Goal: Use online tool/utility: Utilize a website feature to perform a specific function

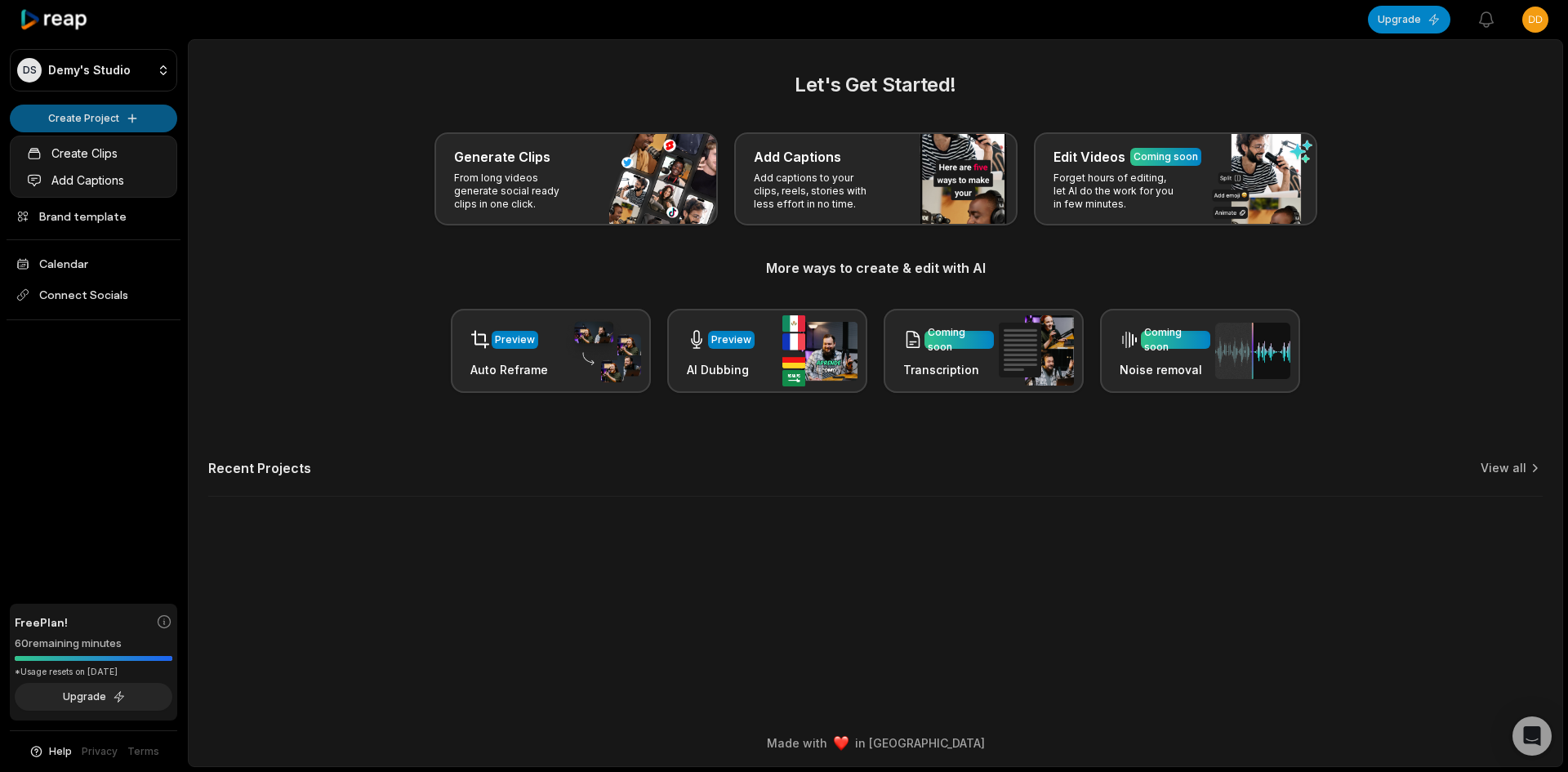
click at [61, 115] on html "DS Demy's Studio Create Project Home Projects Brand template Calendar Connect S…" at bounding box center [784, 386] width 1568 height 772
click at [87, 152] on link "Create Clips" at bounding box center [93, 153] width 159 height 27
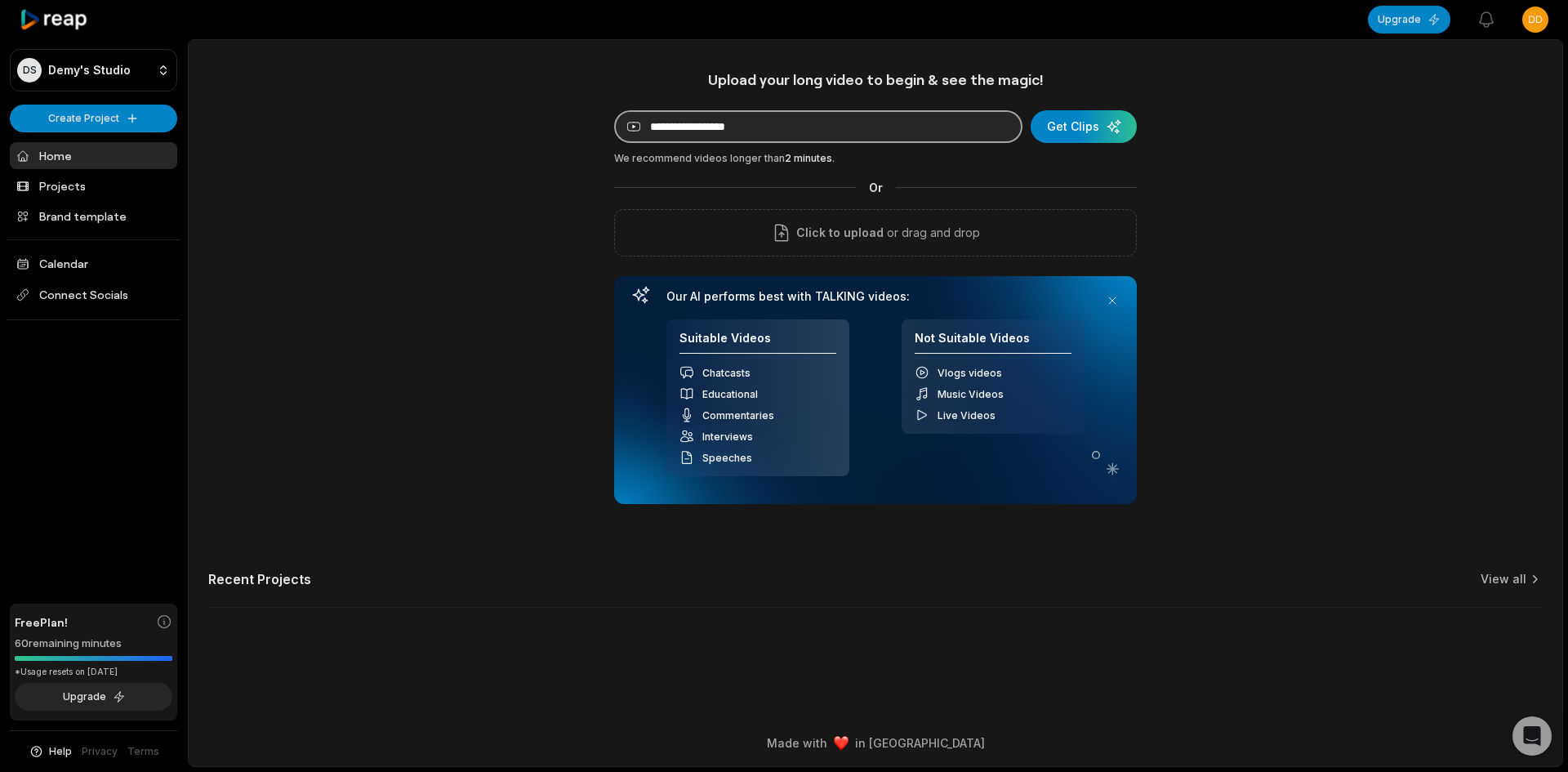
click at [752, 127] on input at bounding box center [818, 126] width 409 height 32
paste input "**********"
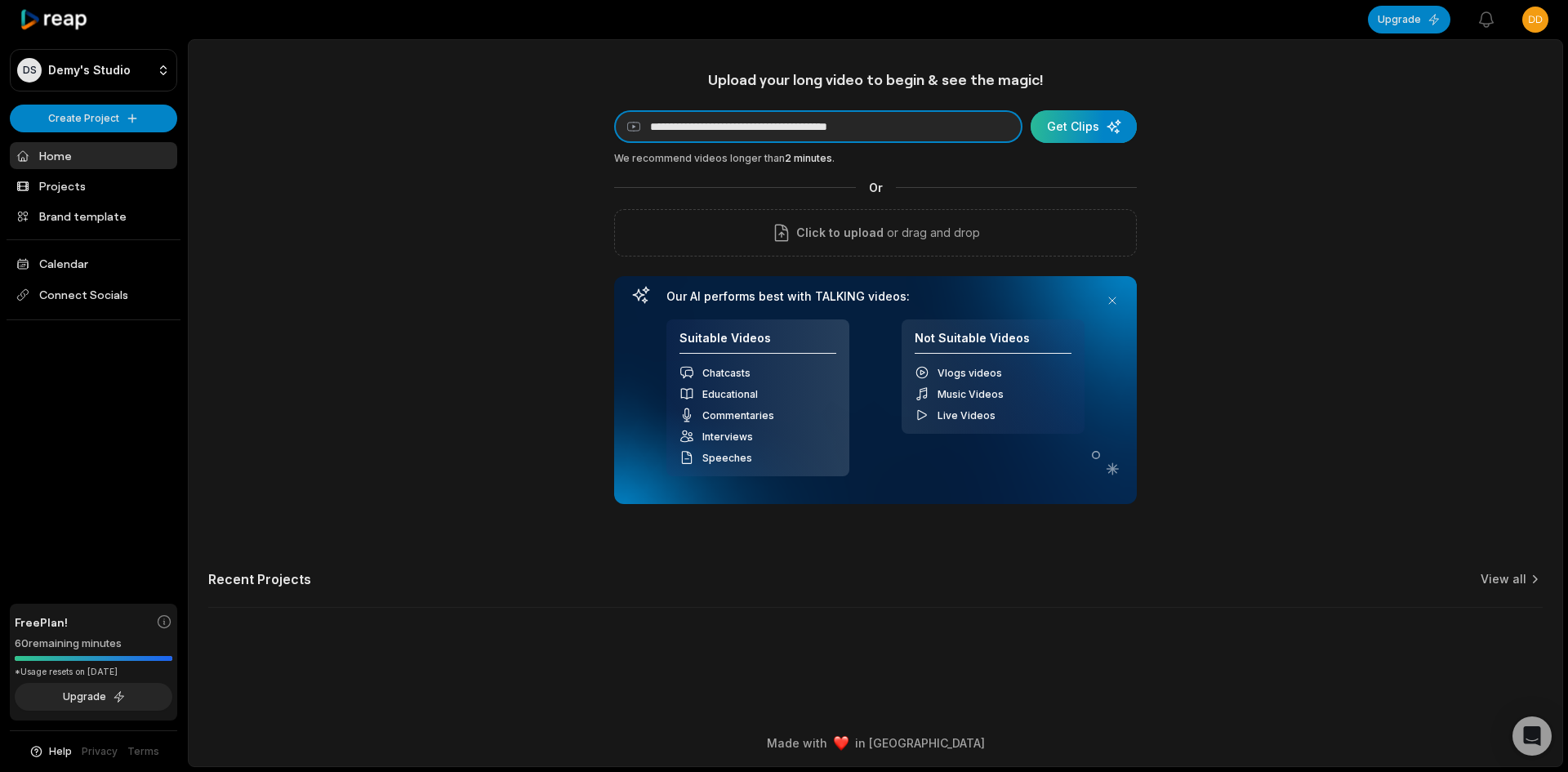
type input "**********"
click at [1110, 129] on div "submit" at bounding box center [1083, 126] width 106 height 32
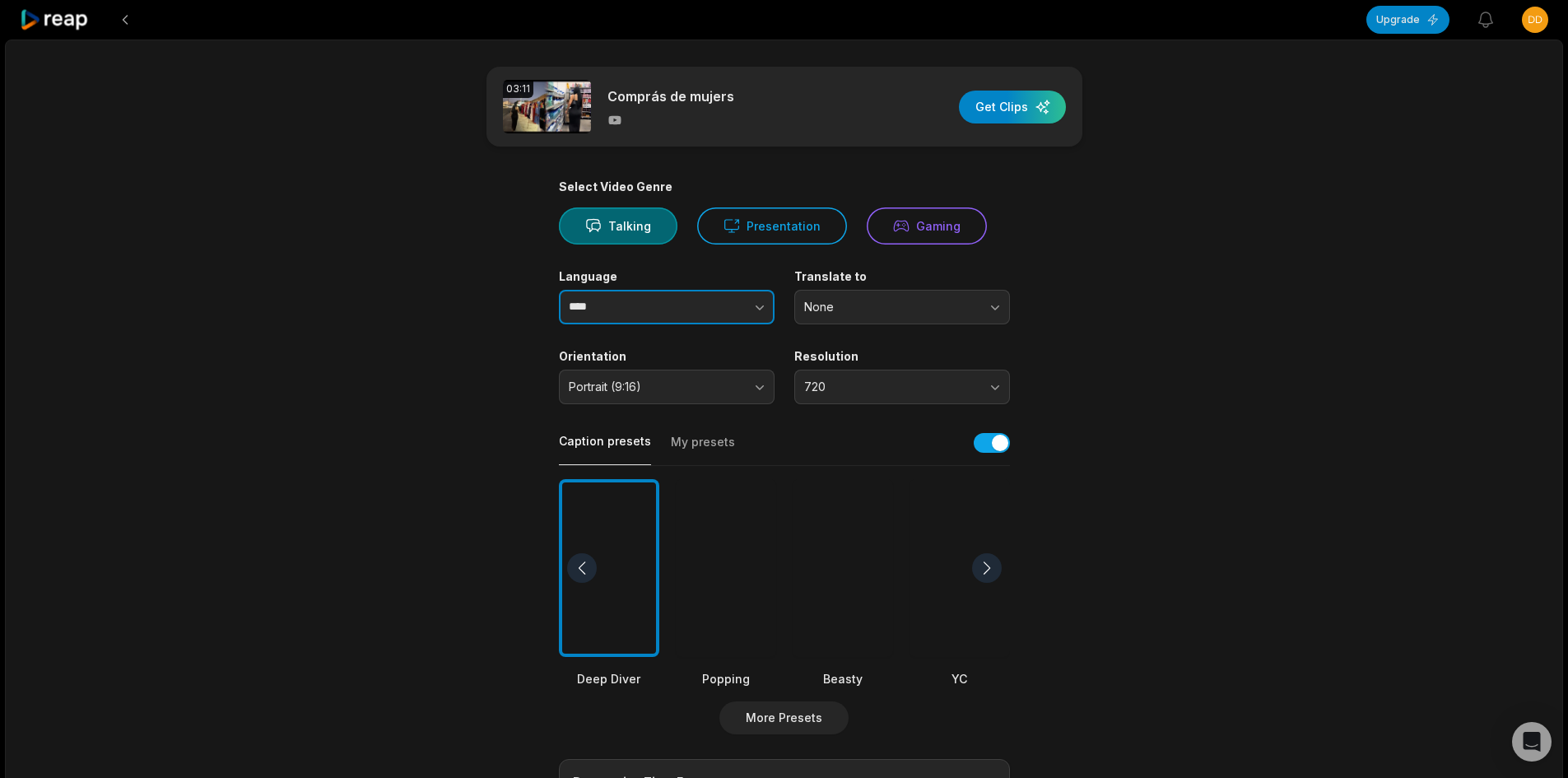
click at [662, 310] on input "****" at bounding box center [666, 306] width 215 height 34
click at [757, 270] on label "Language" at bounding box center [666, 276] width 215 height 15
click at [749, 310] on button "button" at bounding box center [726, 306] width 94 height 34
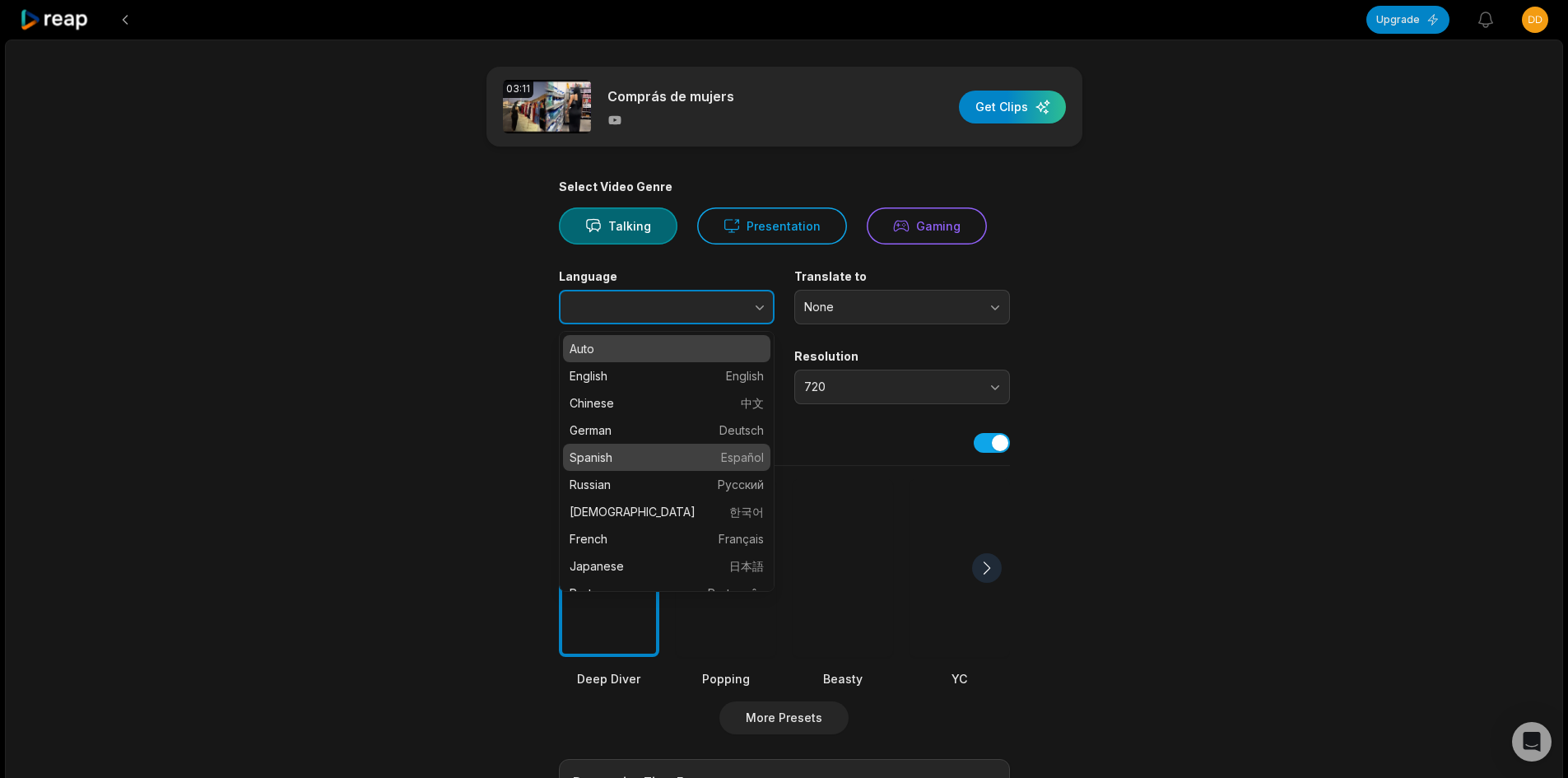
type input "*******"
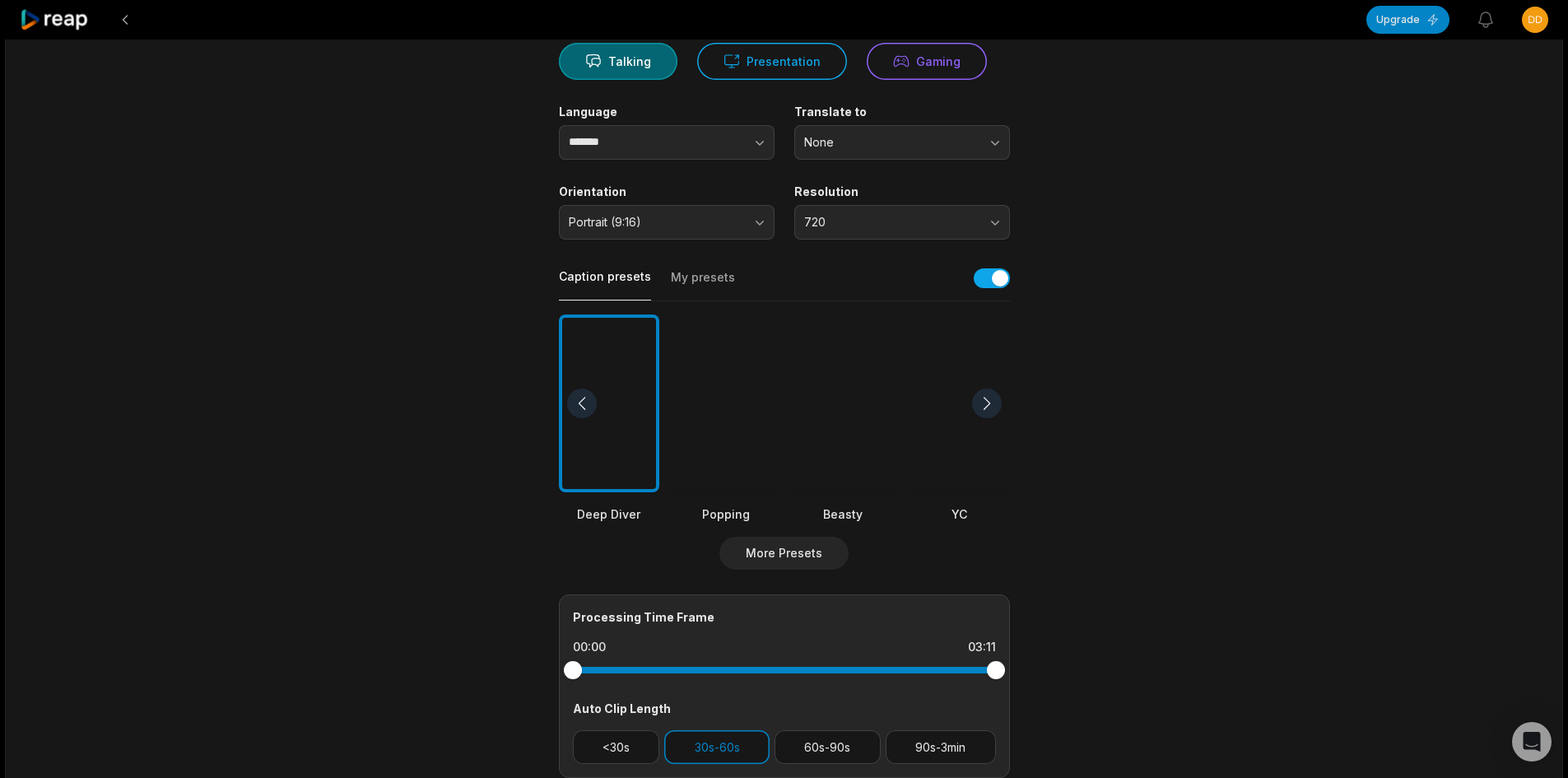
click at [948, 432] on div at bounding box center [959, 403] width 100 height 179
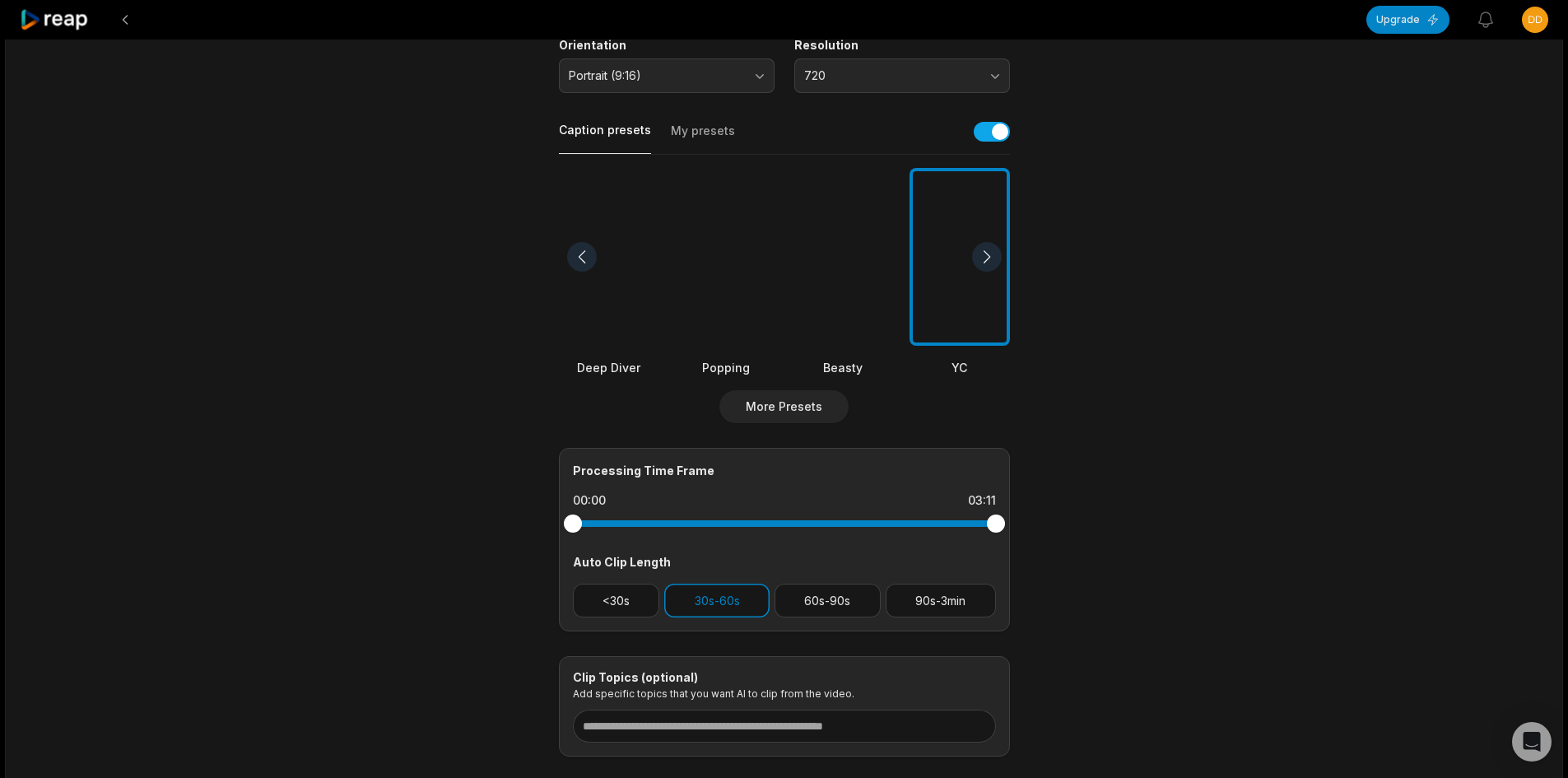
scroll to position [329, 0]
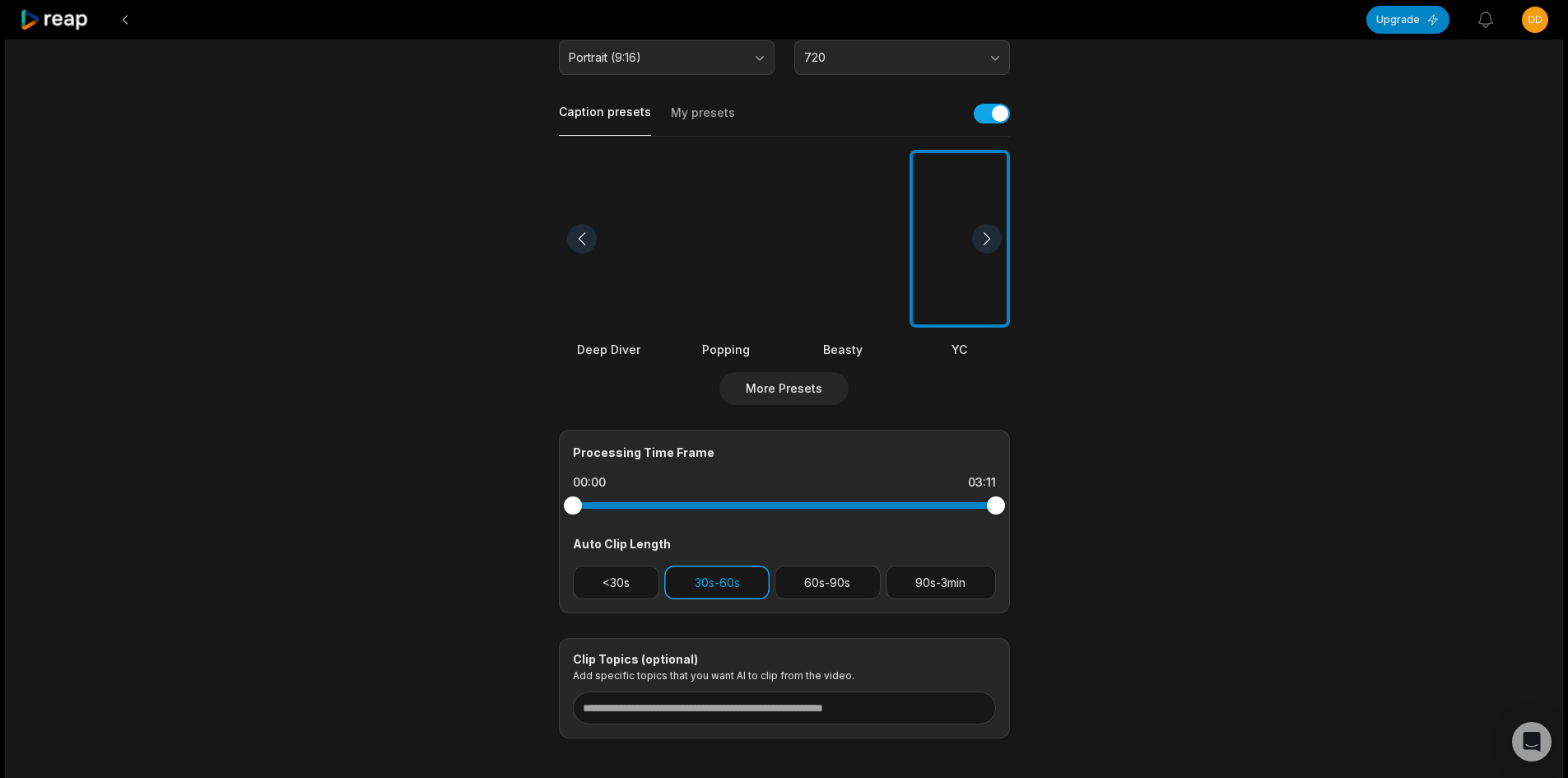
click at [737, 581] on button "30s-60s" at bounding box center [717, 582] width 106 height 33
click at [807, 585] on button "60s-90s" at bounding box center [828, 582] width 106 height 33
click at [740, 587] on button "30s-60s" at bounding box center [717, 582] width 106 height 33
click at [749, 585] on button "30s-60s" at bounding box center [717, 582] width 106 height 33
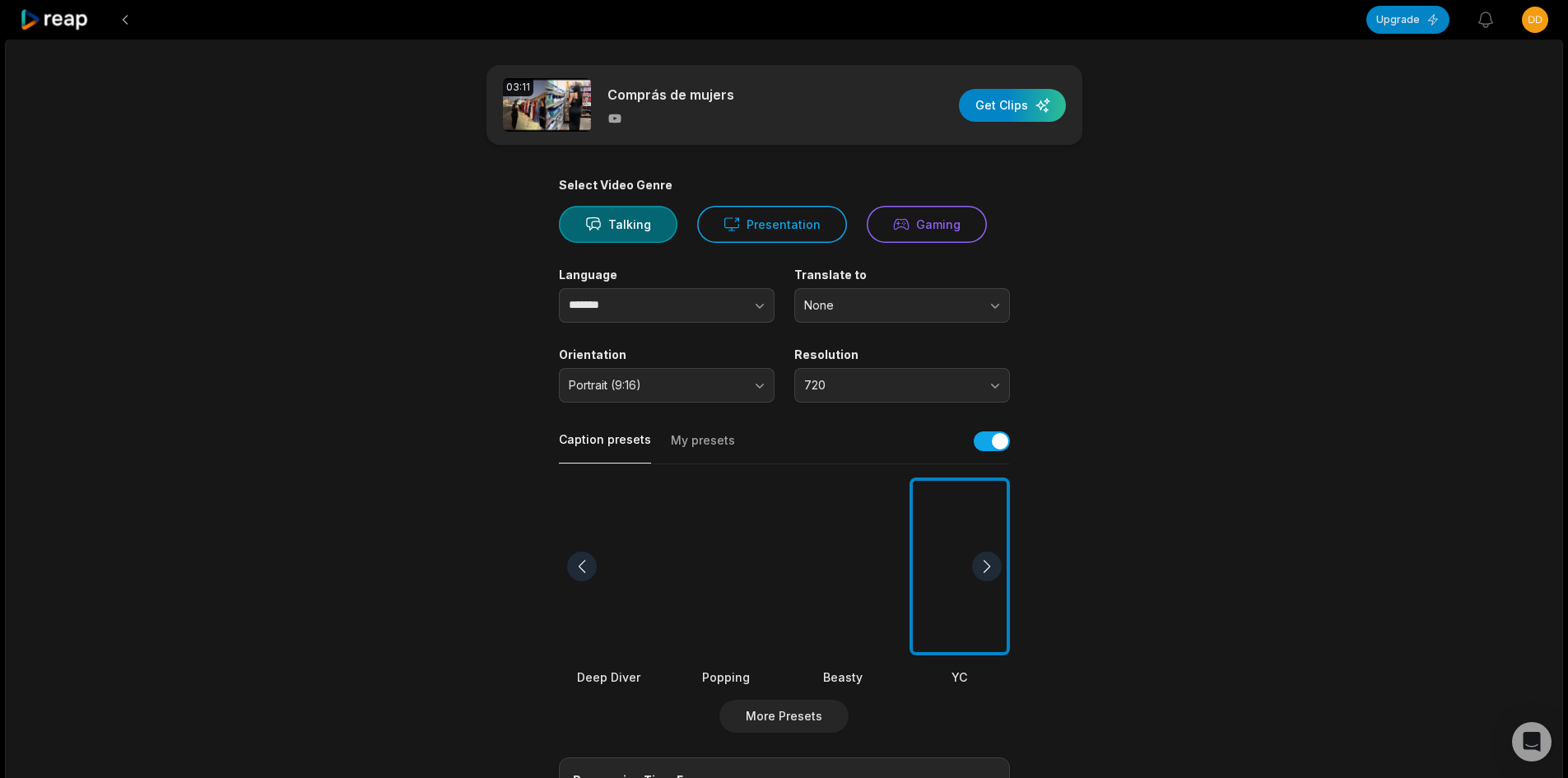
scroll to position [0, 0]
click at [1018, 113] on div "button" at bounding box center [1012, 107] width 107 height 32
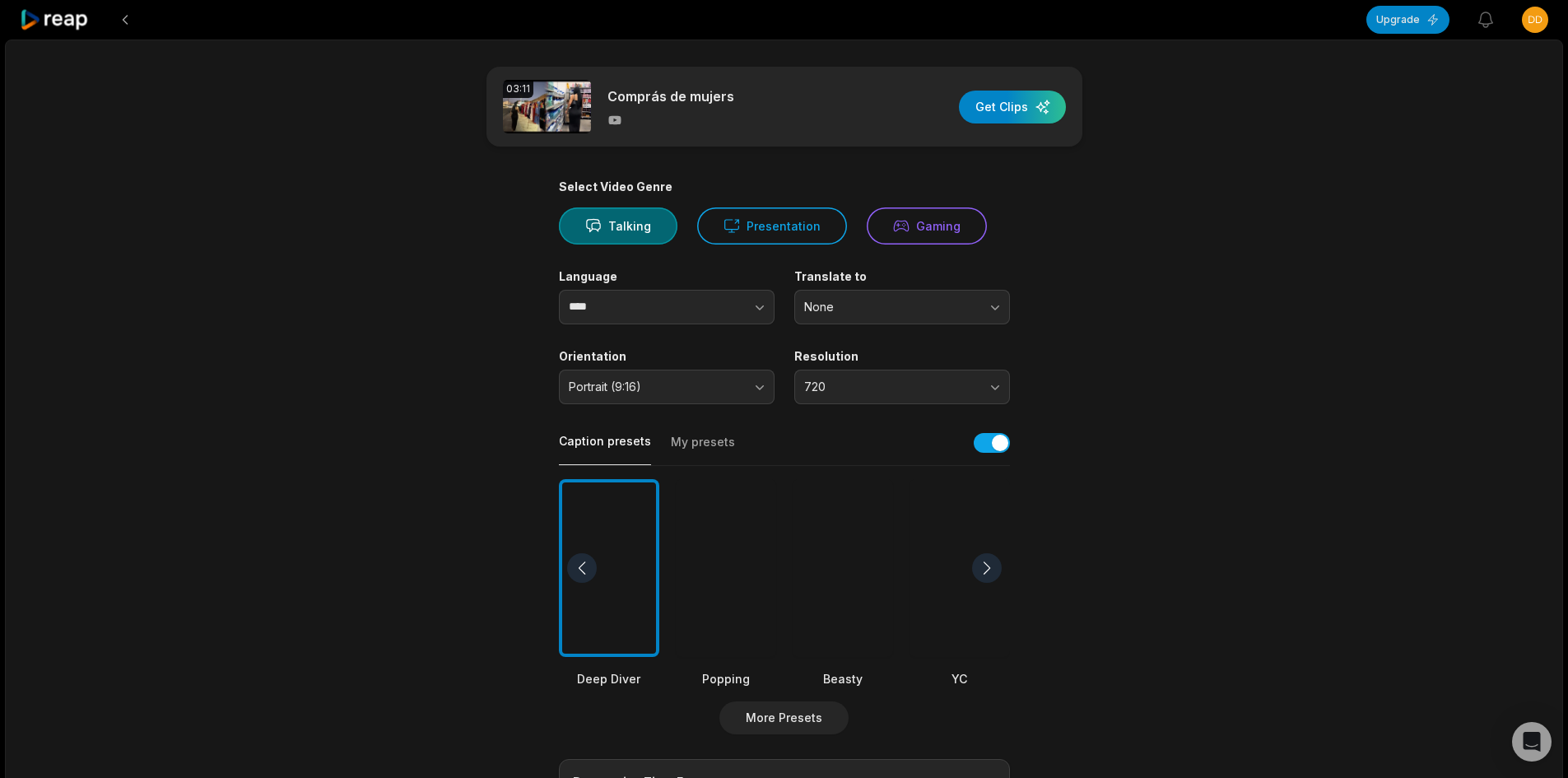
click at [45, 16] on icon at bounding box center [54, 20] width 70 height 22
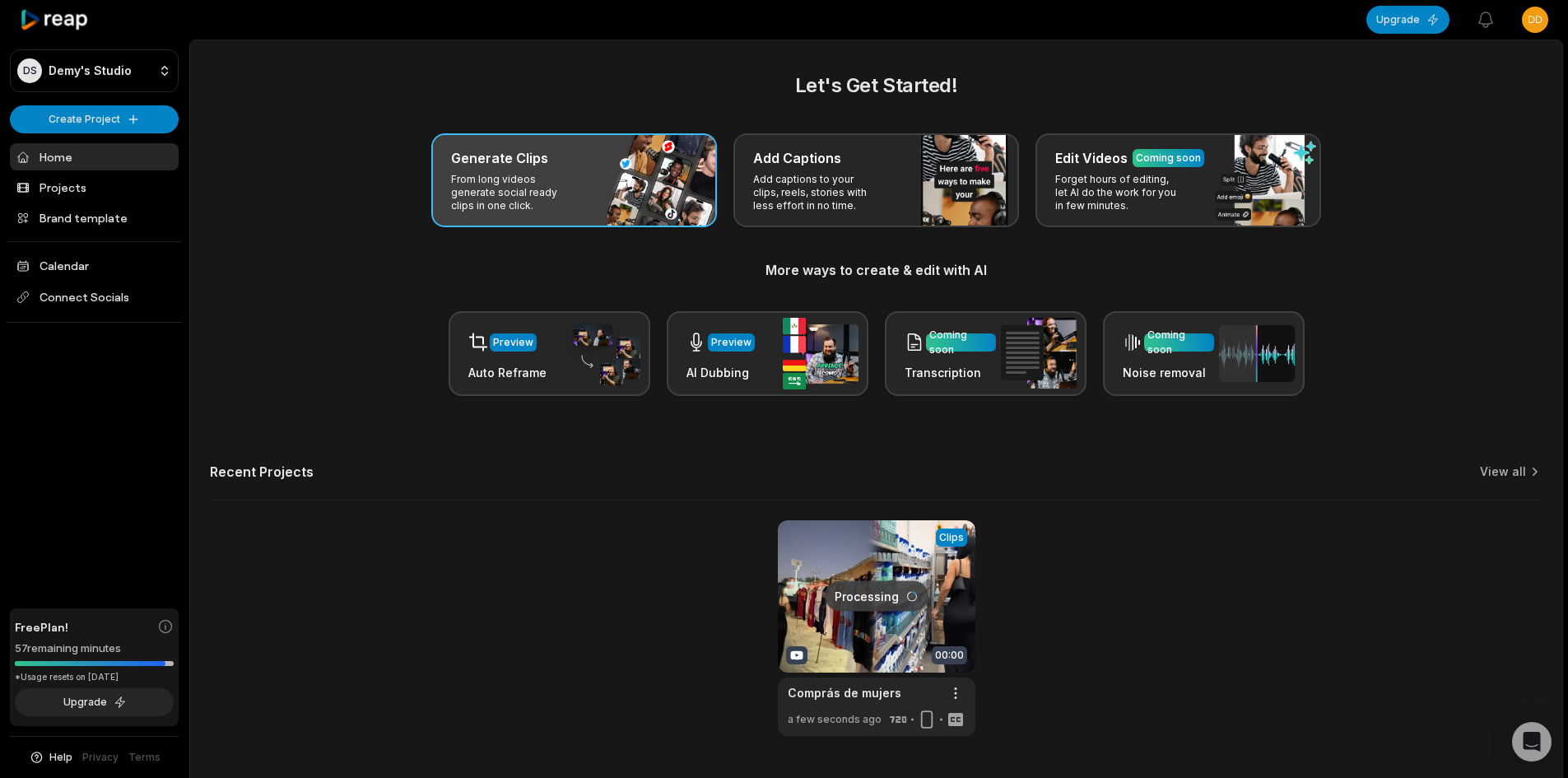
click at [596, 186] on div "Generate Clips From long videos generate social ready clips in one click." at bounding box center [574, 180] width 286 height 94
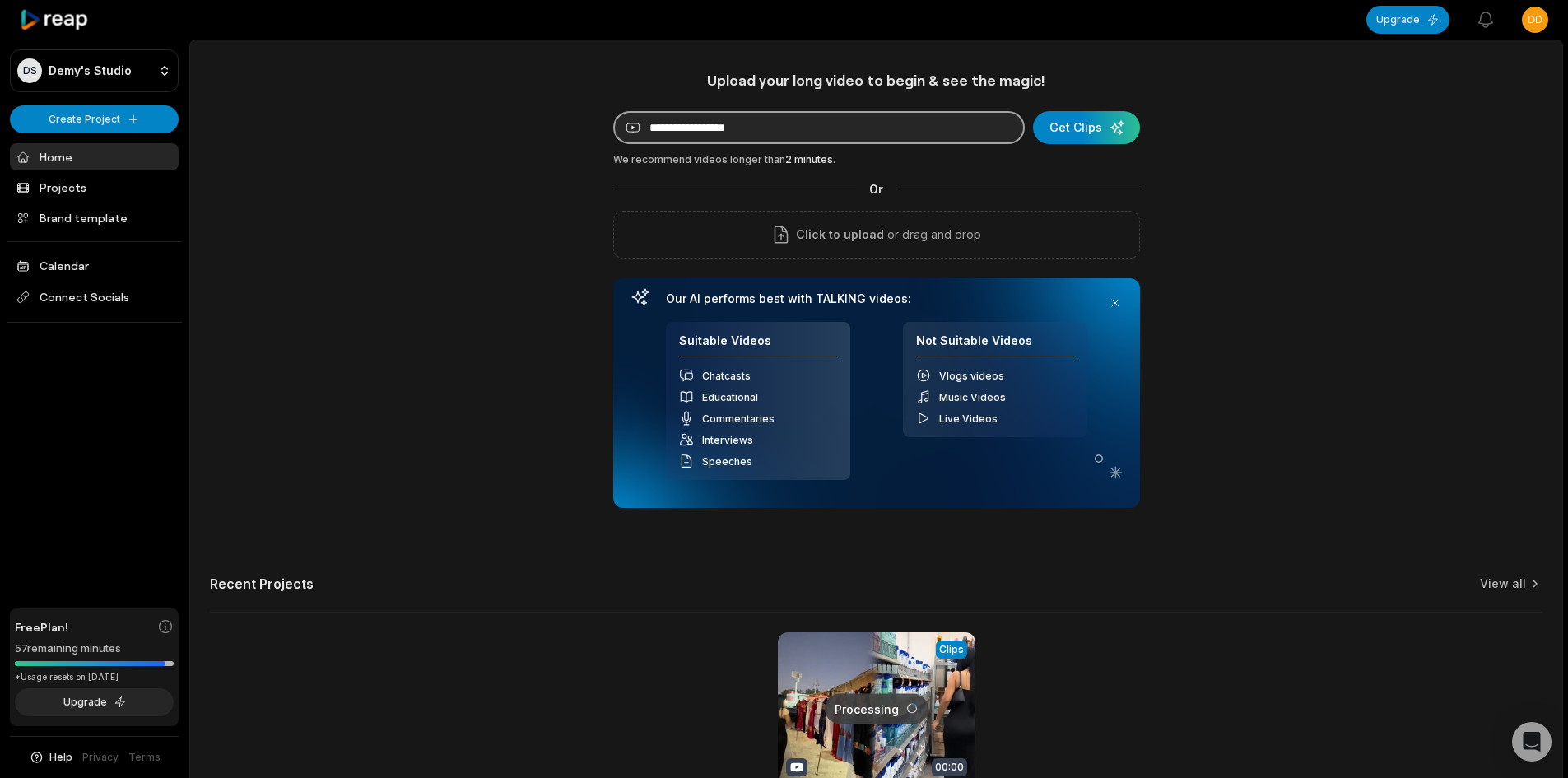
click at [778, 123] on input at bounding box center [819, 127] width 412 height 32
paste input "**********"
type input "**********"
click at [1091, 123] on div "submit" at bounding box center [1086, 127] width 107 height 32
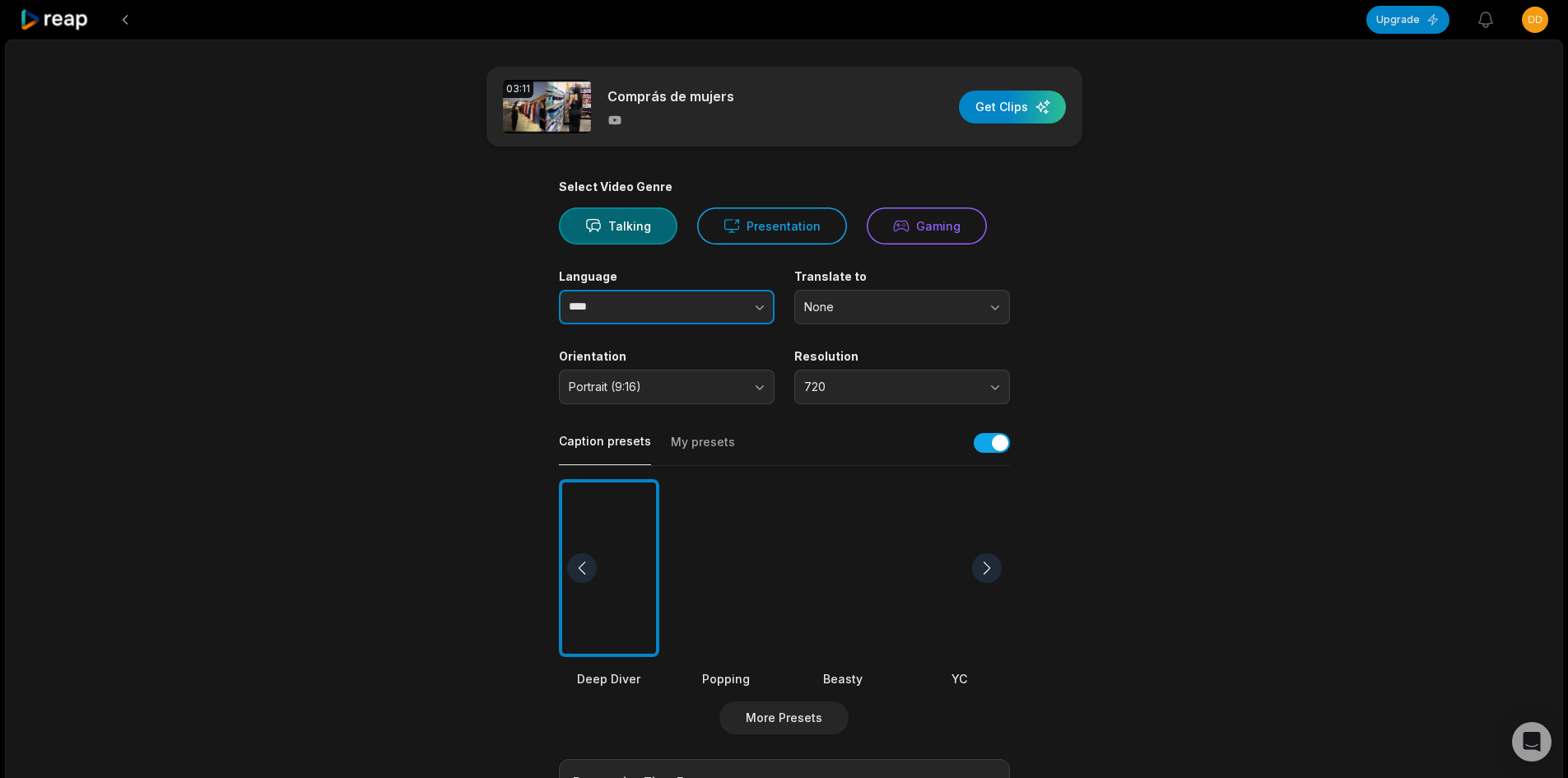
click at [664, 304] on input "****" at bounding box center [666, 306] width 215 height 34
click at [712, 309] on button "button" at bounding box center [726, 306] width 94 height 34
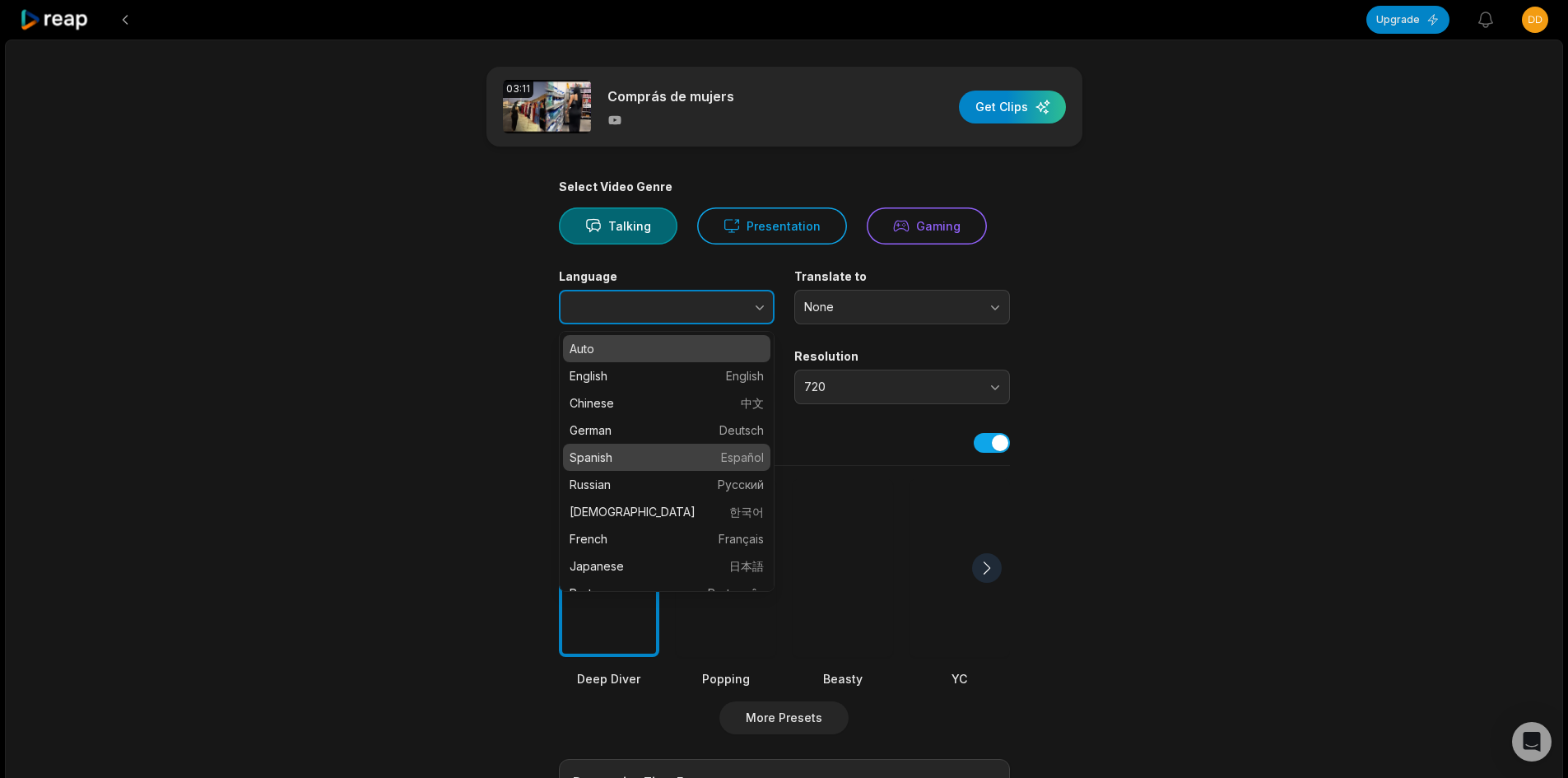
type input "*******"
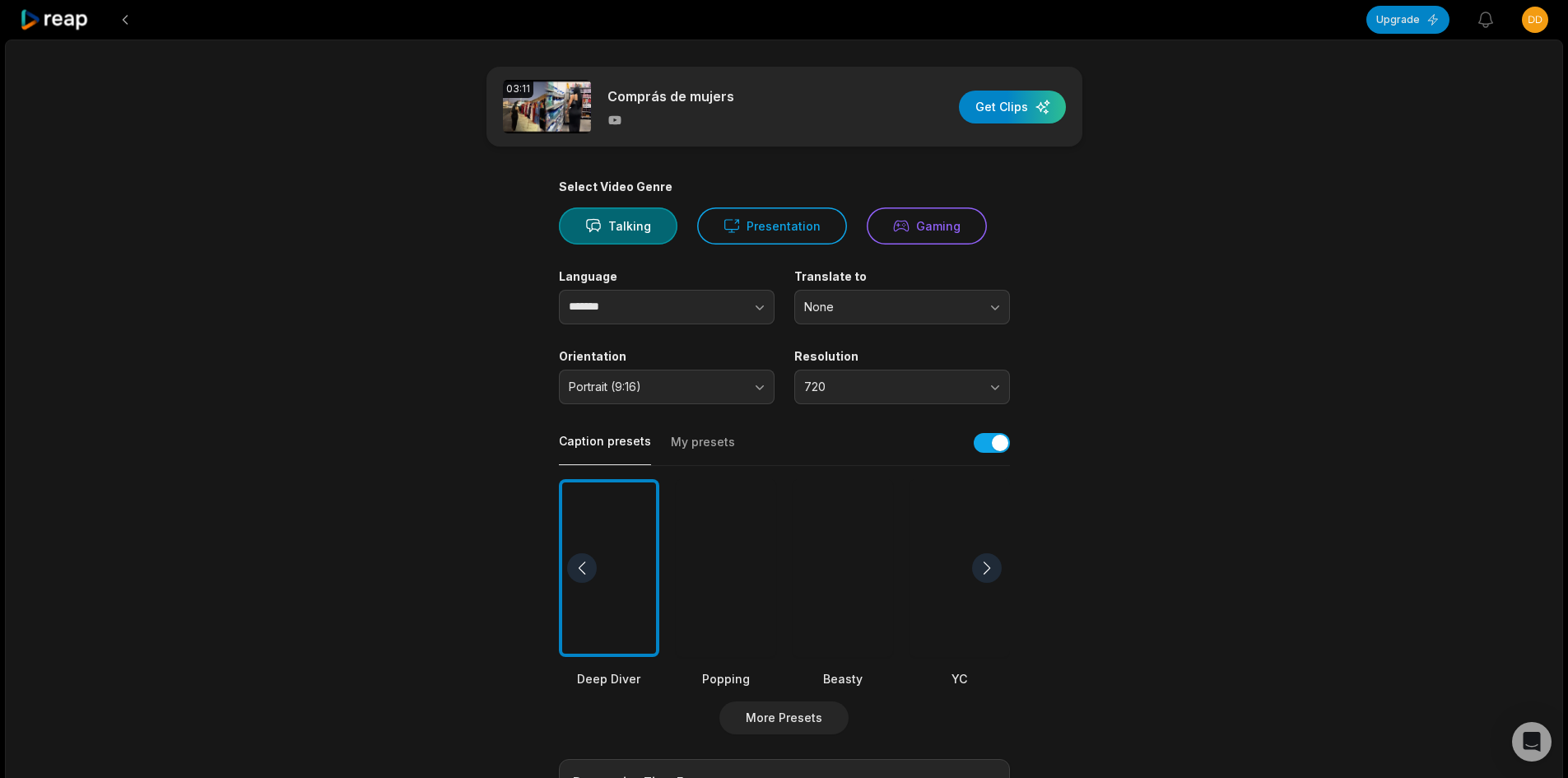
click at [963, 581] on div at bounding box center [959, 568] width 100 height 179
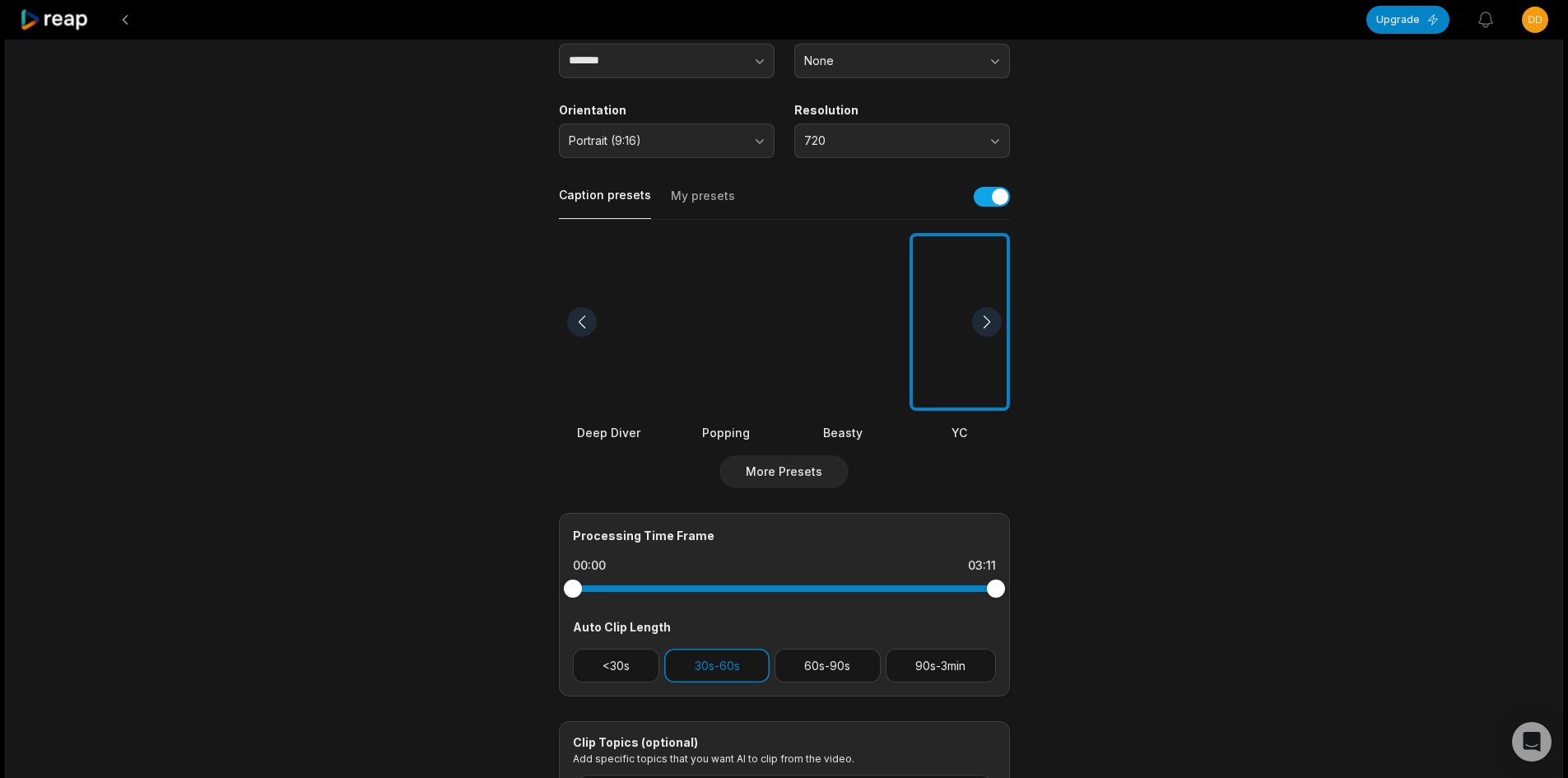
scroll to position [247, 0]
click at [728, 666] on button "30s-60s" at bounding box center [717, 664] width 106 height 33
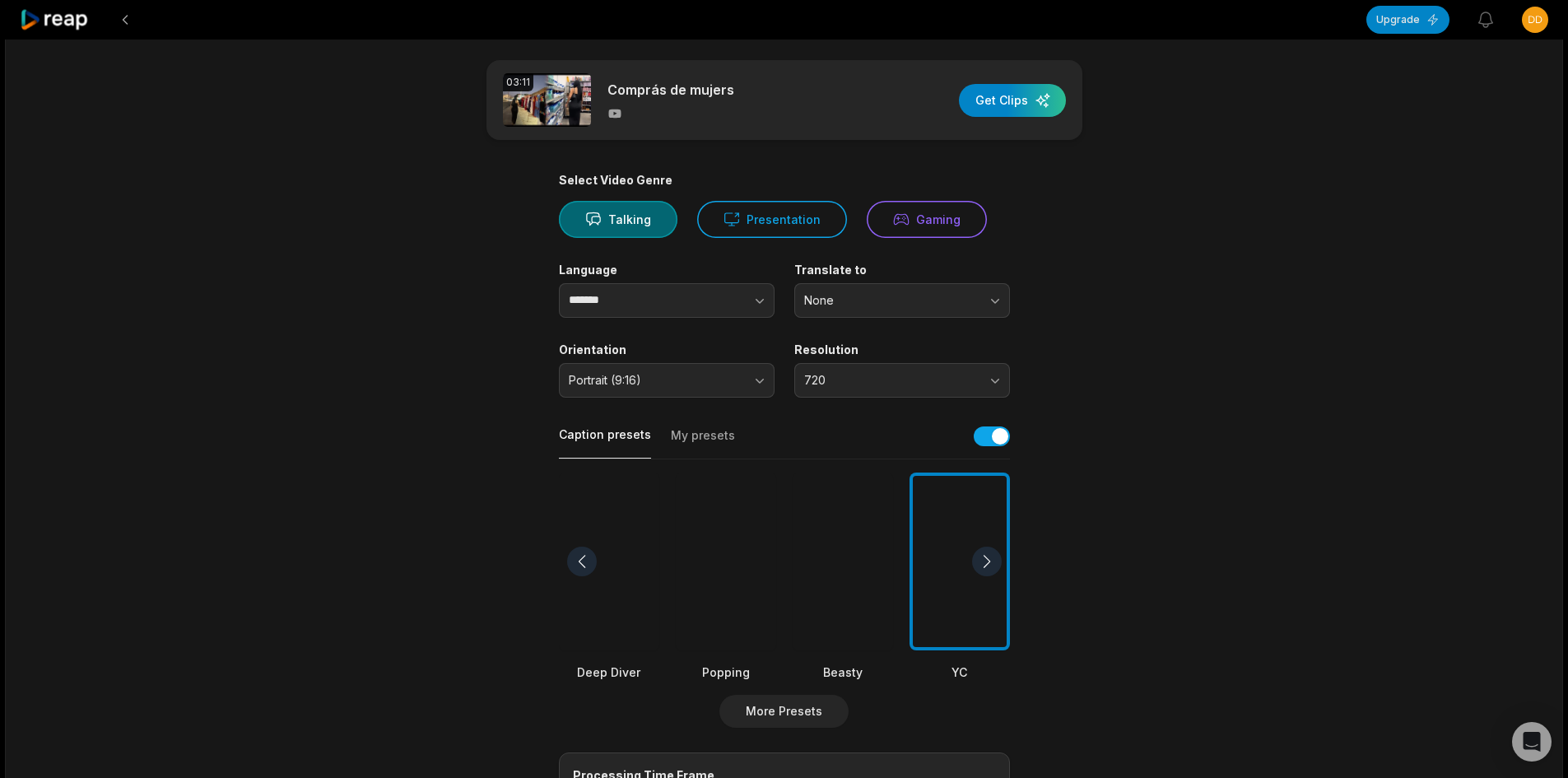
scroll to position [0, 0]
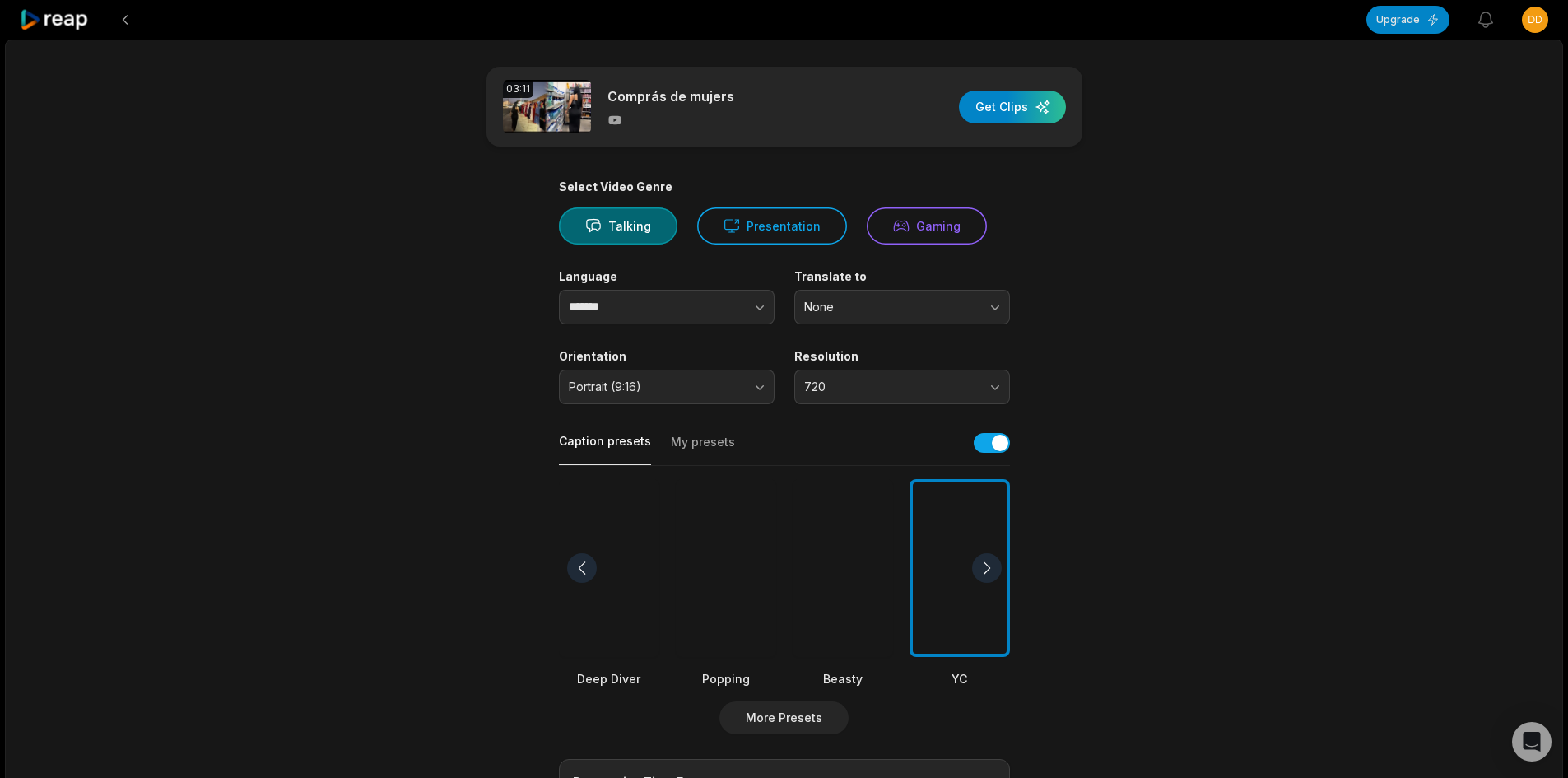
click at [57, 22] on icon at bounding box center [54, 20] width 70 height 22
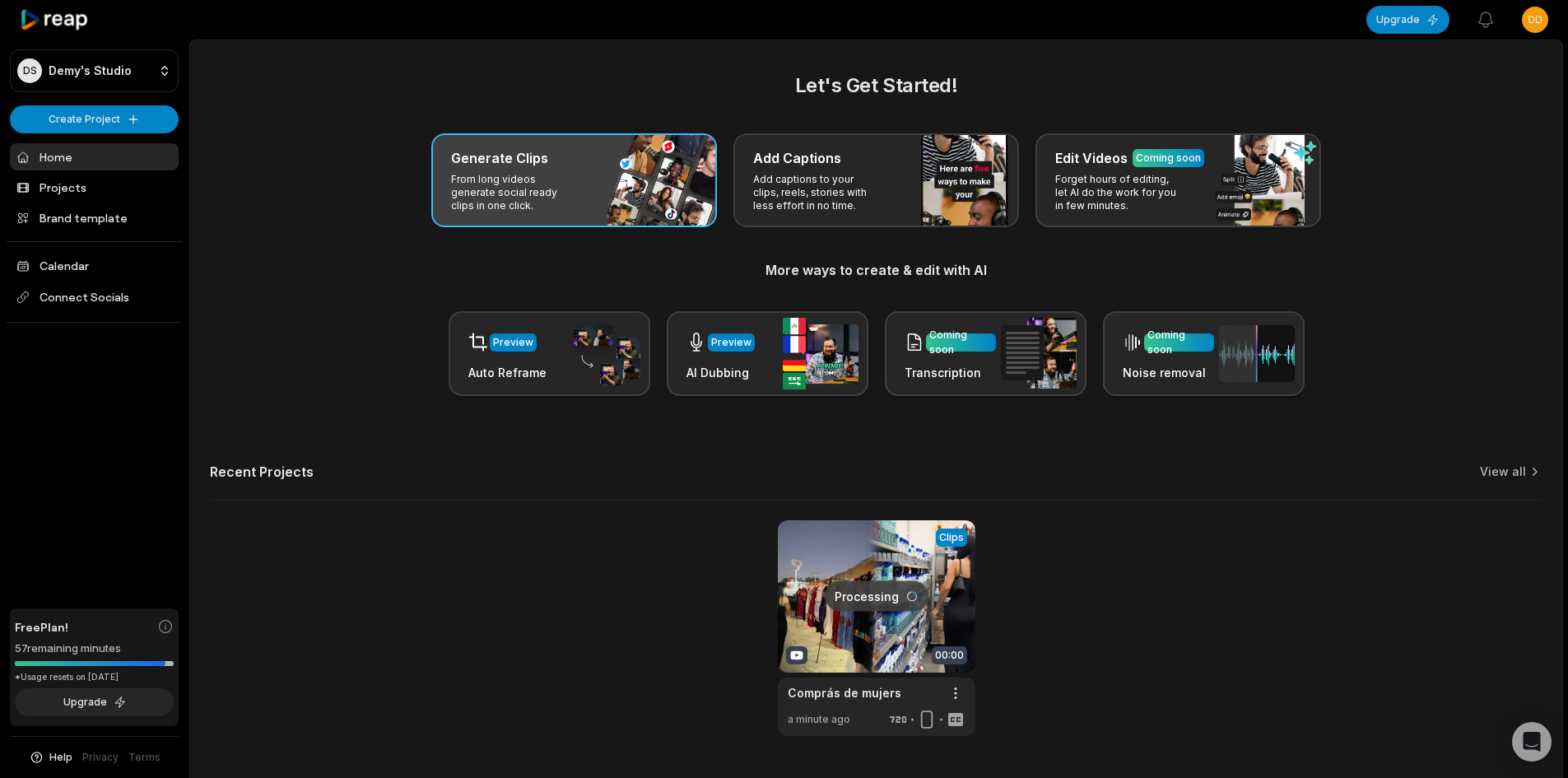
click at [615, 172] on div "Generate Clips From long videos generate social ready clips in one click." at bounding box center [574, 180] width 286 height 94
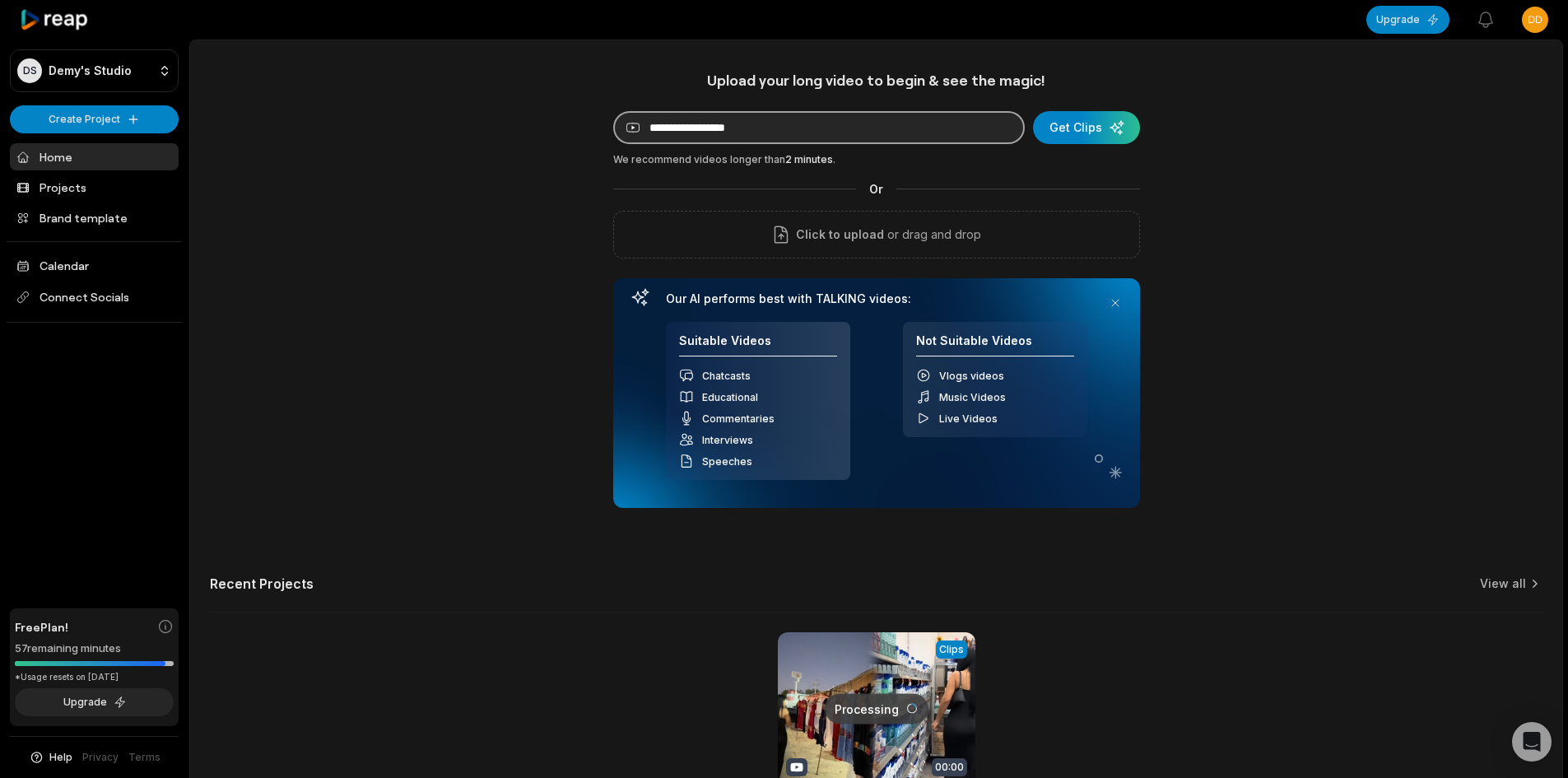
click at [728, 126] on input at bounding box center [819, 127] width 412 height 32
paste input "**********"
type input "**********"
click at [1087, 121] on div "submit" at bounding box center [1086, 127] width 107 height 32
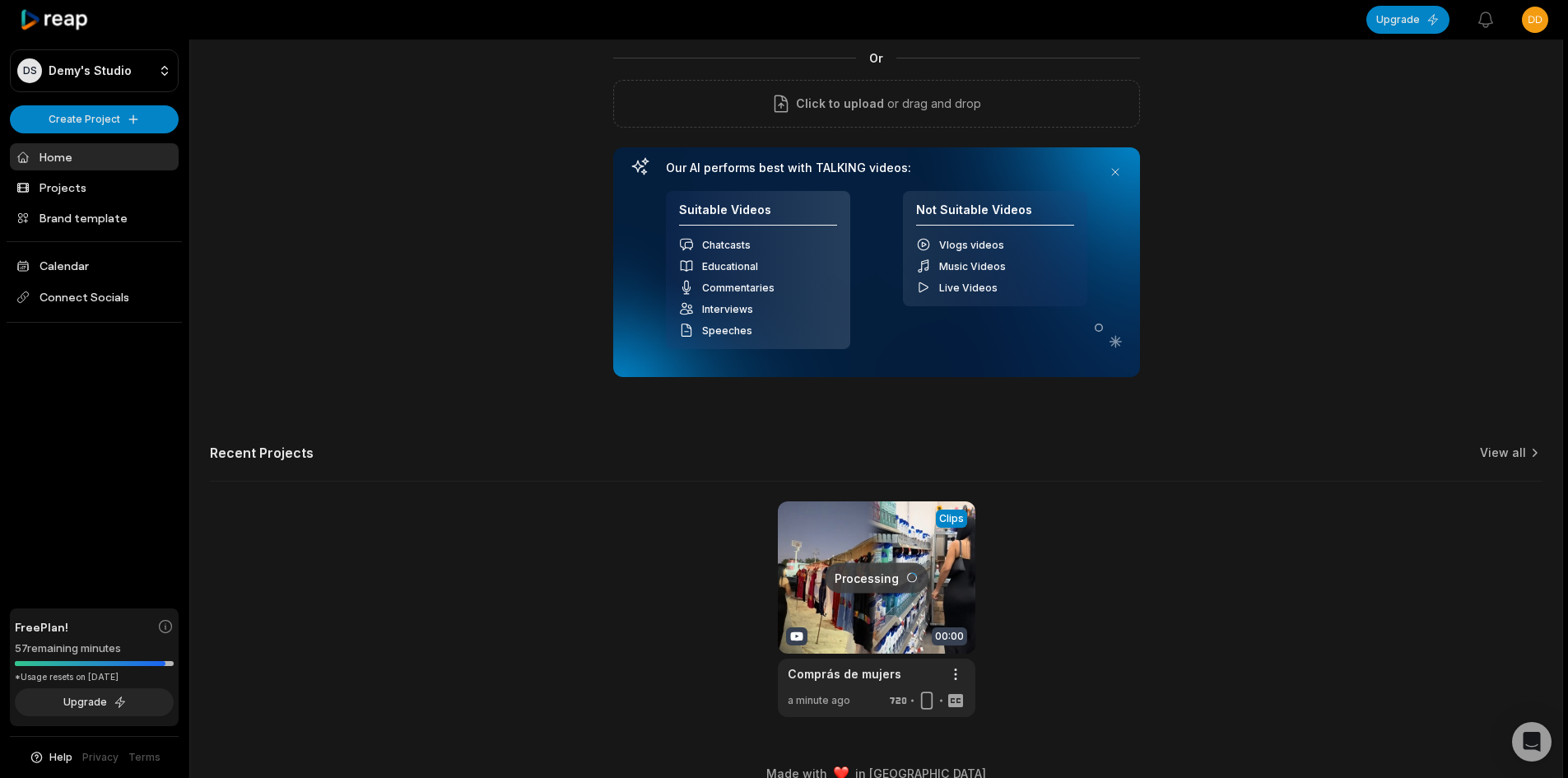
scroll to position [156, 0]
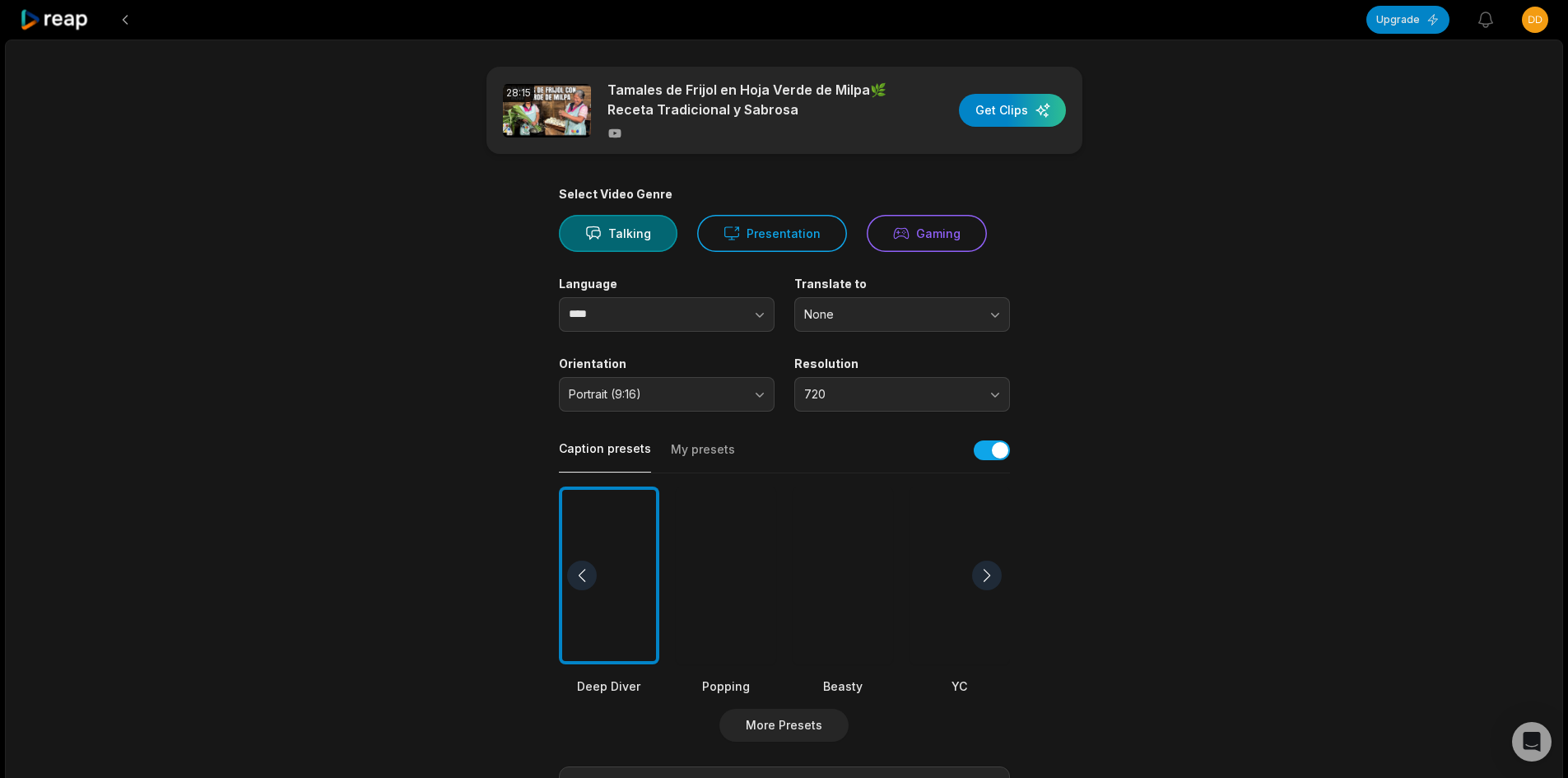
click at [962, 572] on div at bounding box center [959, 575] width 100 height 179
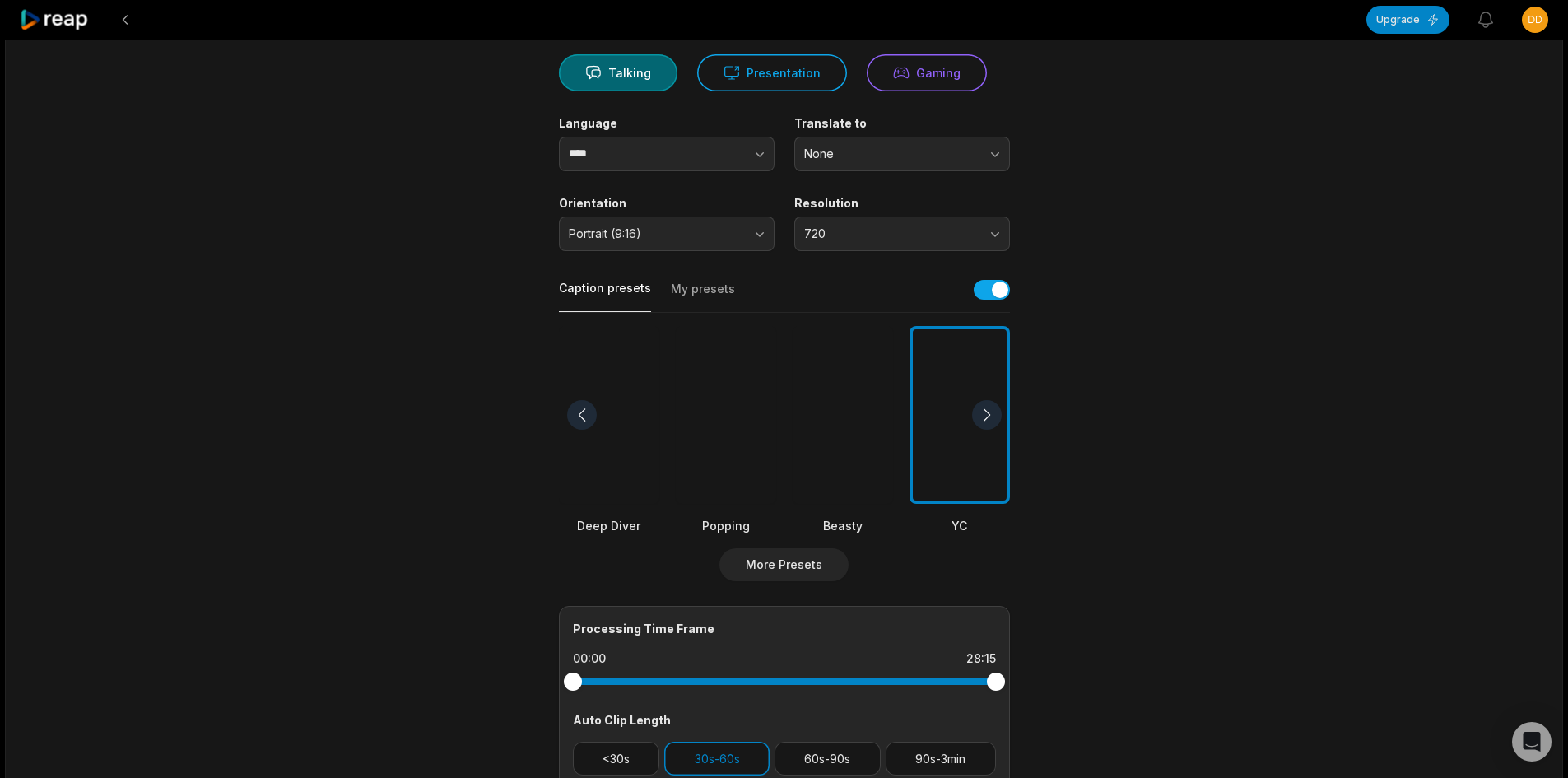
scroll to position [164, 0]
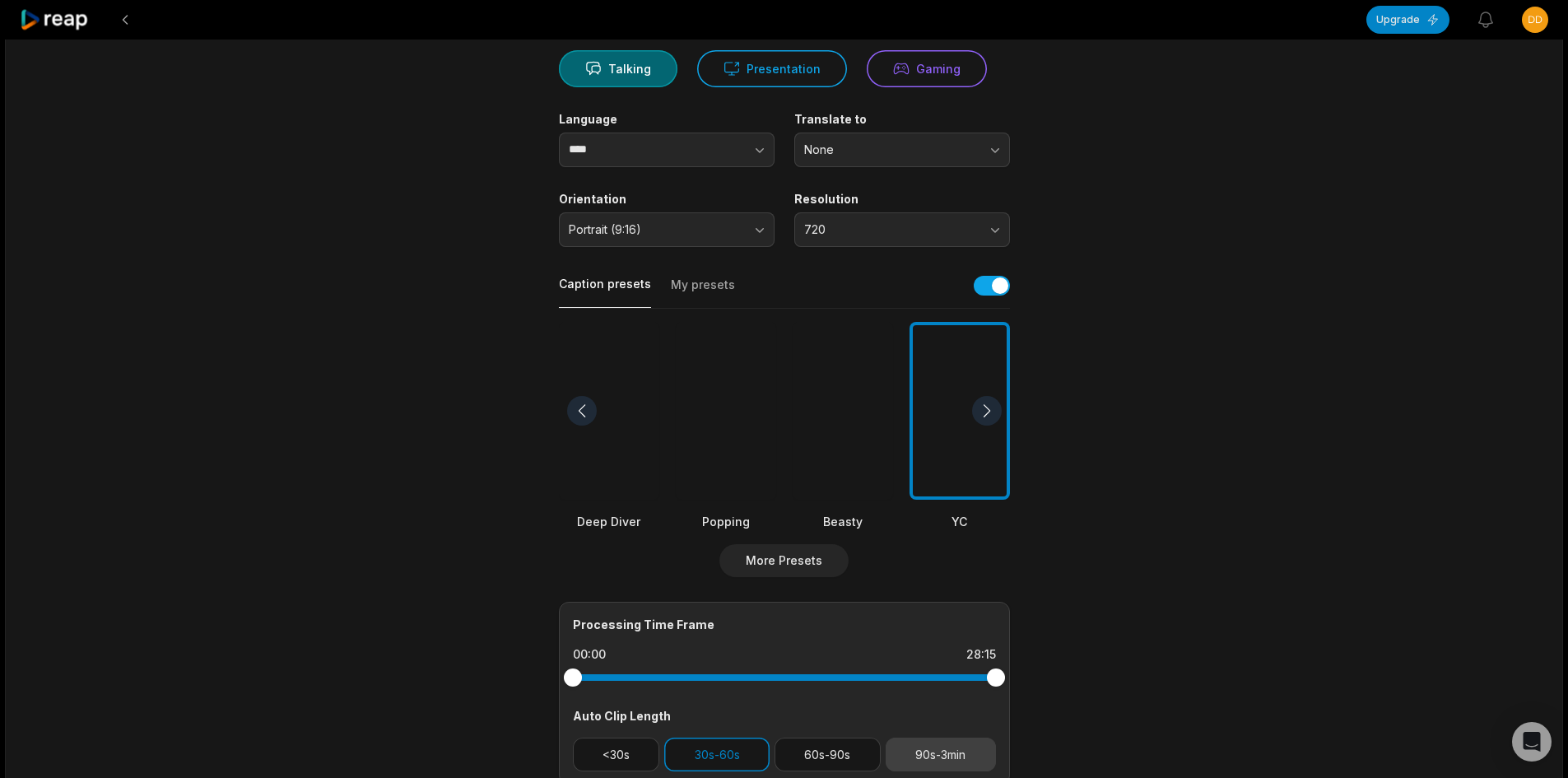
drag, startPoint x: 955, startPoint y: 743, endPoint x: 893, endPoint y: 747, distance: 62.1
click at [955, 745] on button "90s-3min" at bounding box center [941, 754] width 110 height 33
click at [760, 752] on button "30s-60s" at bounding box center [717, 754] width 106 height 33
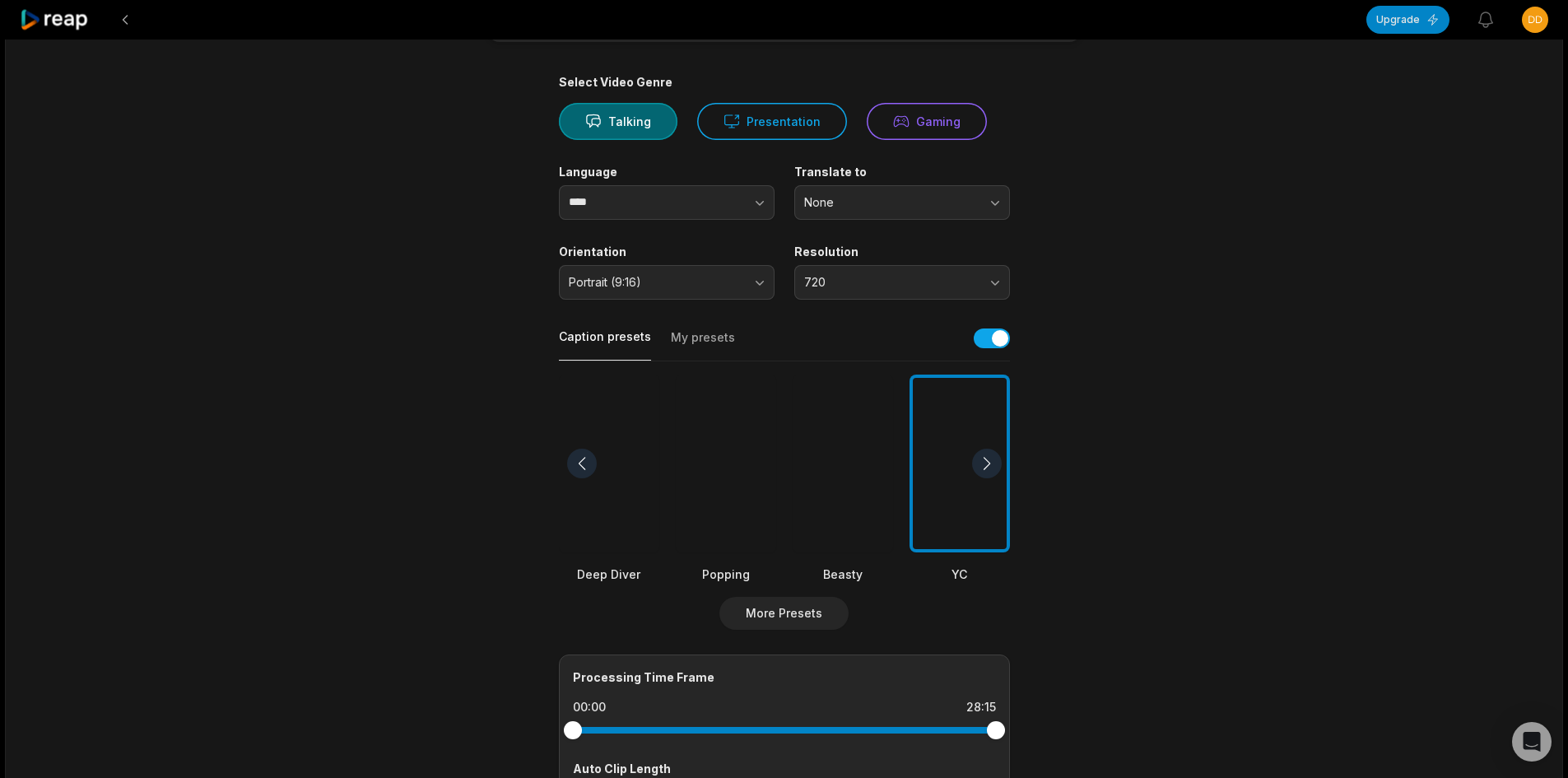
scroll to position [0, 0]
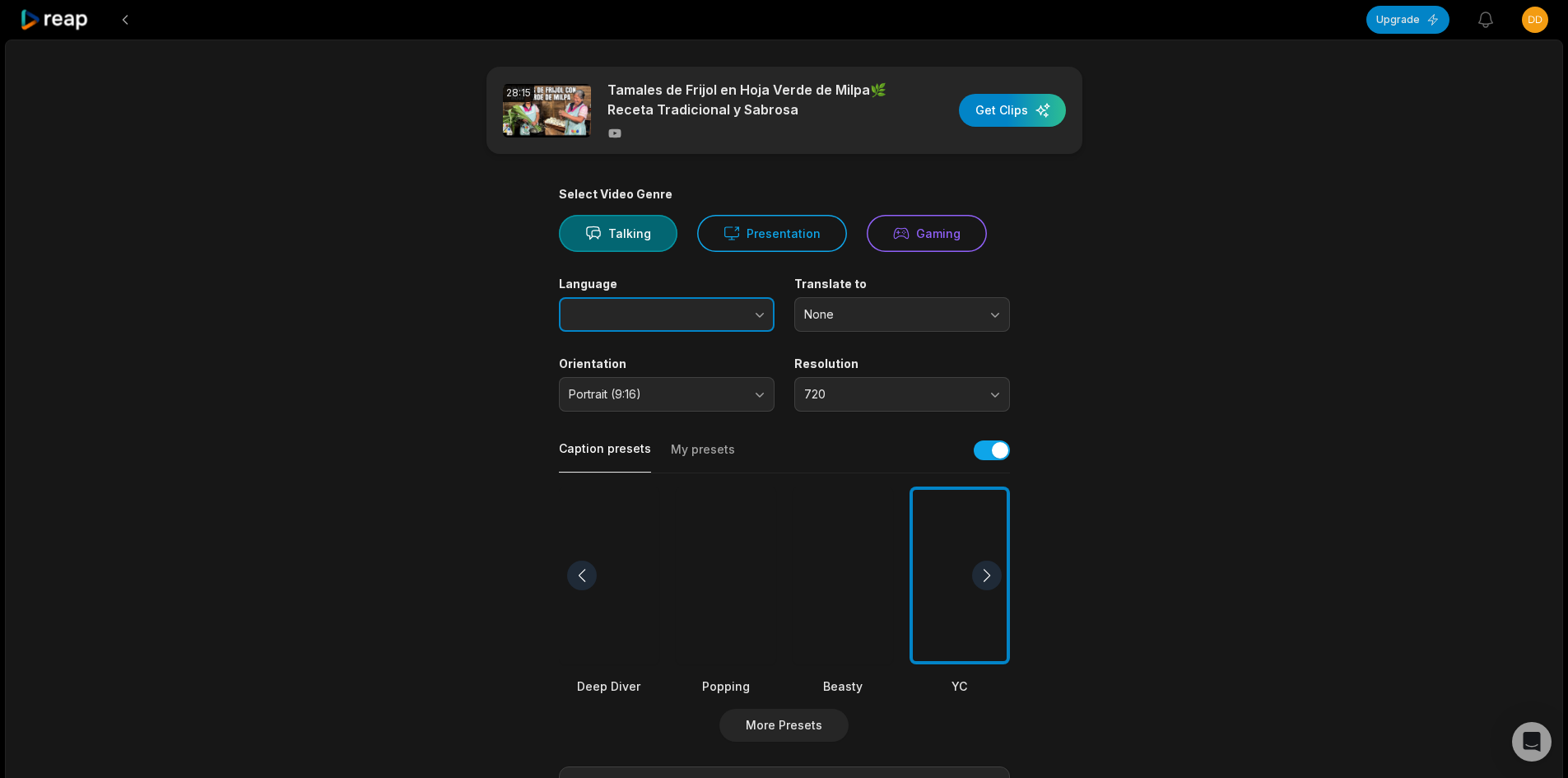
click at [739, 304] on button "button" at bounding box center [726, 313] width 94 height 34
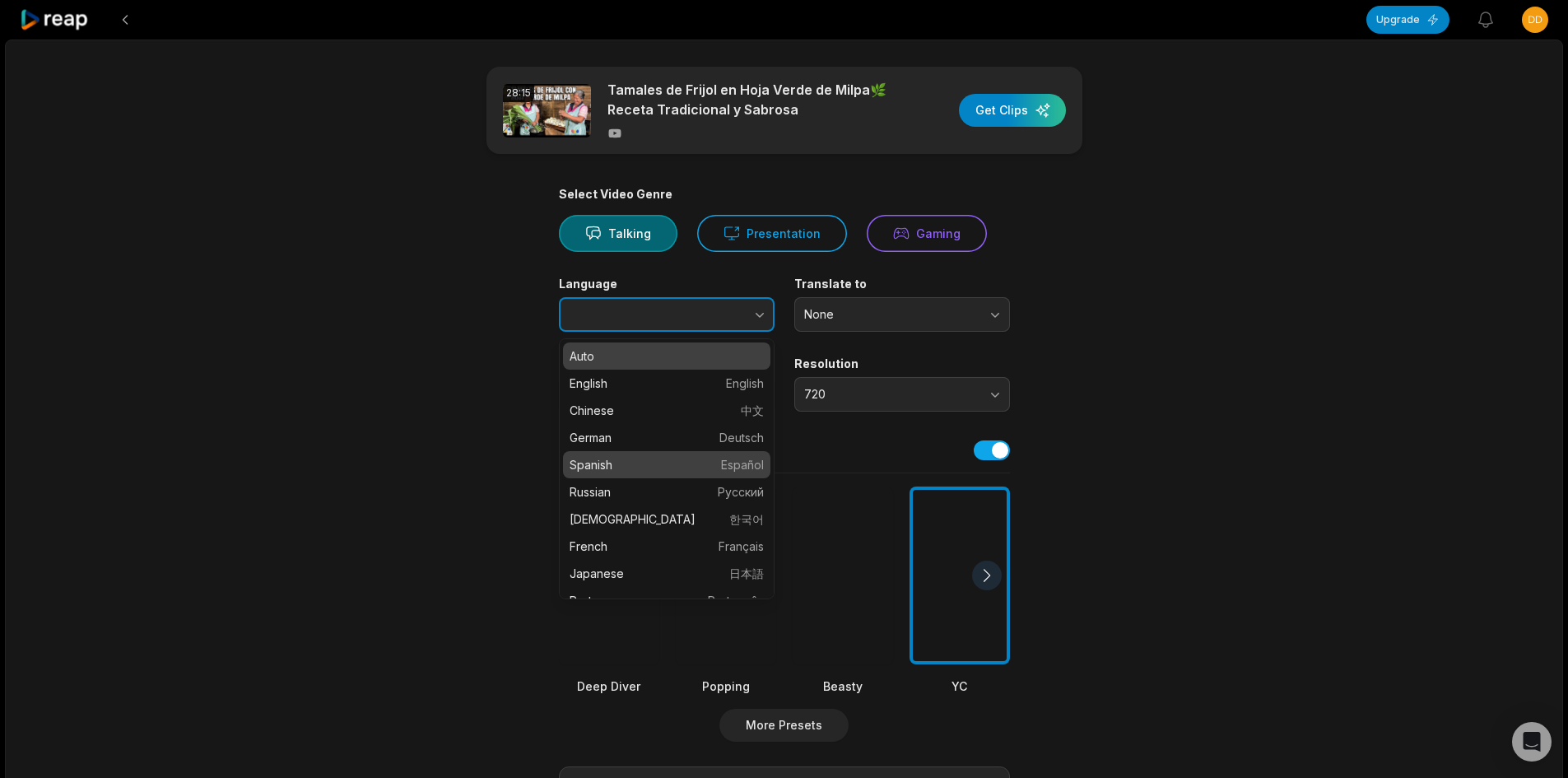
type input "*******"
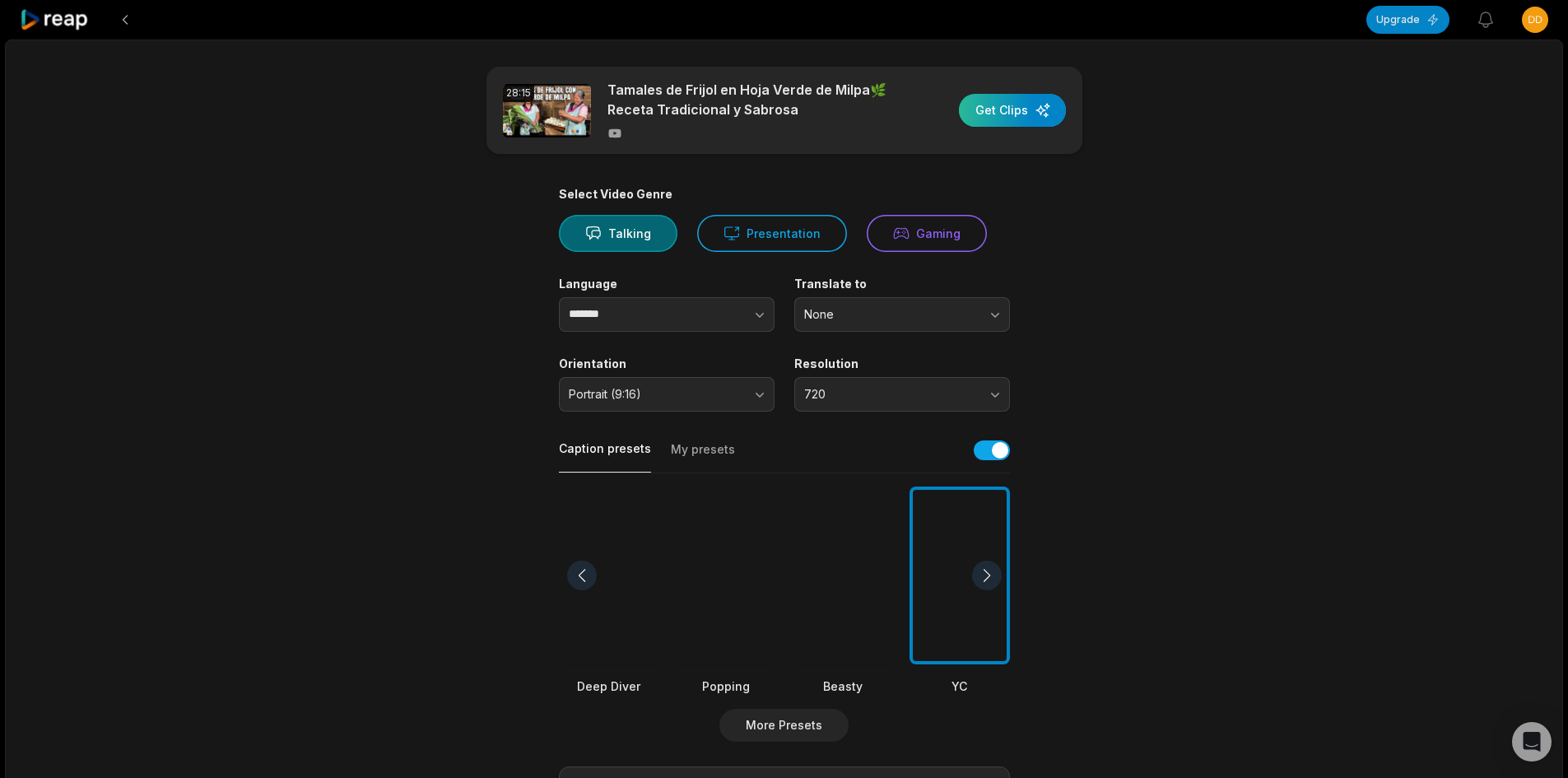
click at [1006, 108] on div "button" at bounding box center [1012, 109] width 107 height 32
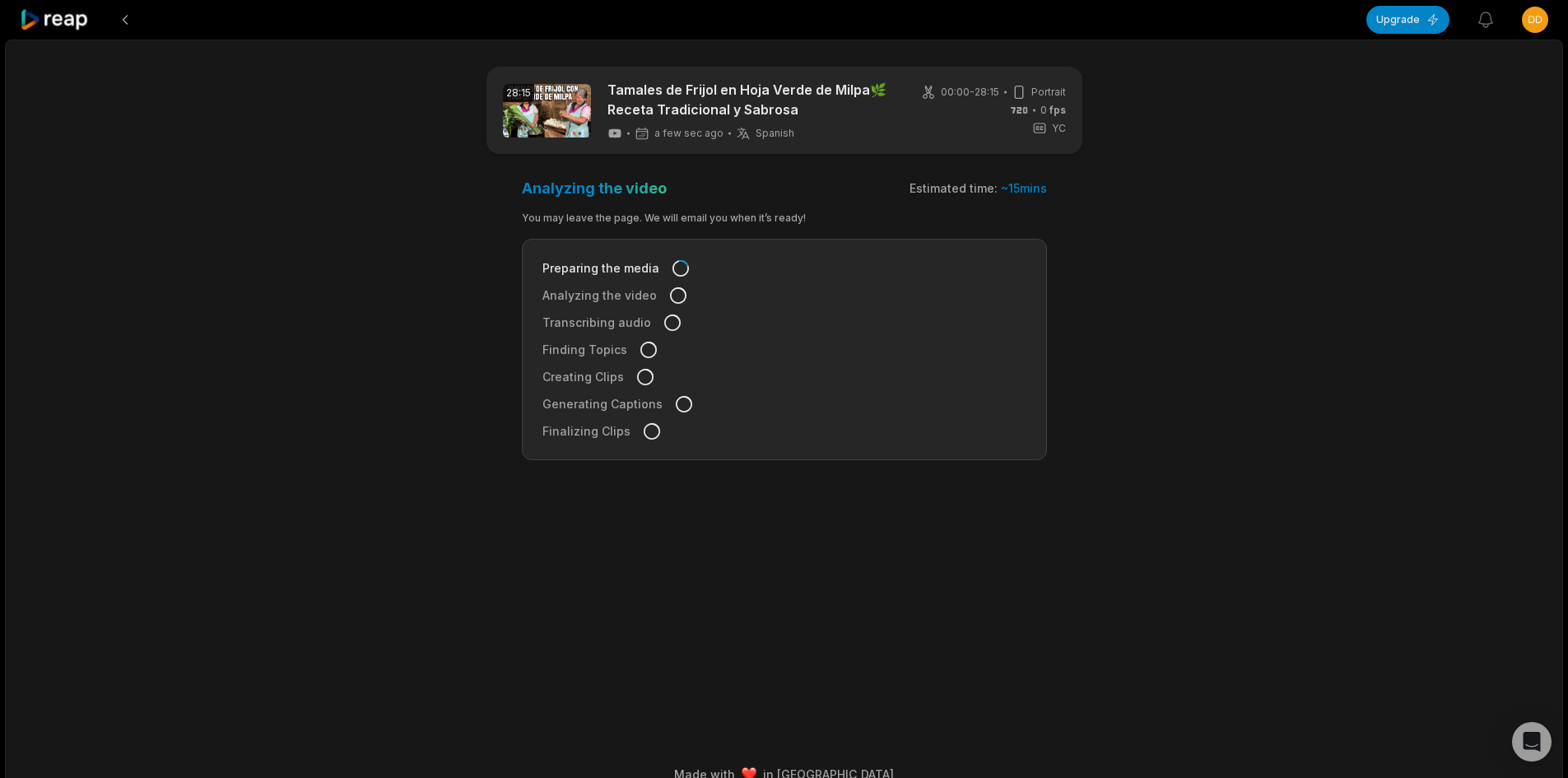
click at [58, 19] on icon at bounding box center [54, 20] width 70 height 22
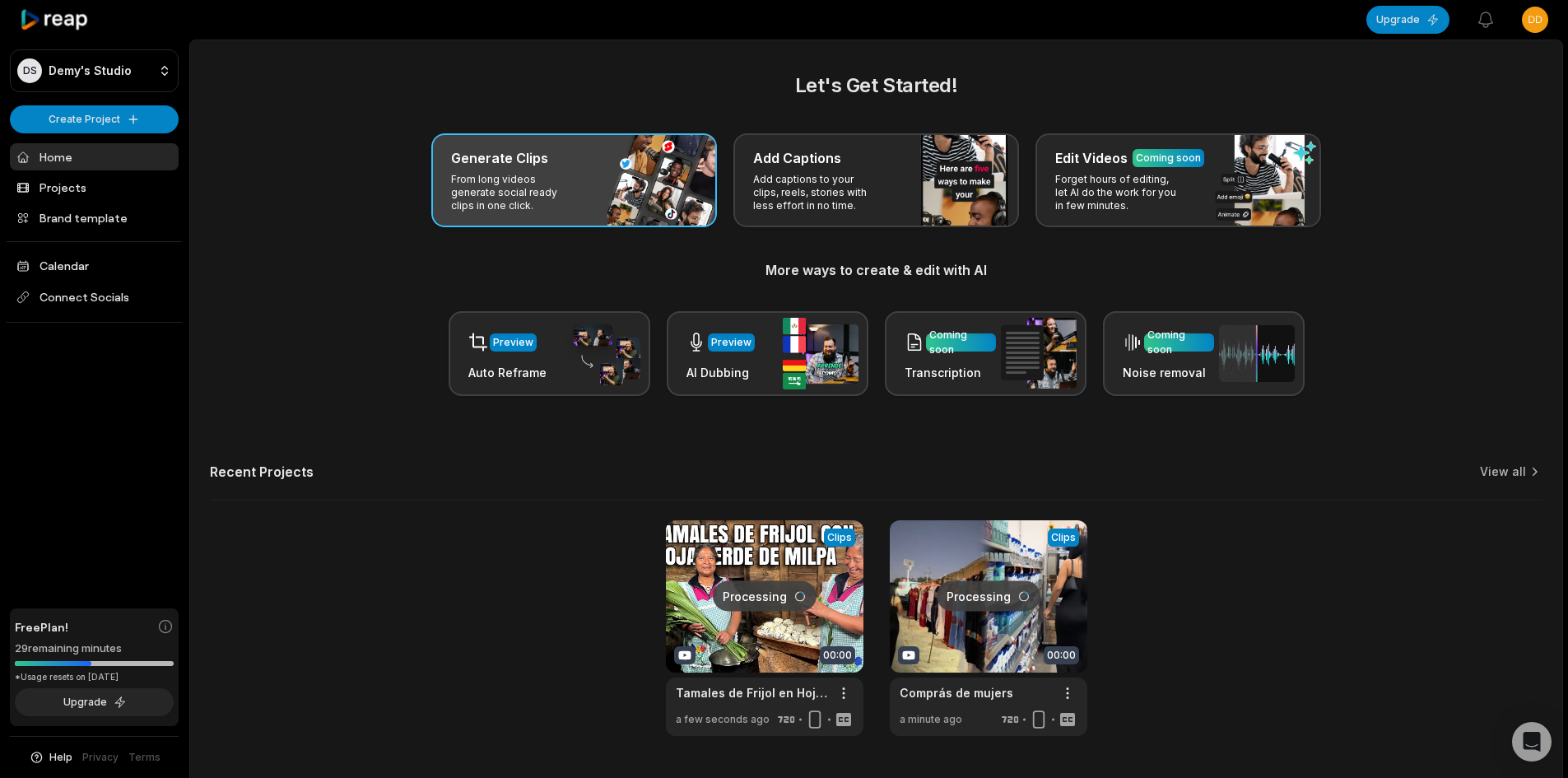
click at [573, 185] on p "From long videos generate social ready clips in one click." at bounding box center [515, 192] width 128 height 40
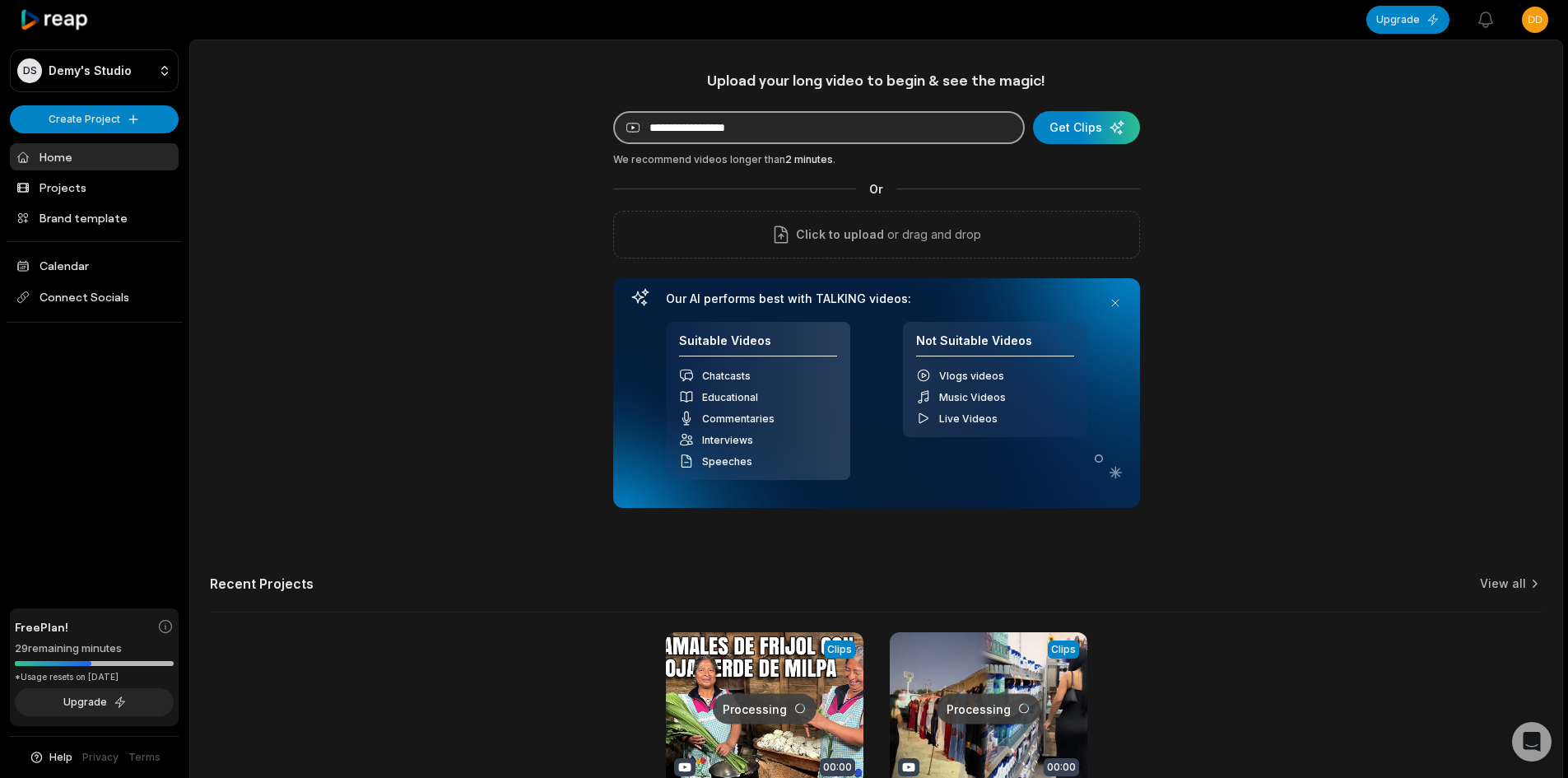
click at [687, 124] on input at bounding box center [819, 127] width 412 height 32
paste input "**********"
type input "**********"
click at [1090, 128] on div "submit" at bounding box center [1086, 127] width 107 height 32
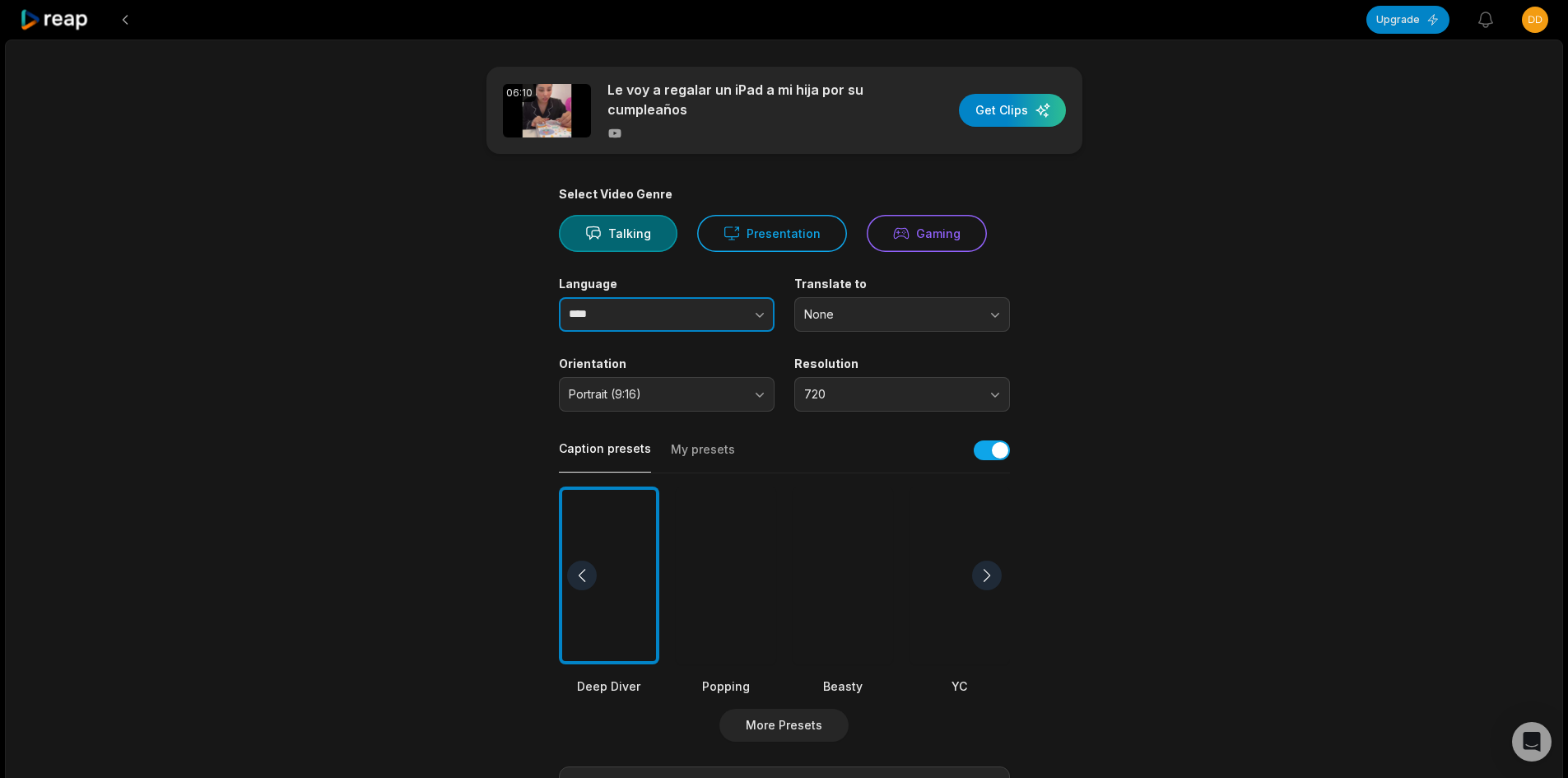
click at [676, 311] on input "****" at bounding box center [666, 313] width 215 height 34
click at [727, 321] on button "button" at bounding box center [726, 313] width 94 height 34
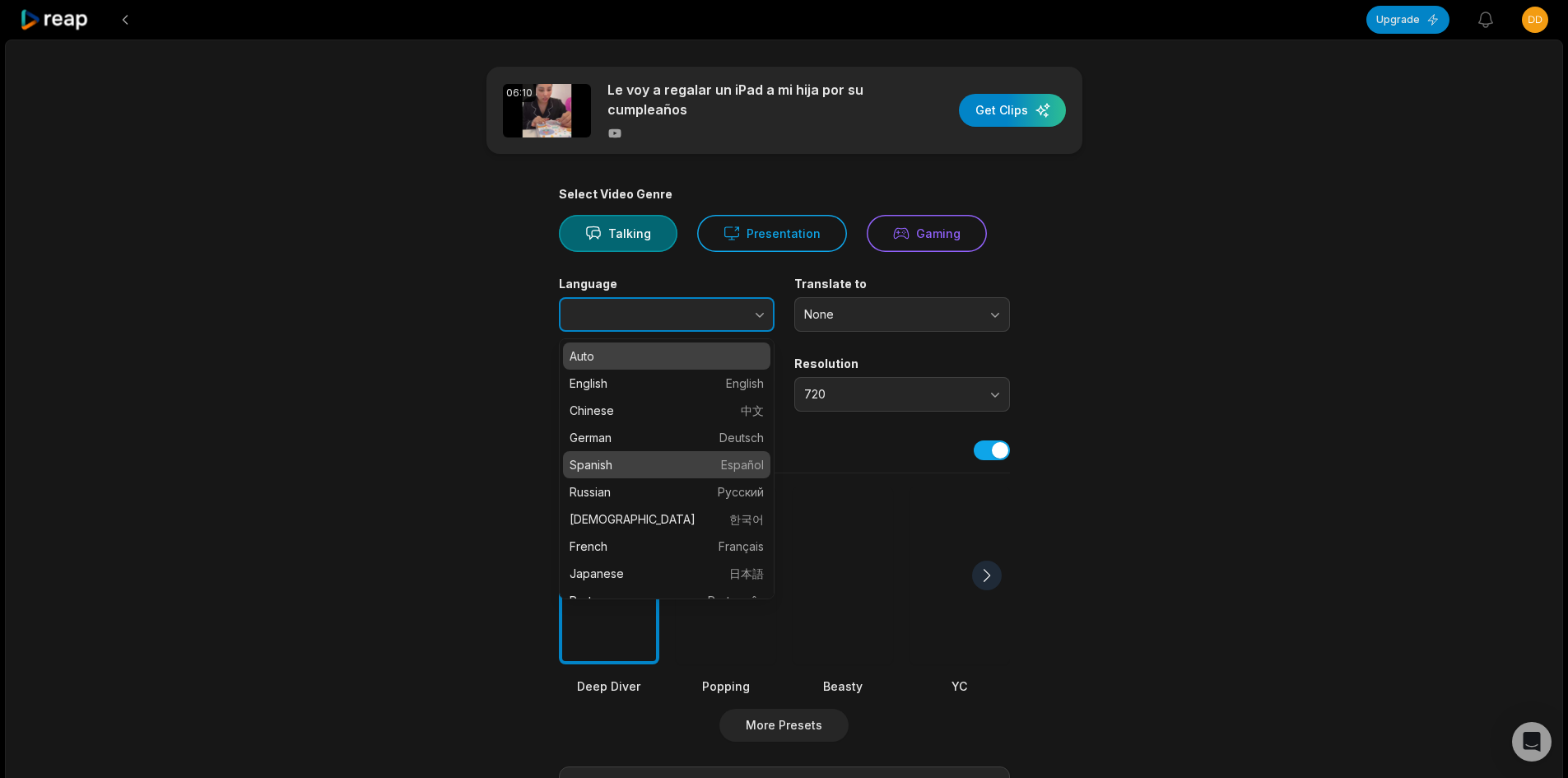
type input "*******"
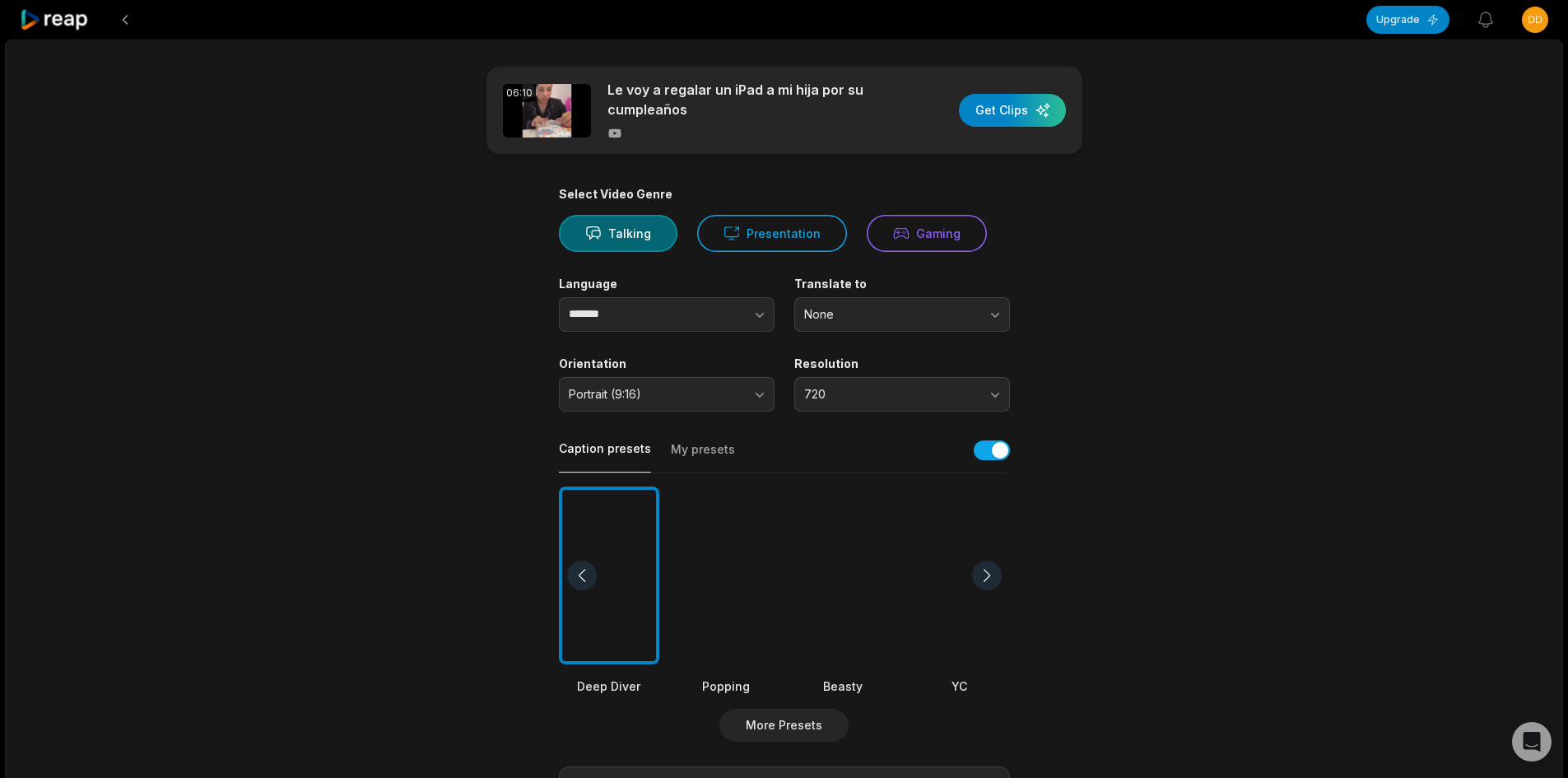
click at [951, 541] on div at bounding box center [959, 575] width 100 height 179
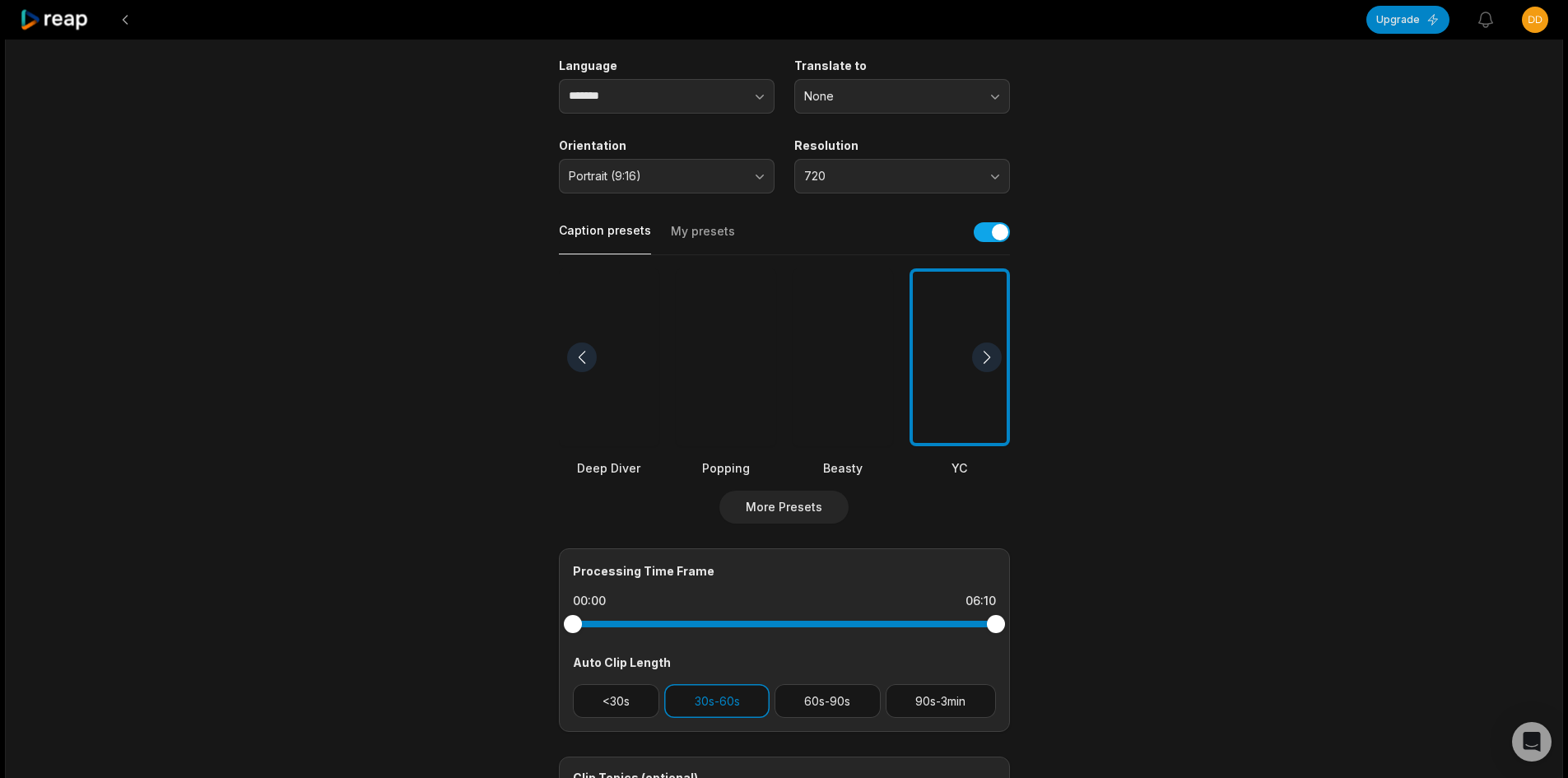
scroll to position [247, 0]
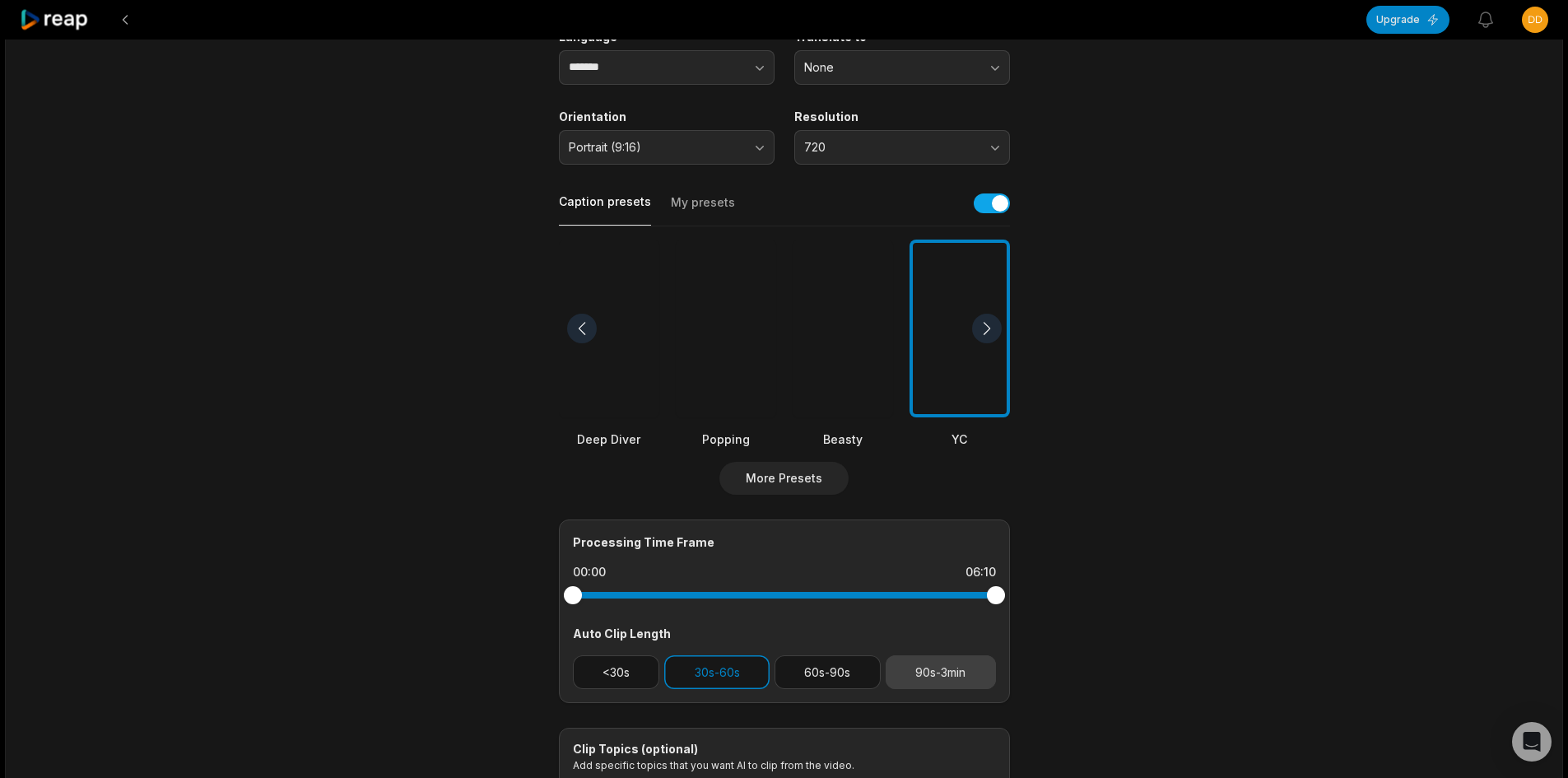
click at [958, 666] on button "90s-3min" at bounding box center [941, 671] width 110 height 33
click at [735, 667] on button "30s-60s" at bounding box center [717, 671] width 106 height 33
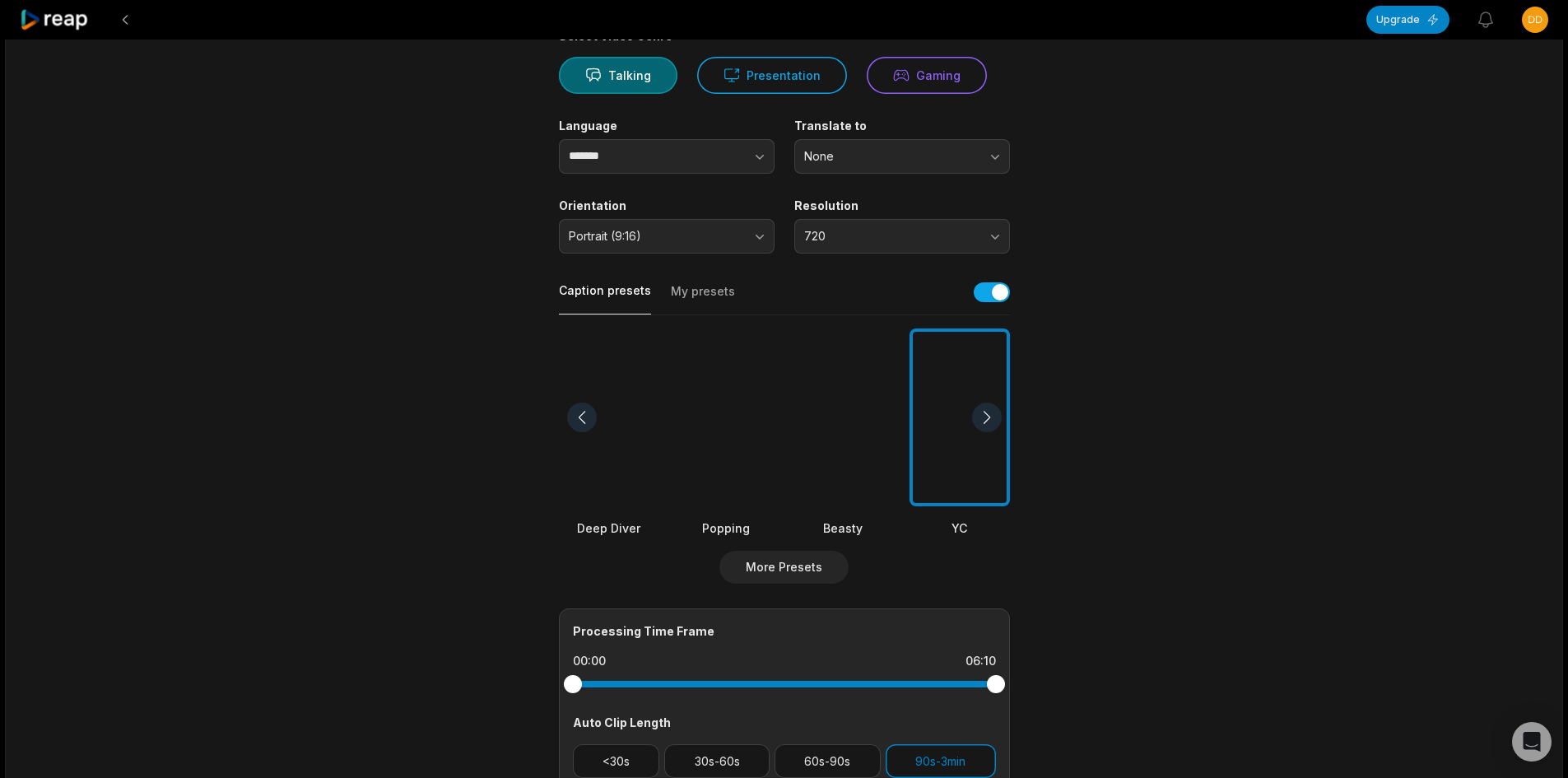
scroll to position [0, 0]
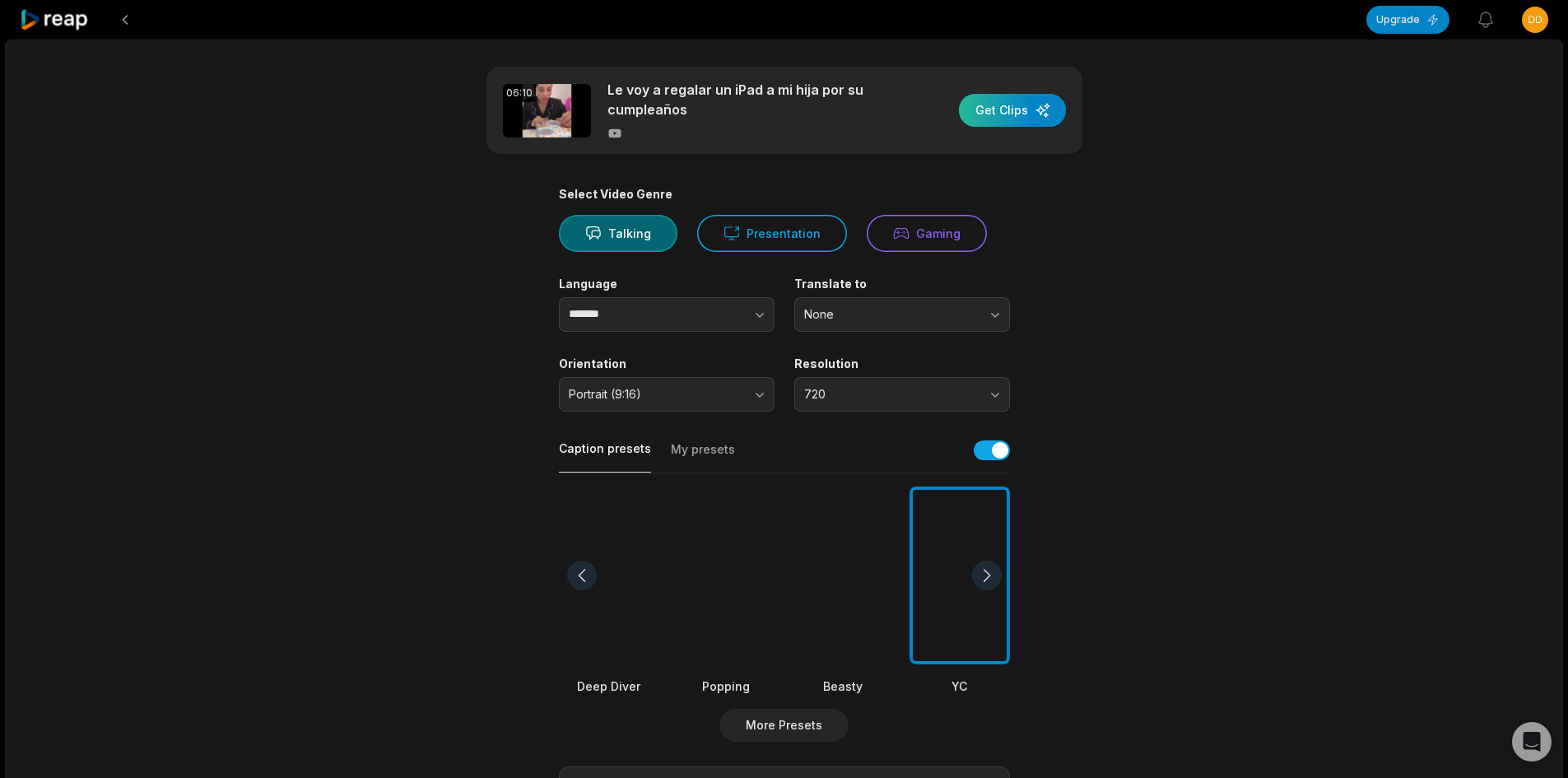
click at [1048, 102] on div "button" at bounding box center [1012, 109] width 107 height 32
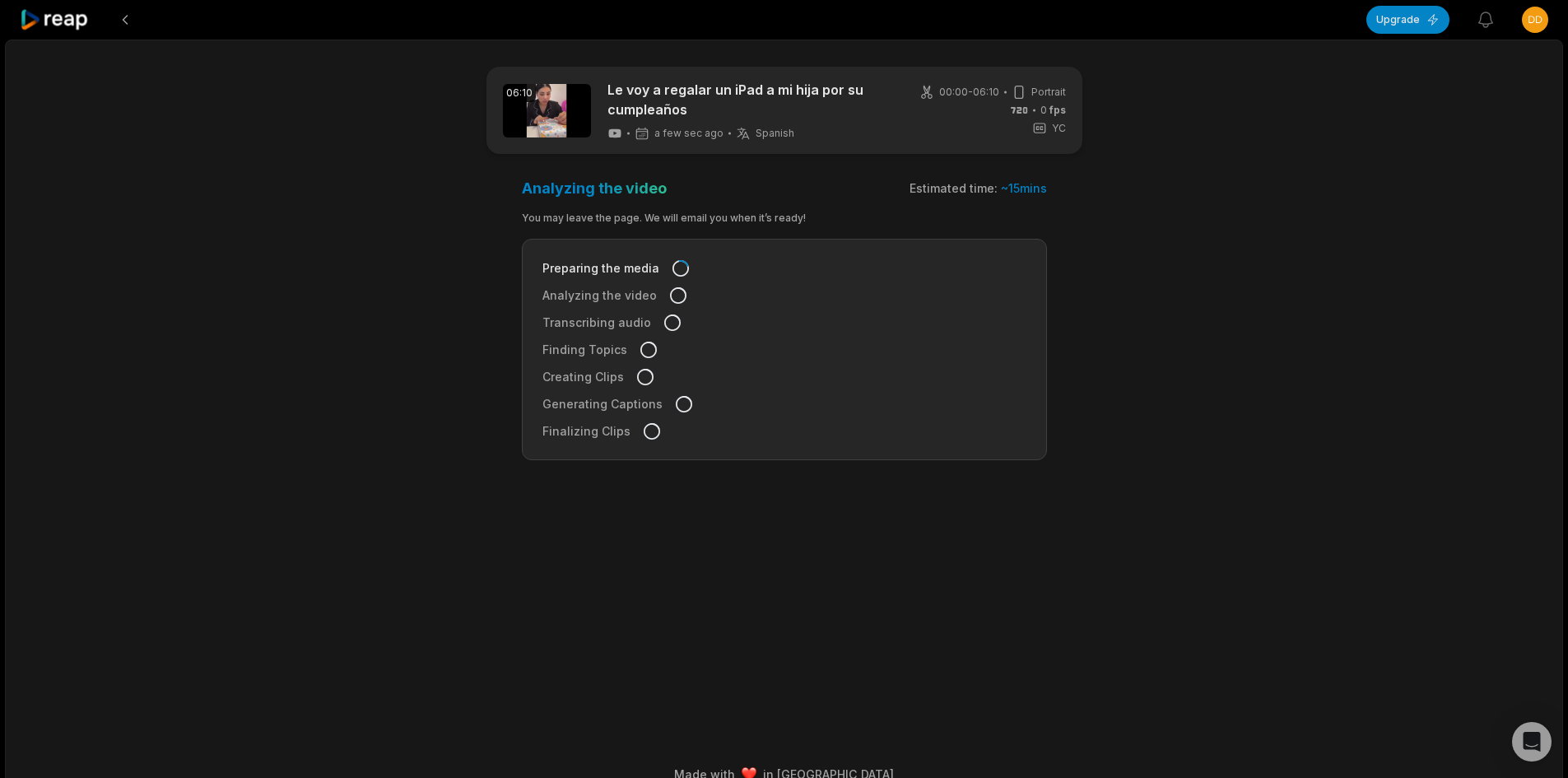
click at [54, 17] on icon at bounding box center [54, 20] width 70 height 22
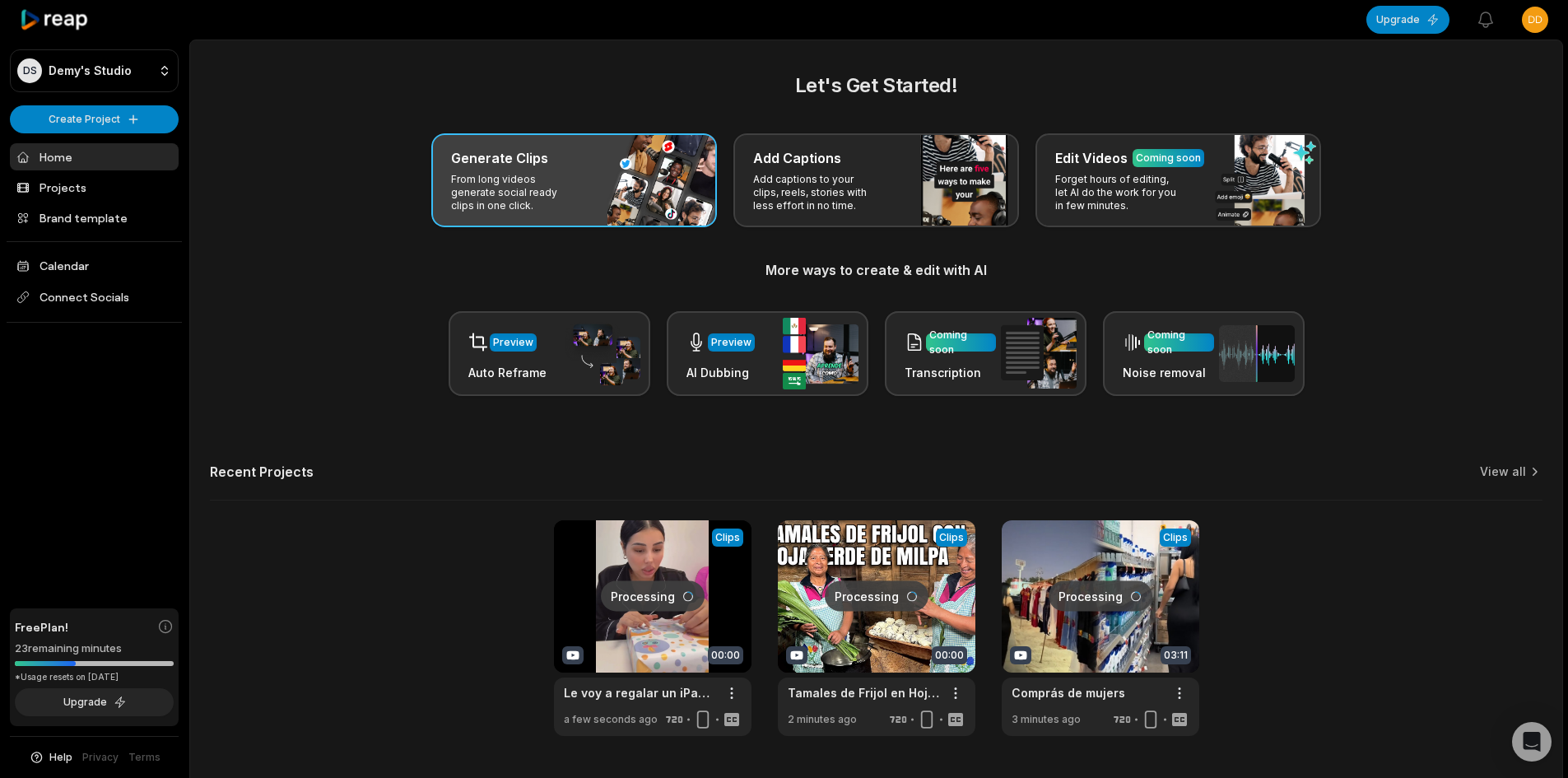
click at [559, 157] on div "Generate Clips" at bounding box center [573, 158] width 246 height 19
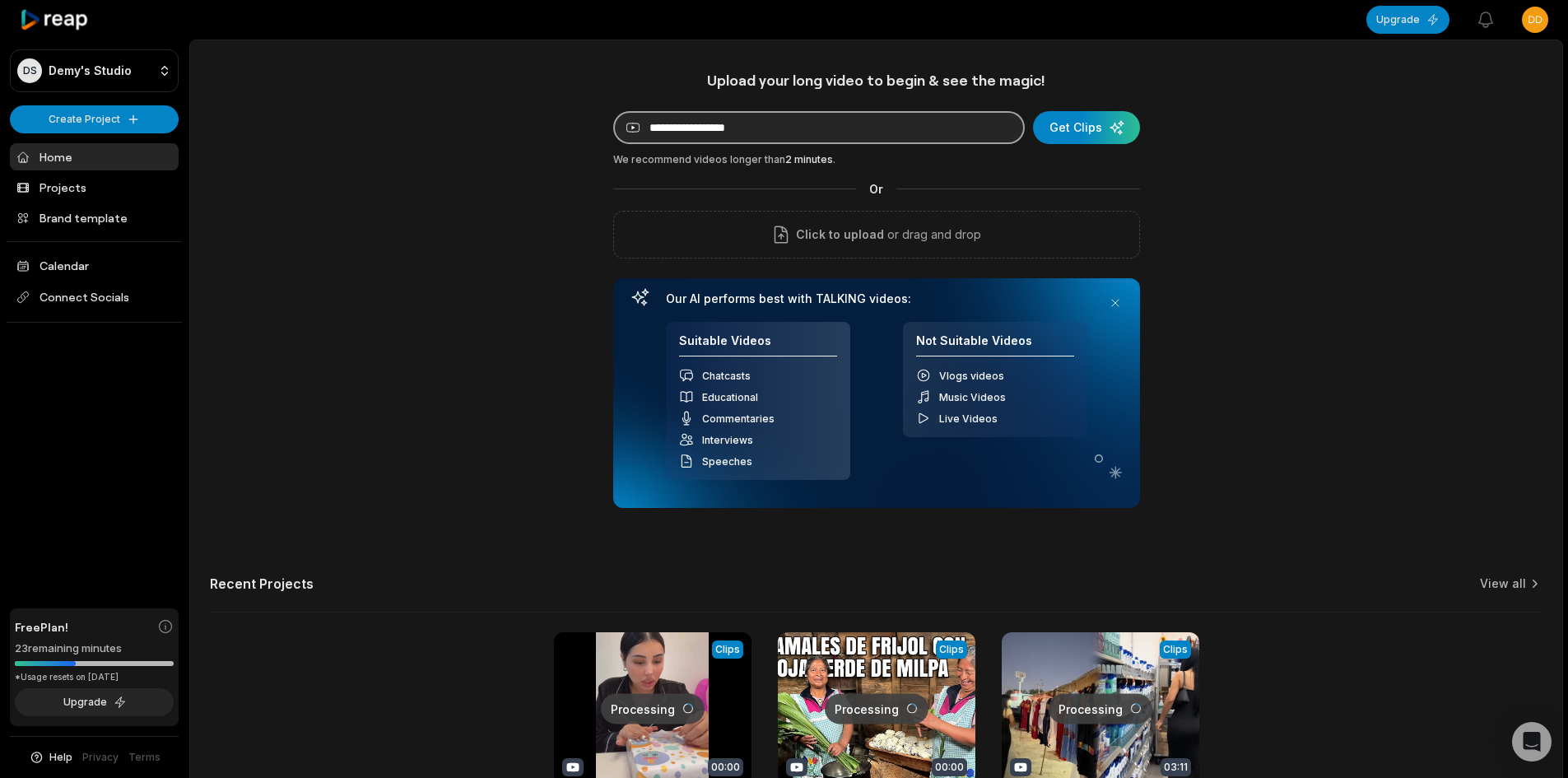
click at [736, 130] on input at bounding box center [819, 127] width 412 height 32
paste input "**********"
type input "**********"
click at [1059, 125] on div "submit" at bounding box center [1086, 127] width 107 height 32
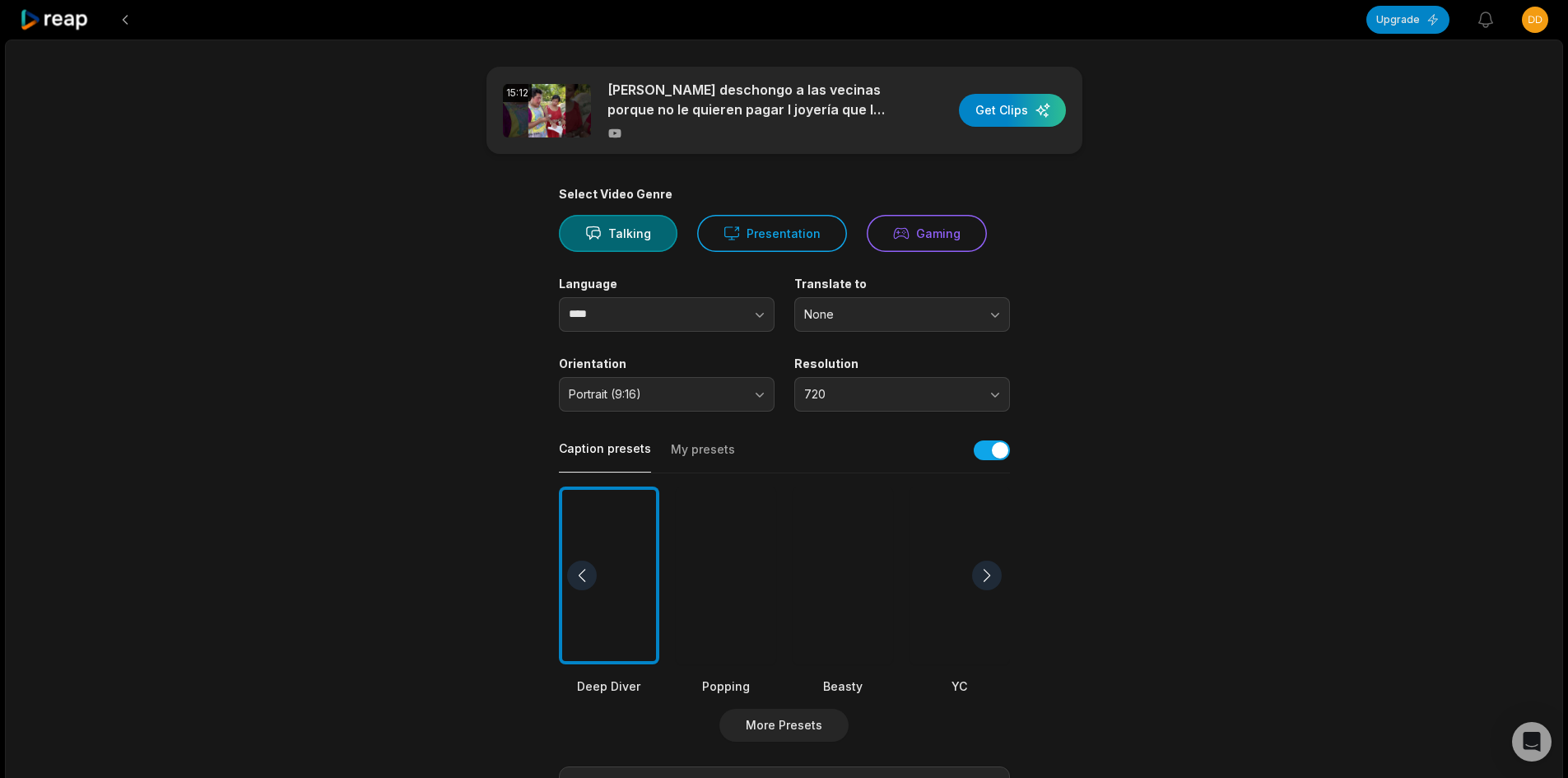
click at [873, 577] on div at bounding box center [842, 575] width 100 height 179
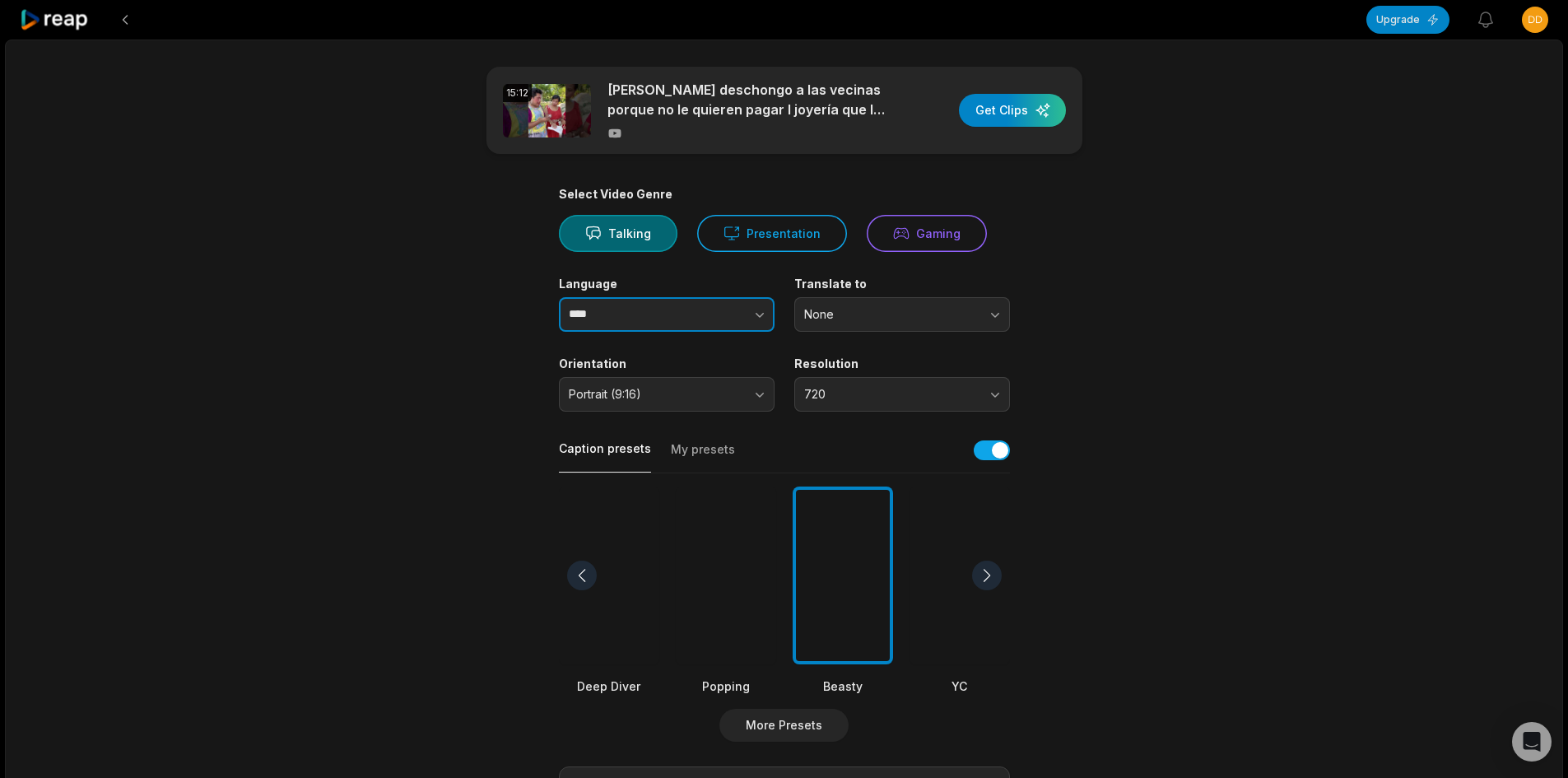
click at [675, 314] on input "****" at bounding box center [666, 313] width 215 height 34
click at [717, 312] on button "button" at bounding box center [726, 313] width 94 height 34
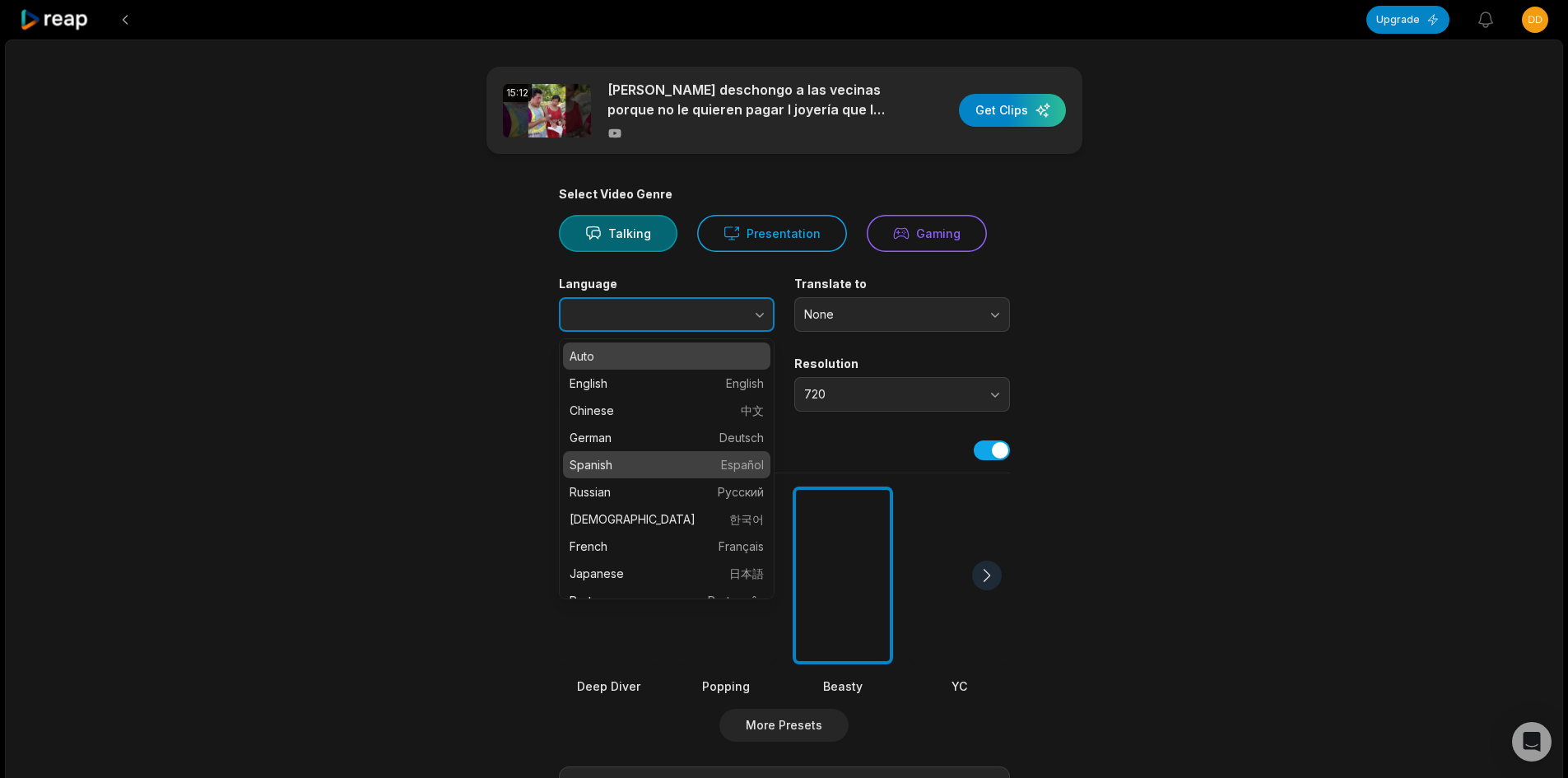
type input "*******"
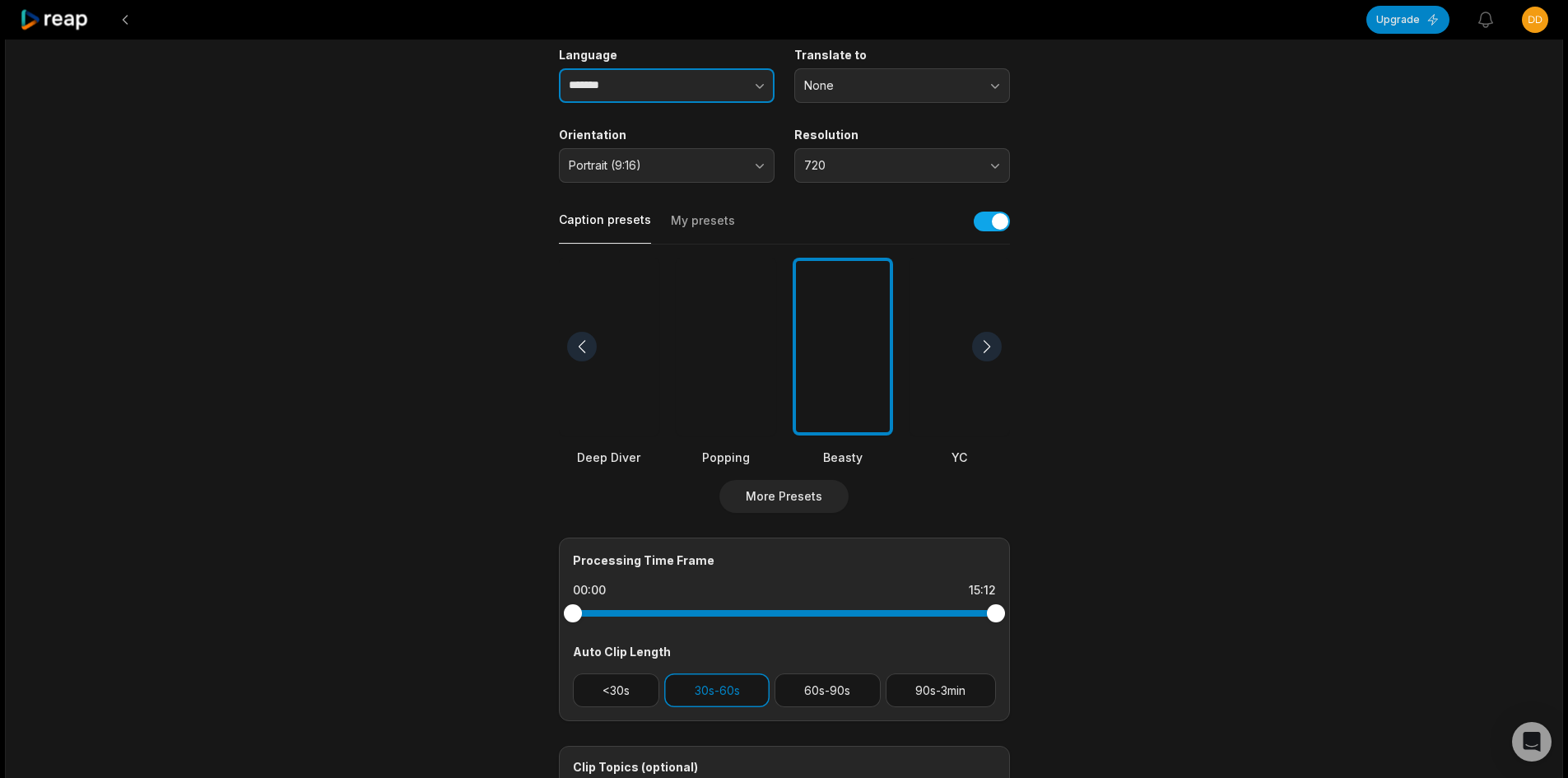
scroll to position [247, 0]
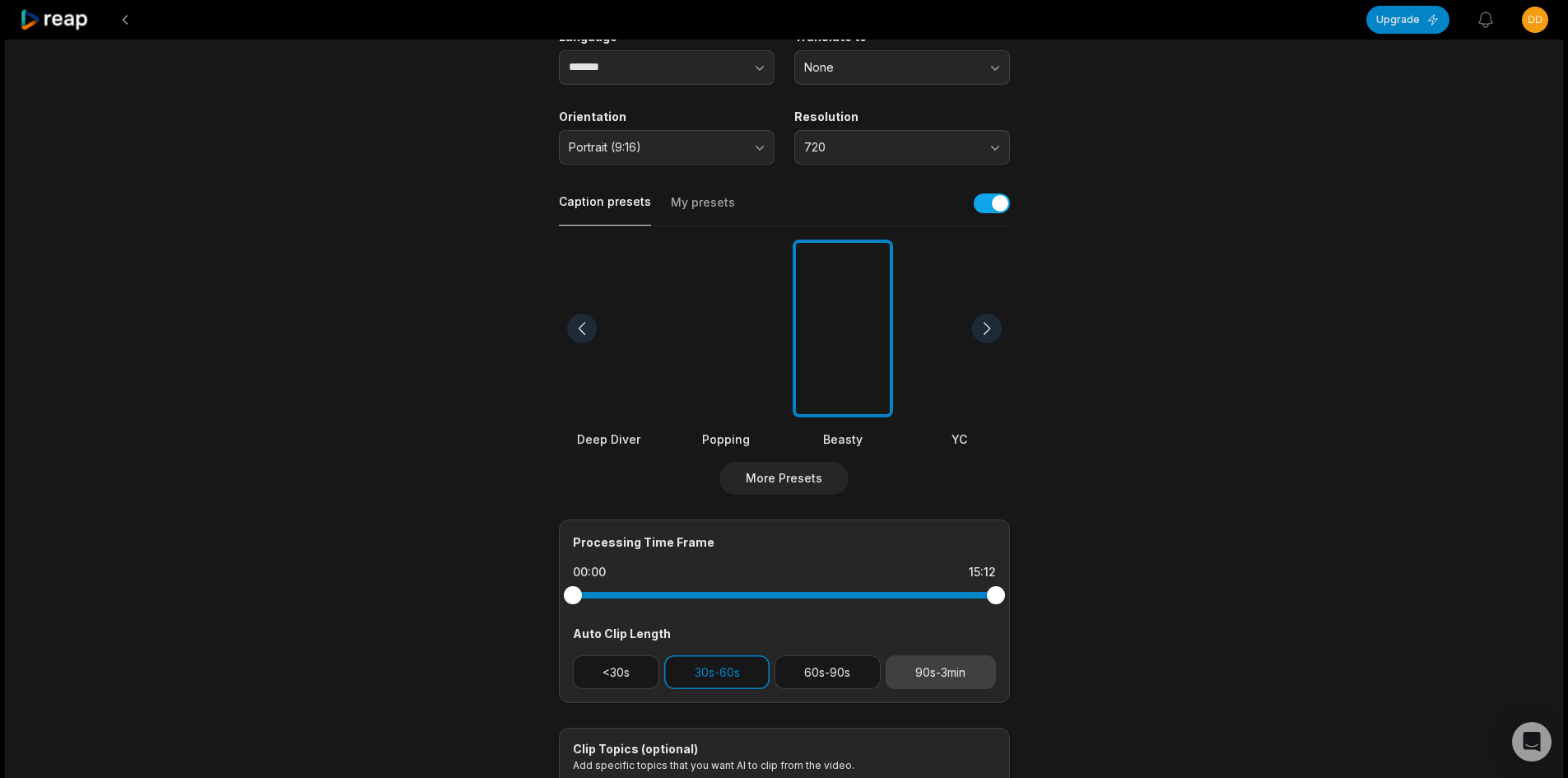
click at [937, 682] on button "90s-3min" at bounding box center [941, 671] width 110 height 33
drag, startPoint x: 741, startPoint y: 675, endPoint x: 860, endPoint y: 644, distance: 123.0
click at [741, 674] on button "30s-60s" at bounding box center [717, 671] width 106 height 33
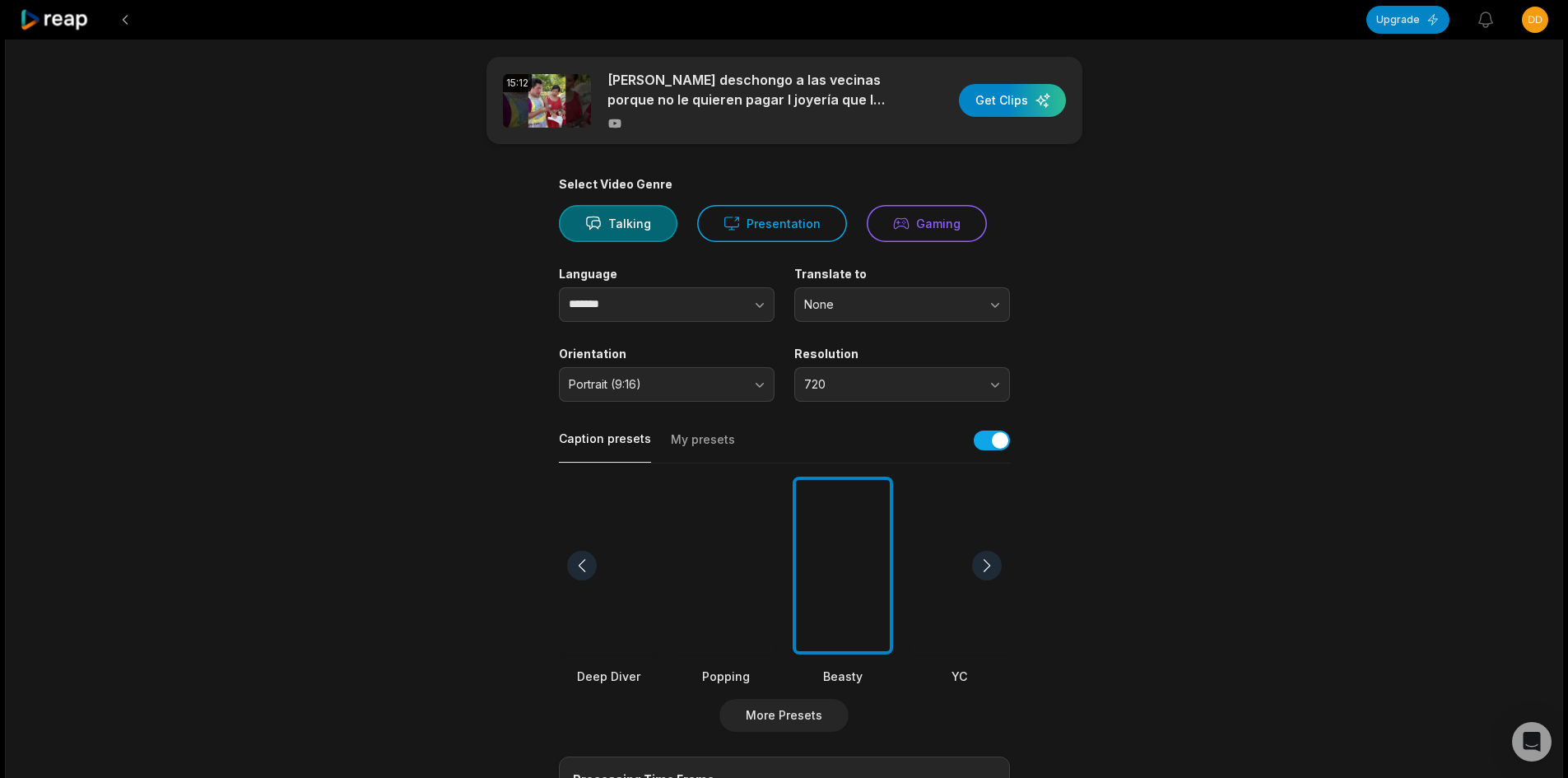
scroll to position [0, 0]
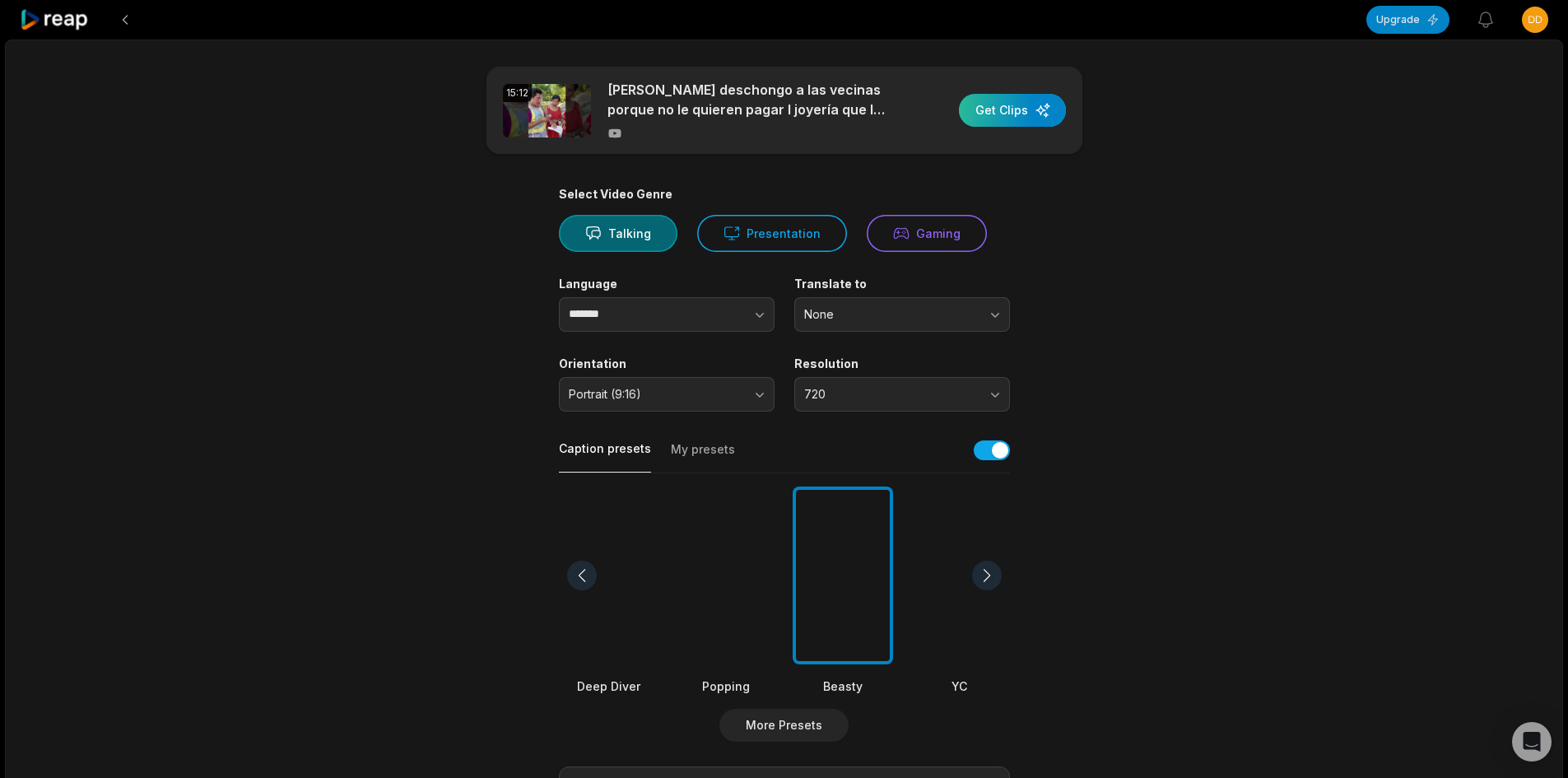
click at [999, 120] on div "button" at bounding box center [1012, 109] width 107 height 32
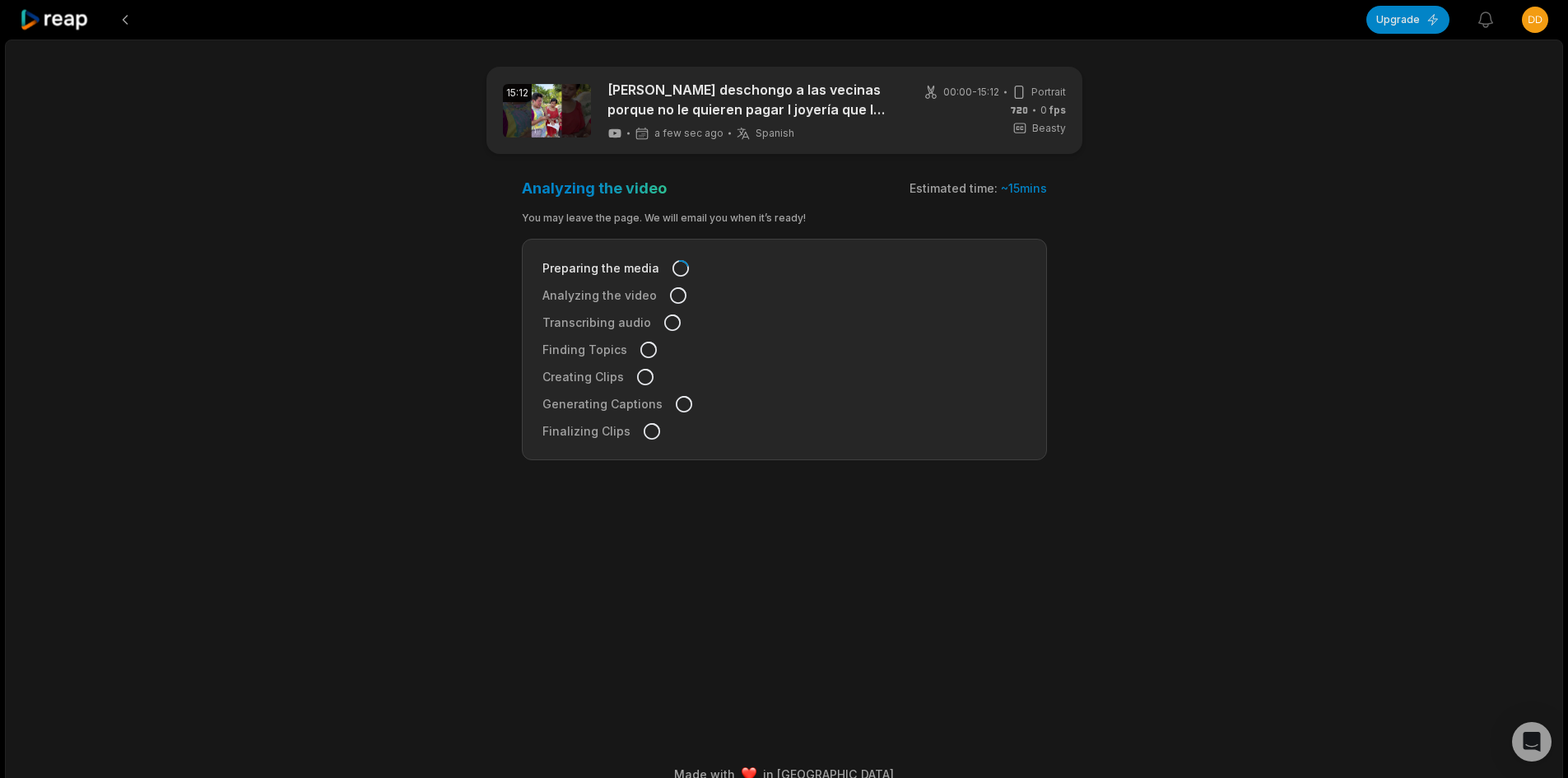
click at [76, 19] on icon at bounding box center [54, 20] width 70 height 22
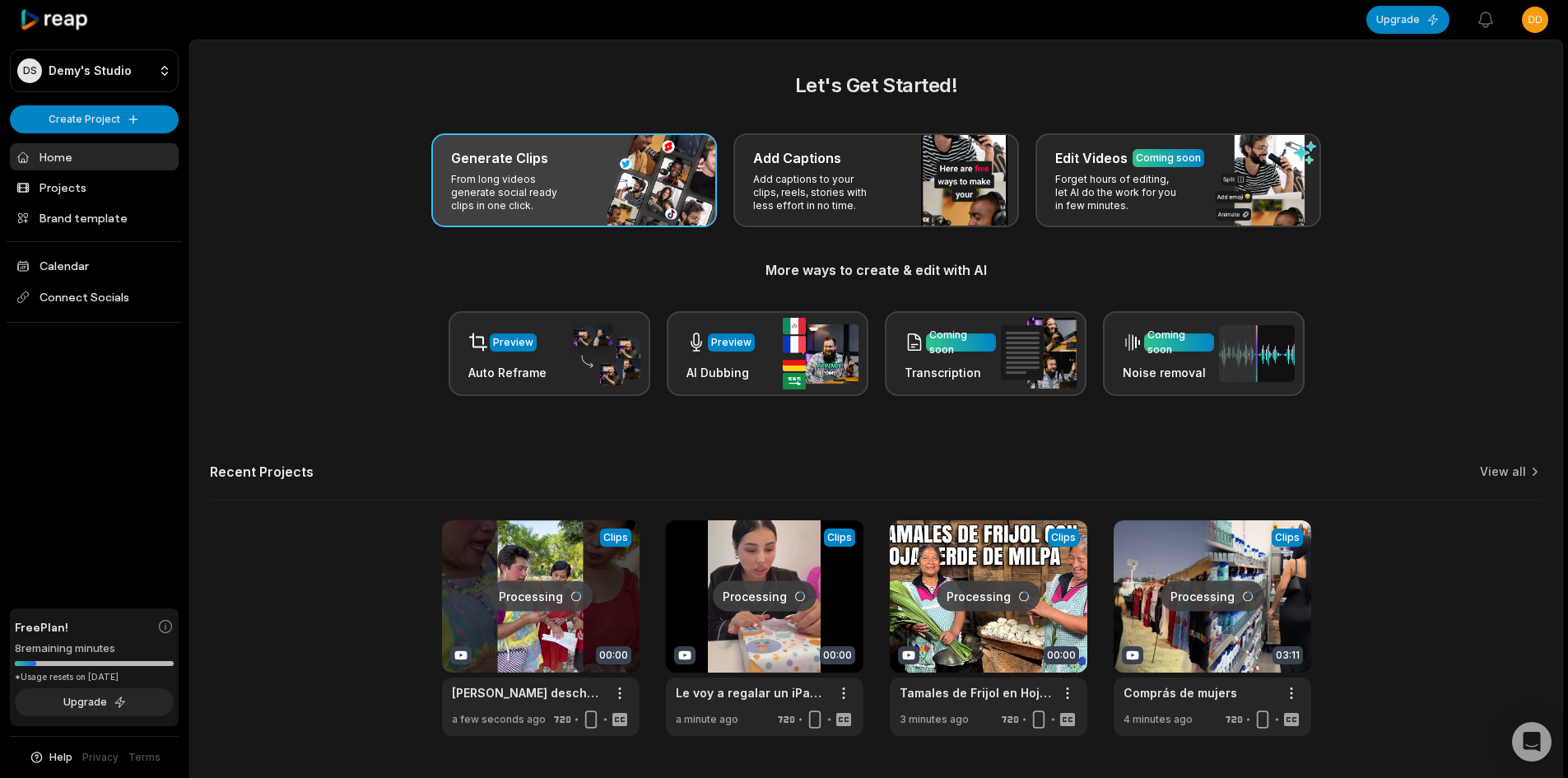
click at [507, 178] on p "From long videos generate social ready clips in one click." at bounding box center [515, 192] width 128 height 40
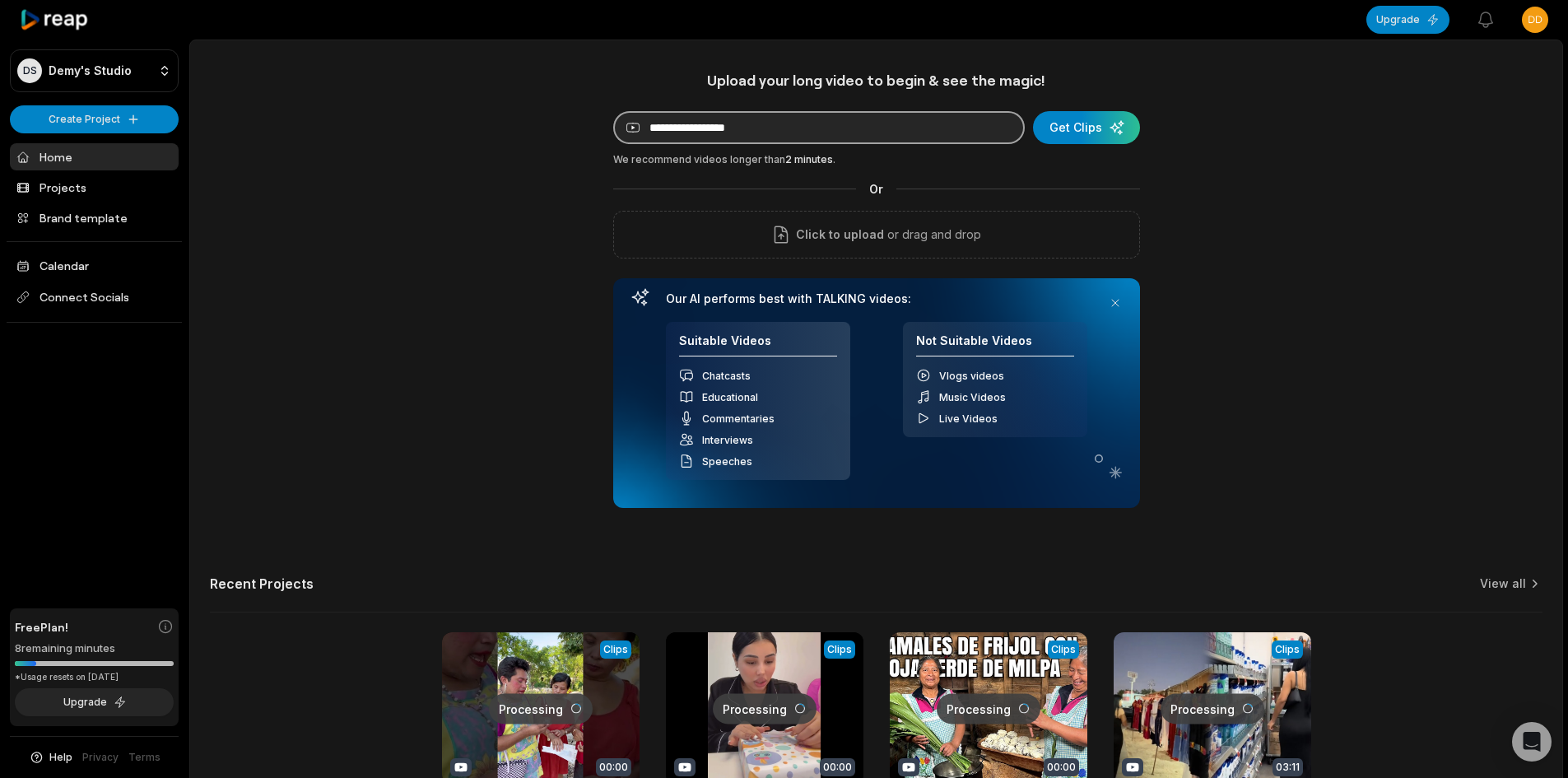
click at [708, 134] on input at bounding box center [819, 127] width 412 height 32
paste input "**********"
type input "**********"
click at [1055, 121] on div "submit" at bounding box center [1086, 127] width 107 height 32
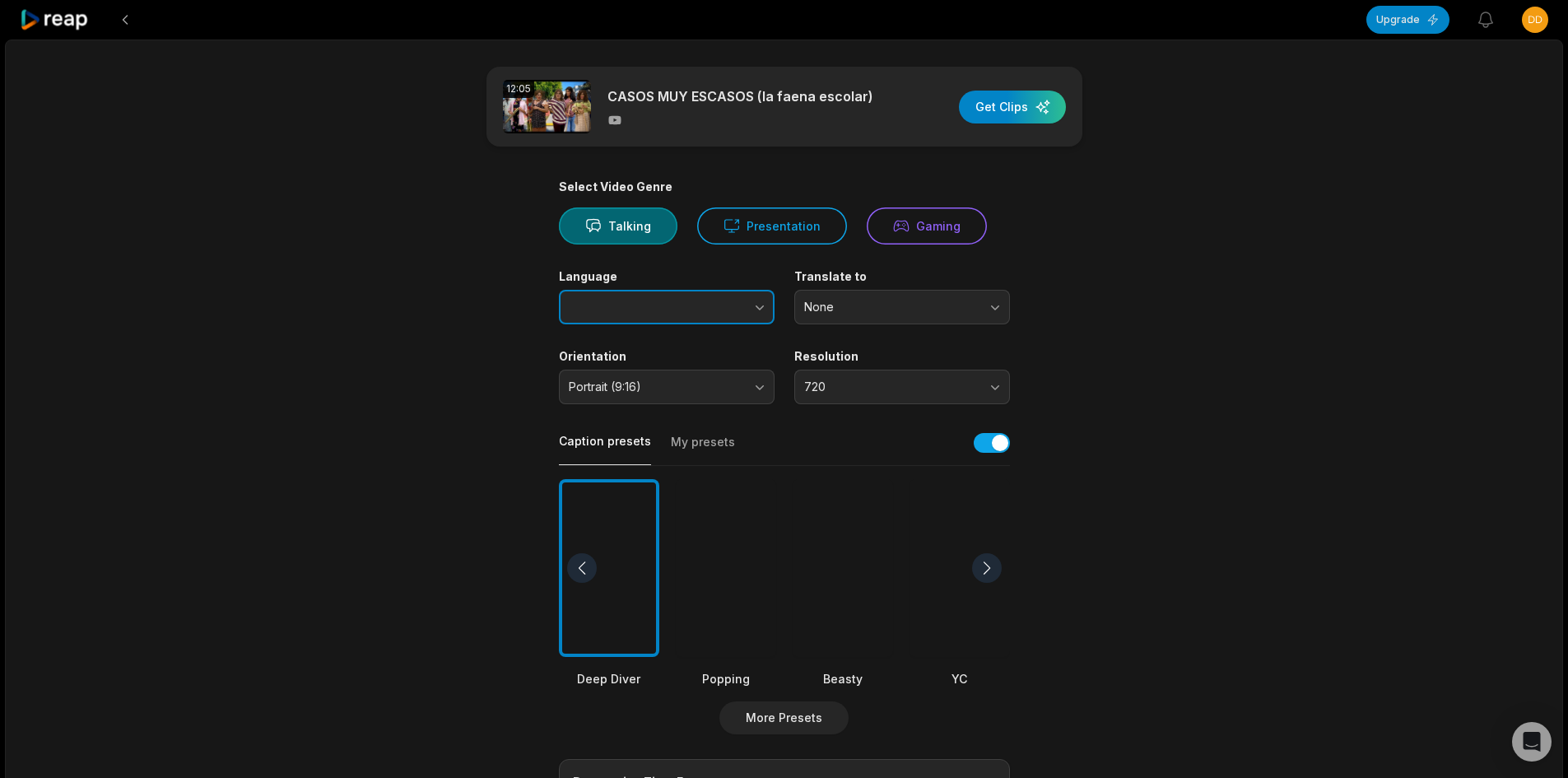
click at [713, 300] on button "button" at bounding box center [726, 306] width 94 height 34
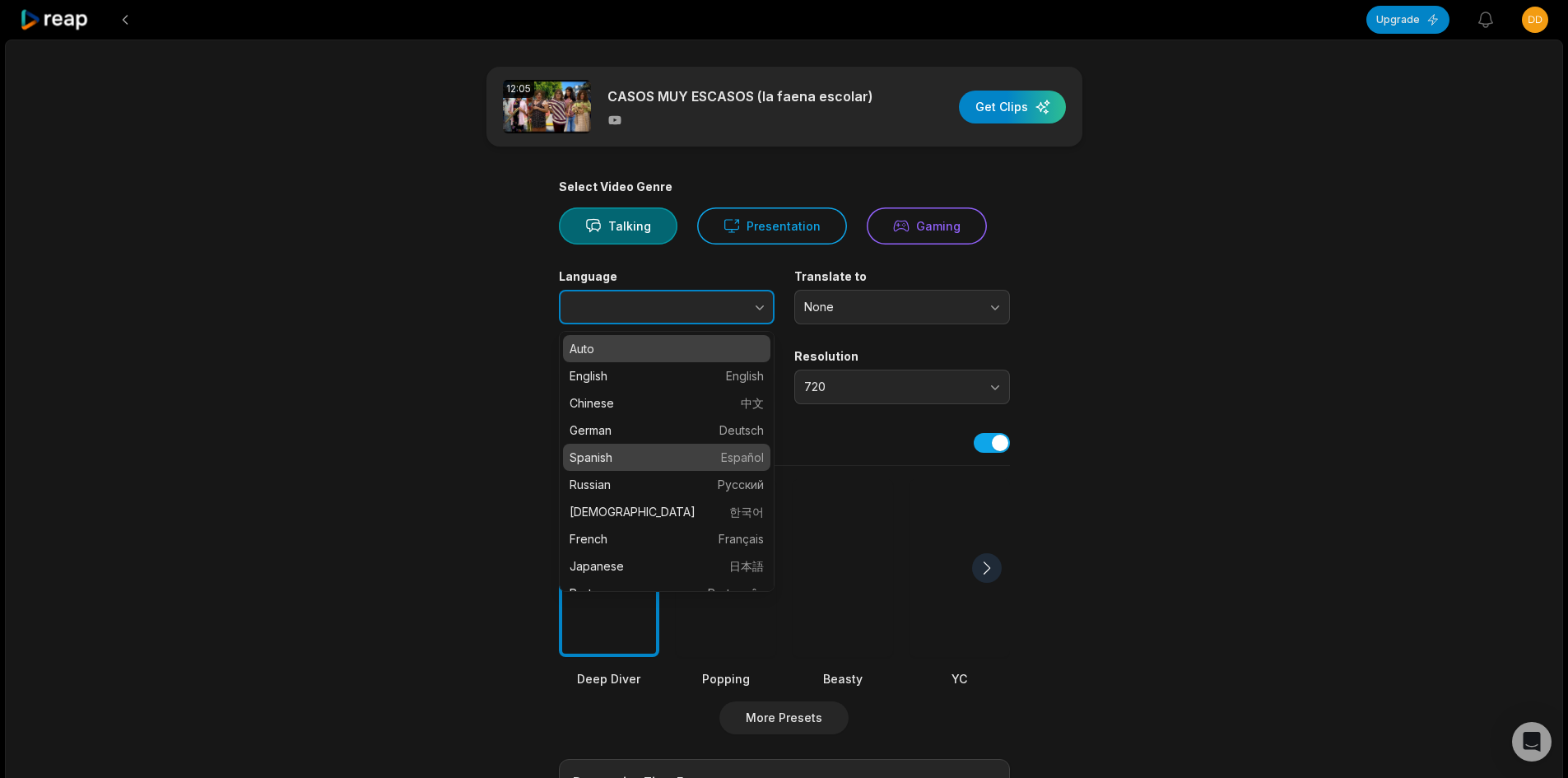
type input "*******"
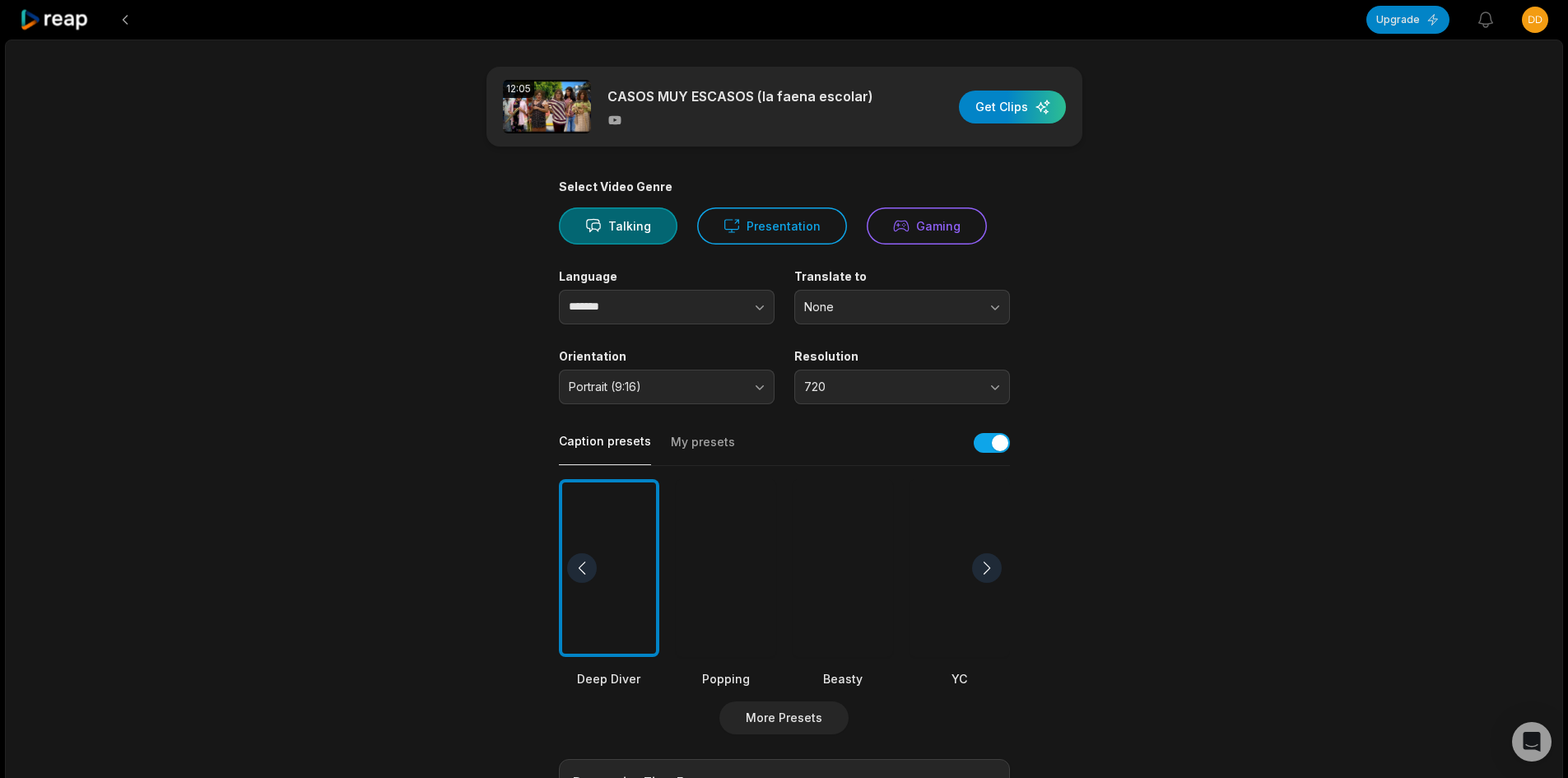
click at [943, 540] on div at bounding box center [959, 568] width 100 height 179
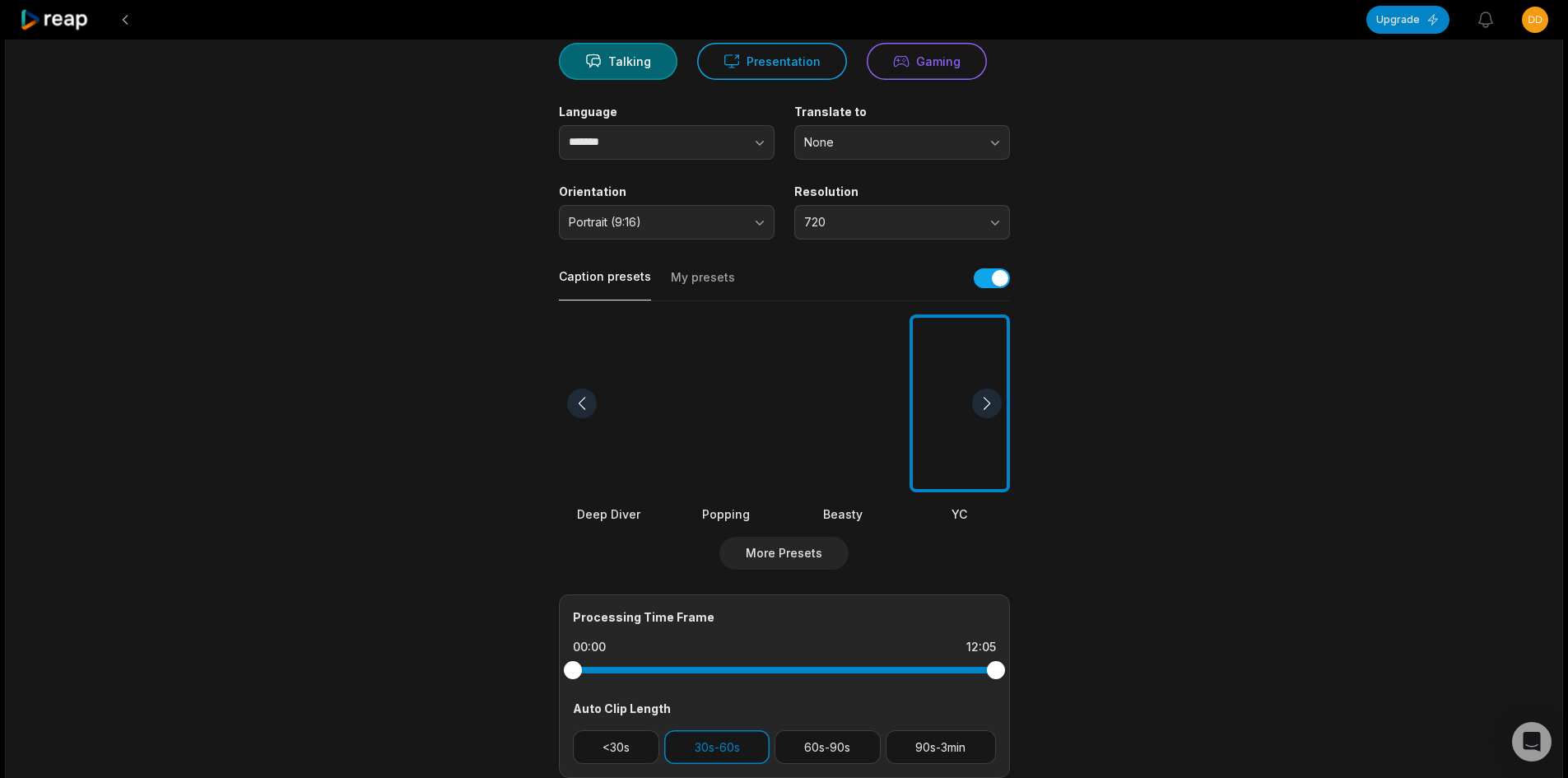
click at [880, 393] on div at bounding box center [842, 403] width 100 height 179
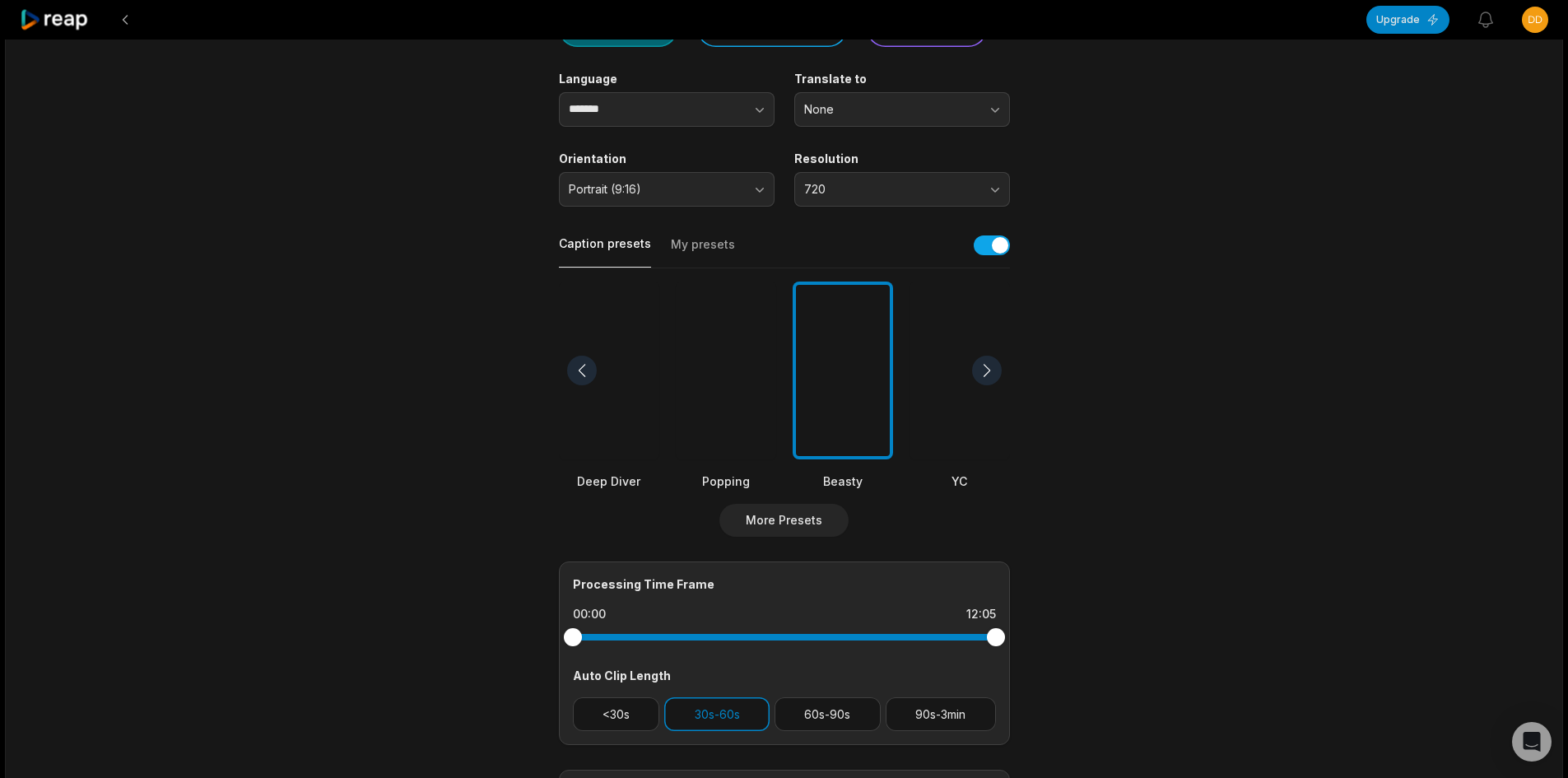
scroll to position [329, 0]
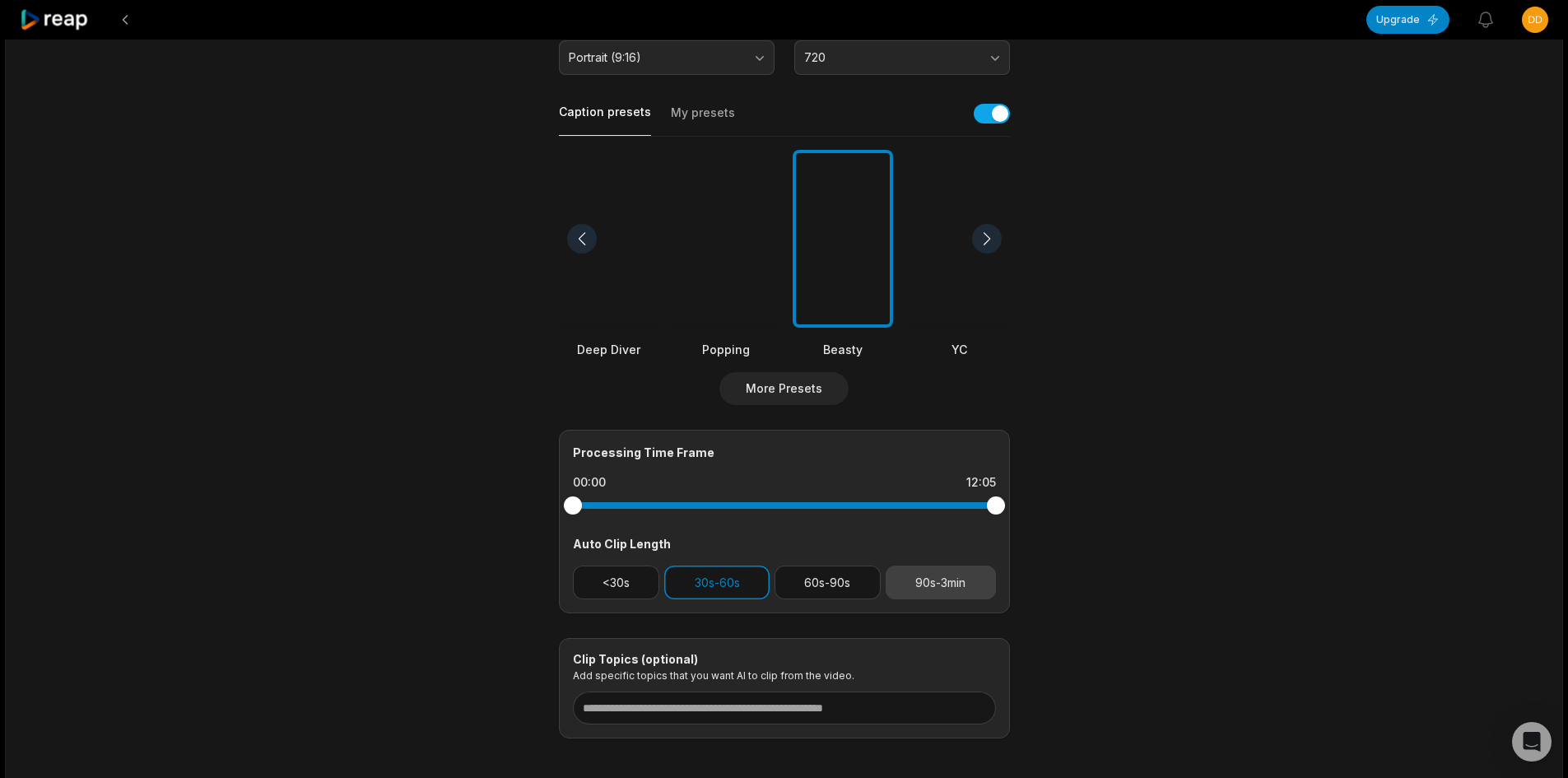
click at [939, 582] on button "90s-3min" at bounding box center [941, 582] width 110 height 33
click at [729, 581] on button "30s-60s" at bounding box center [717, 582] width 106 height 33
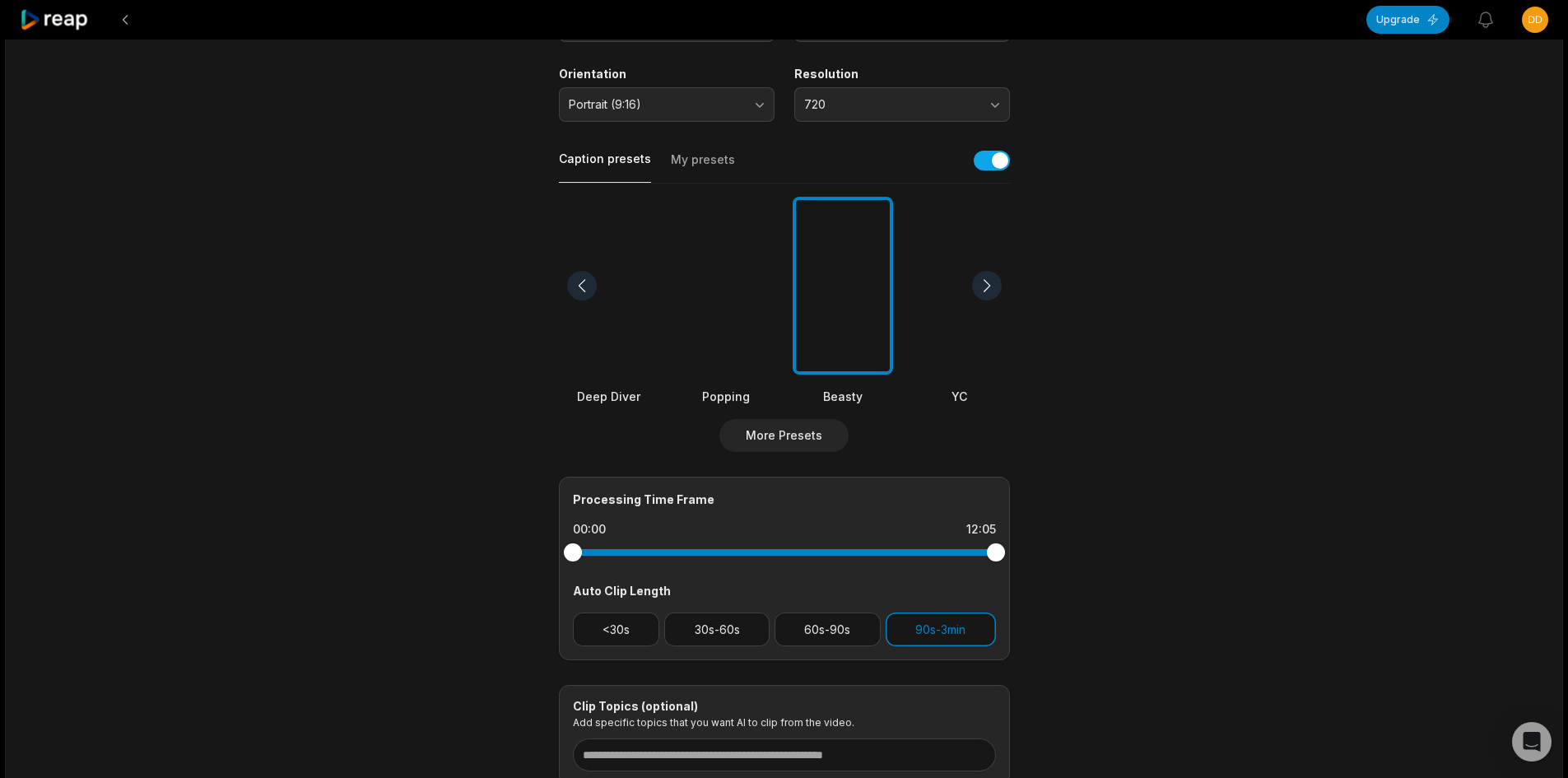
scroll to position [0, 0]
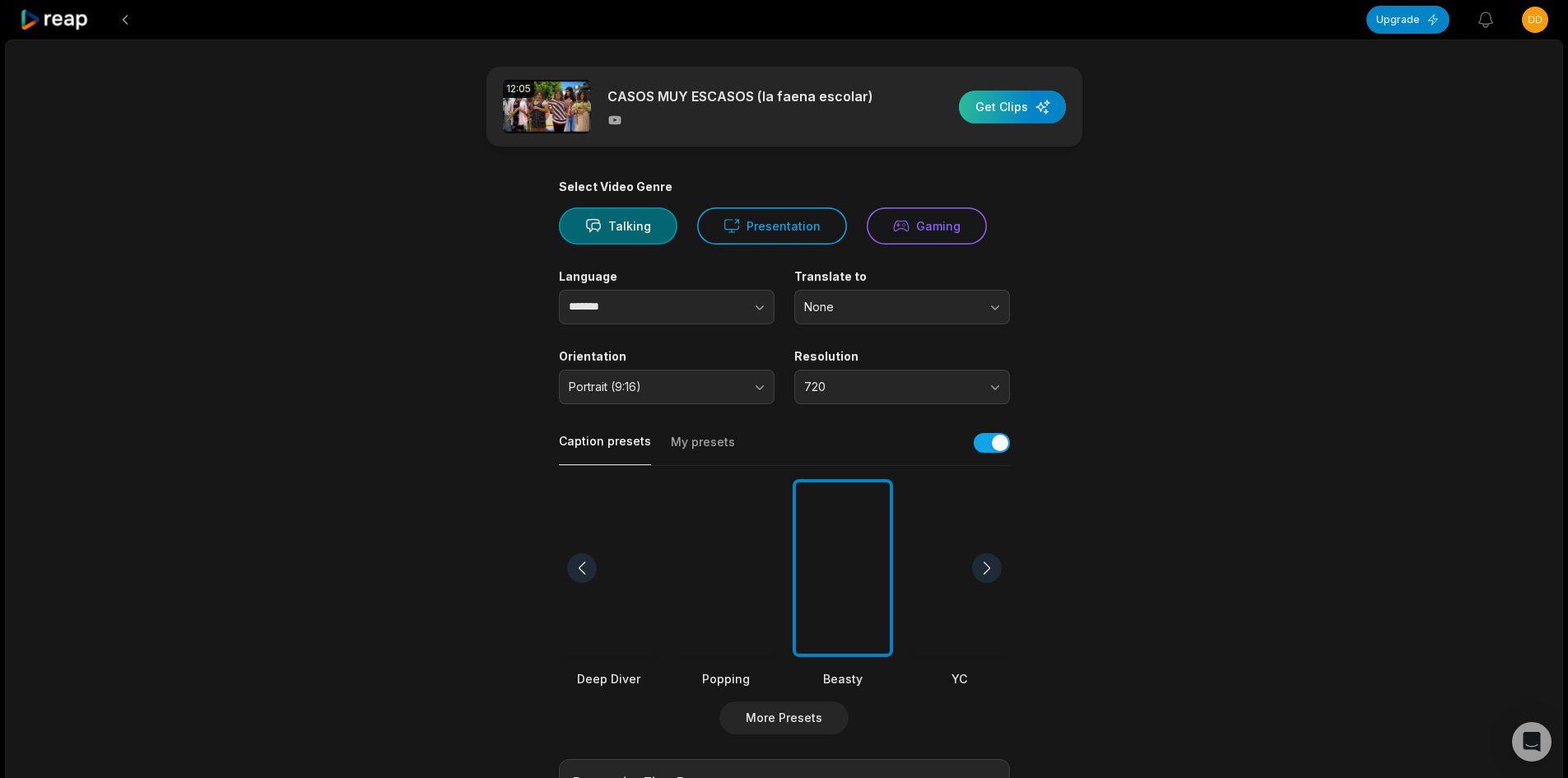
click at [1033, 108] on div "button" at bounding box center [1012, 107] width 107 height 32
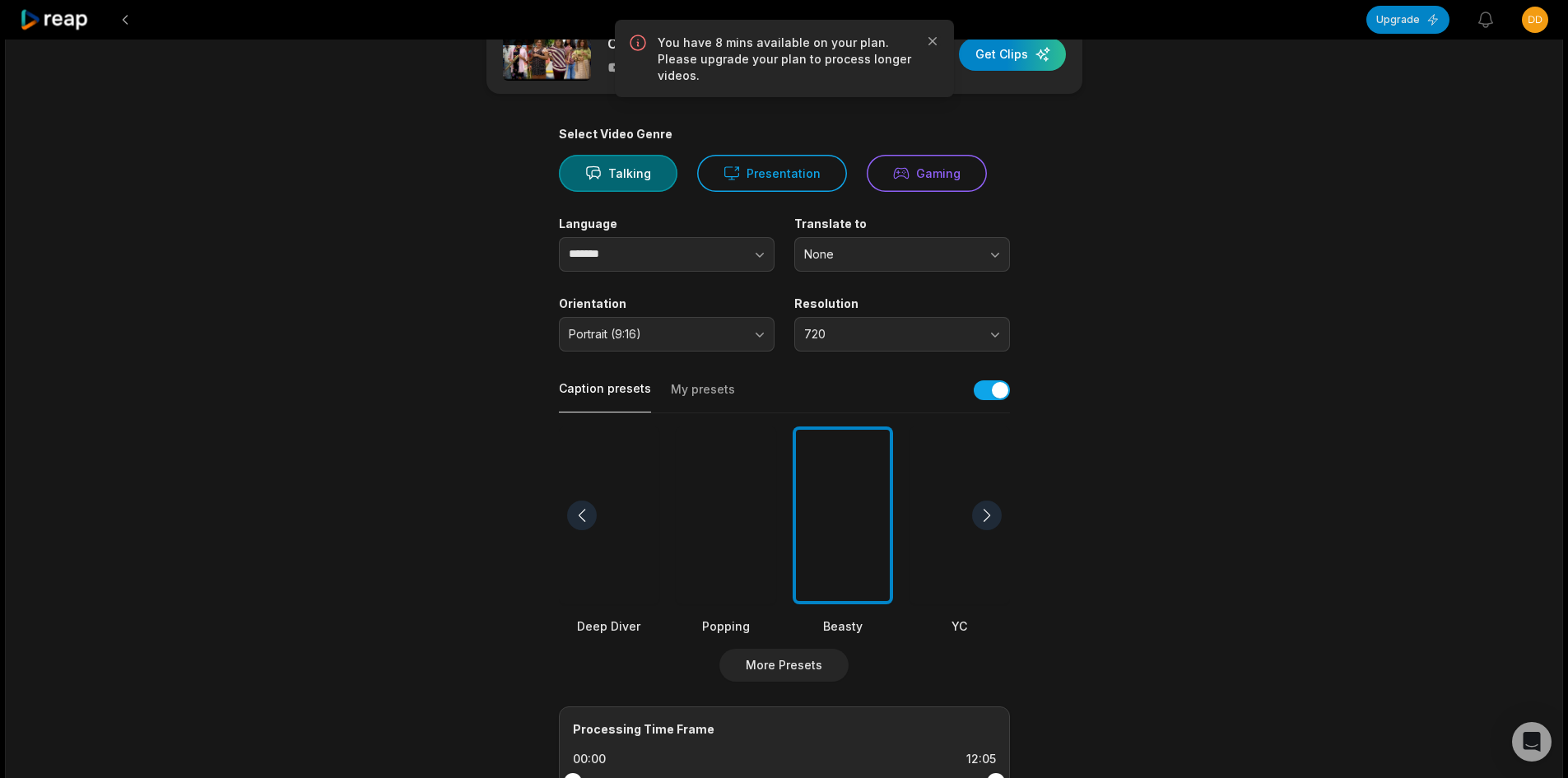
scroll to position [329, 0]
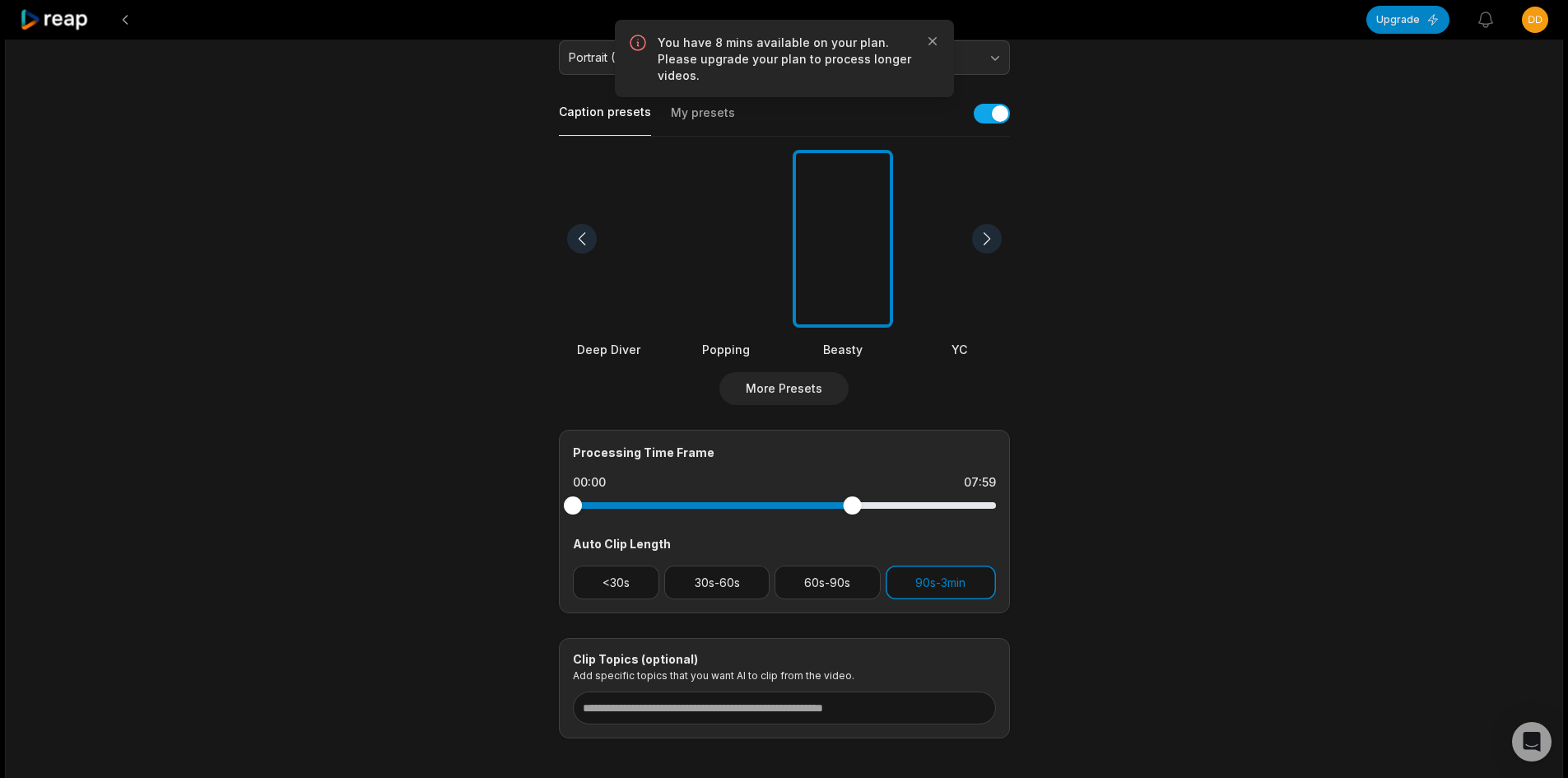
drag, startPoint x: 983, startPoint y: 504, endPoint x: 852, endPoint y: 535, distance: 134.6
click at [852, 535] on div "Processing Time Frame 00:00 07:59 Auto Clip Length <30s 30s-60s 60s-90s 90s-3min" at bounding box center [784, 521] width 451 height 184
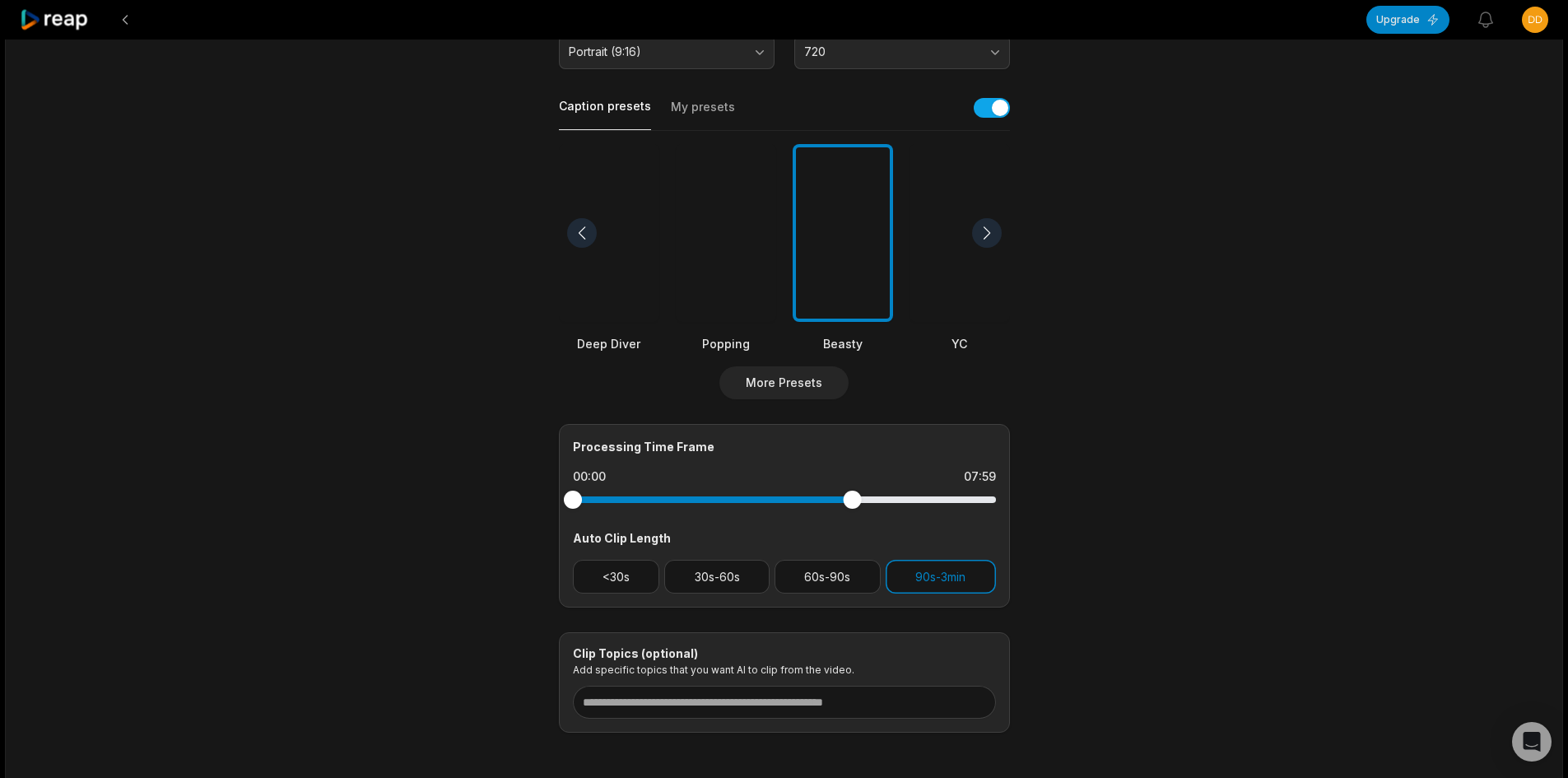
scroll to position [79, 0]
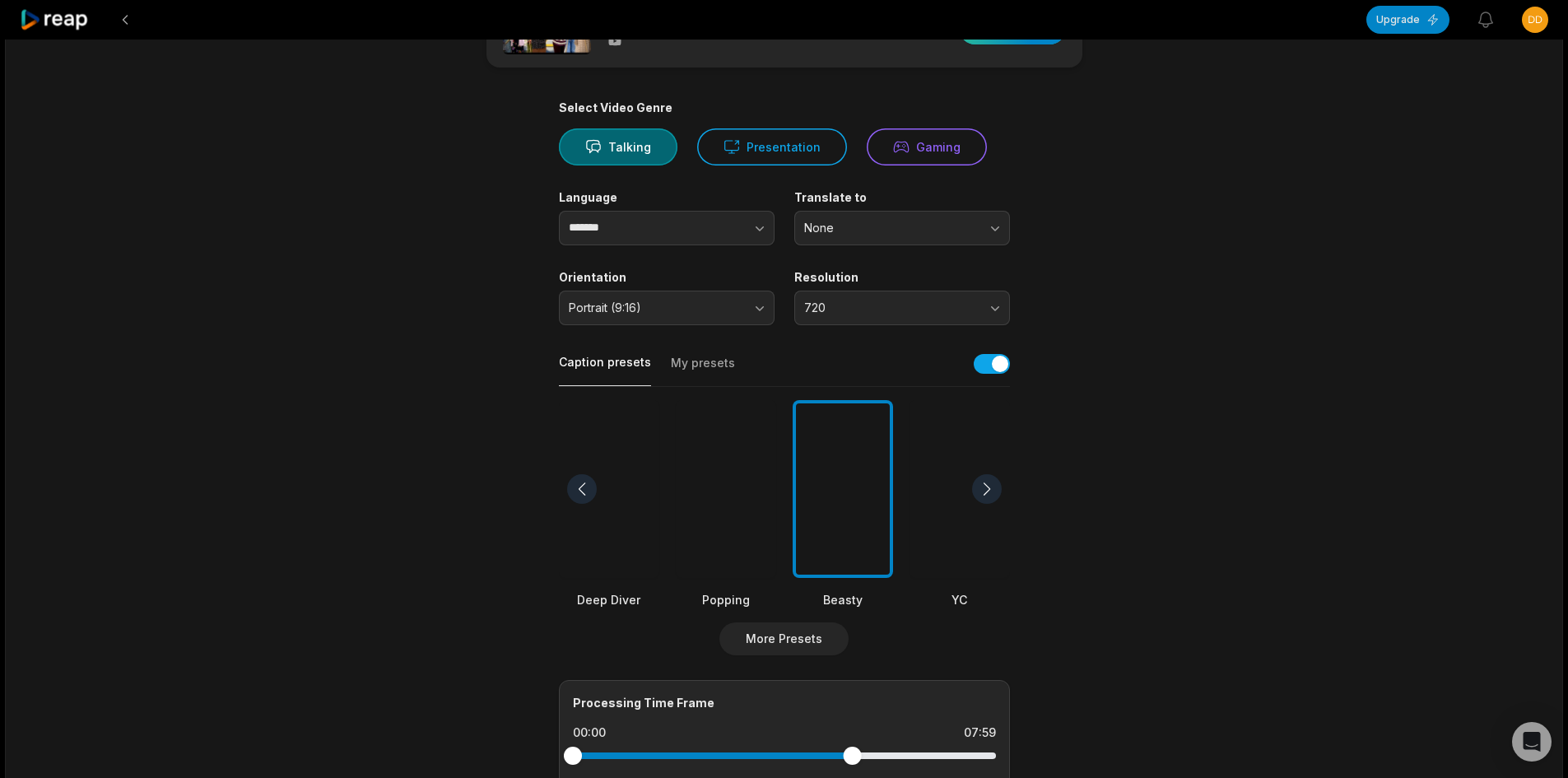
click at [1025, 40] on div "button" at bounding box center [1012, 27] width 107 height 32
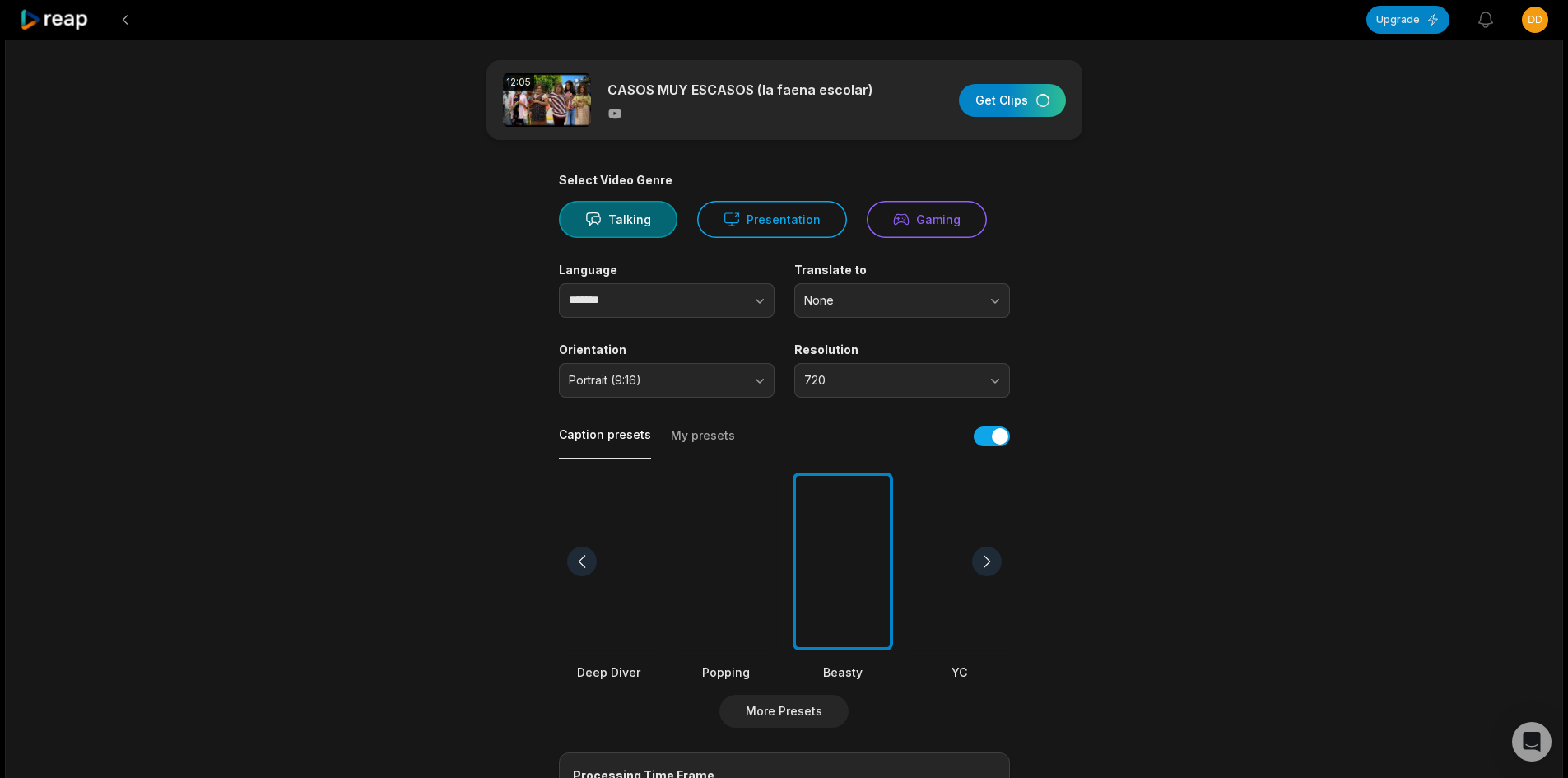
scroll to position [0, 0]
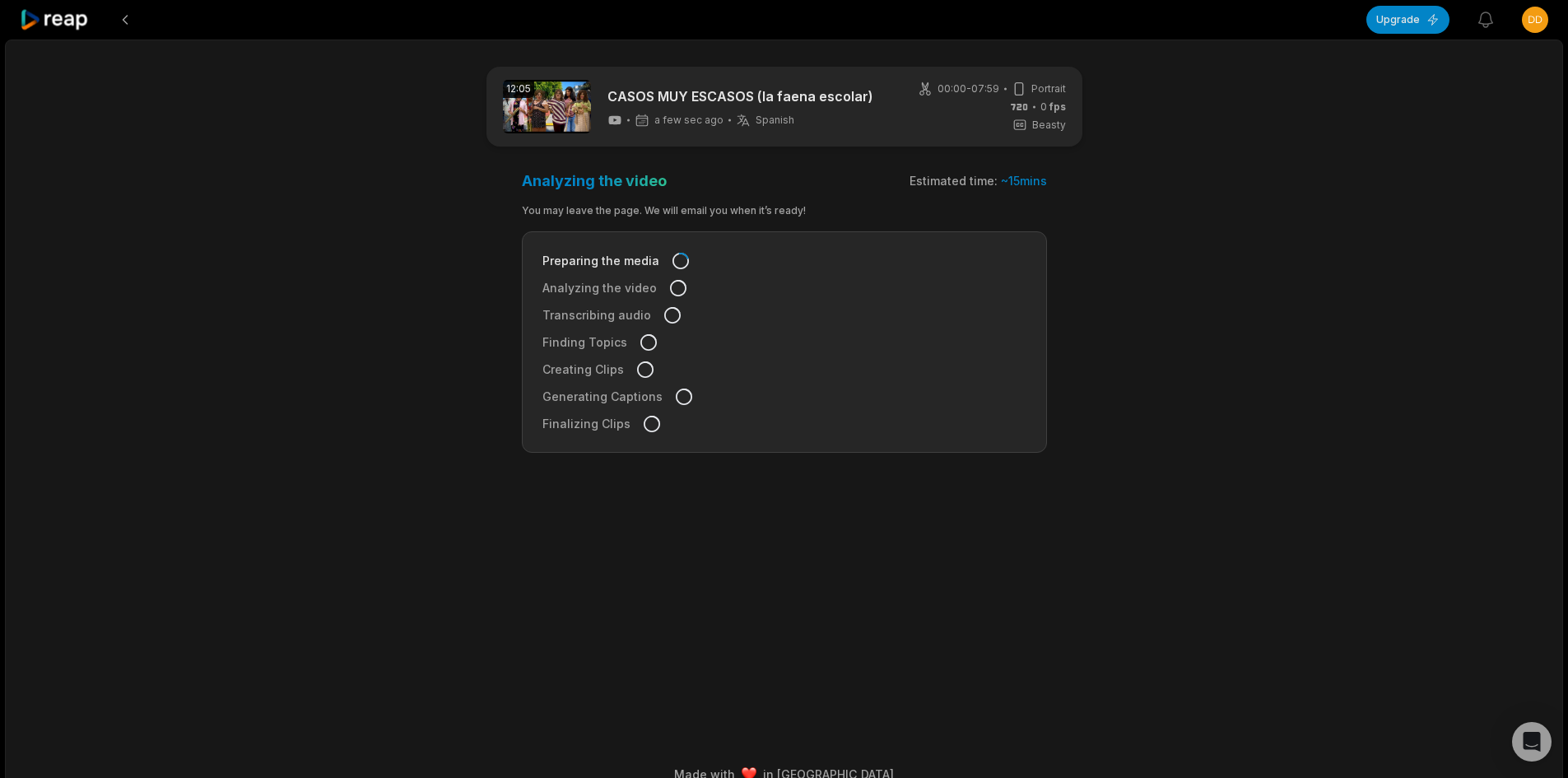
click at [67, 16] on icon at bounding box center [54, 20] width 70 height 22
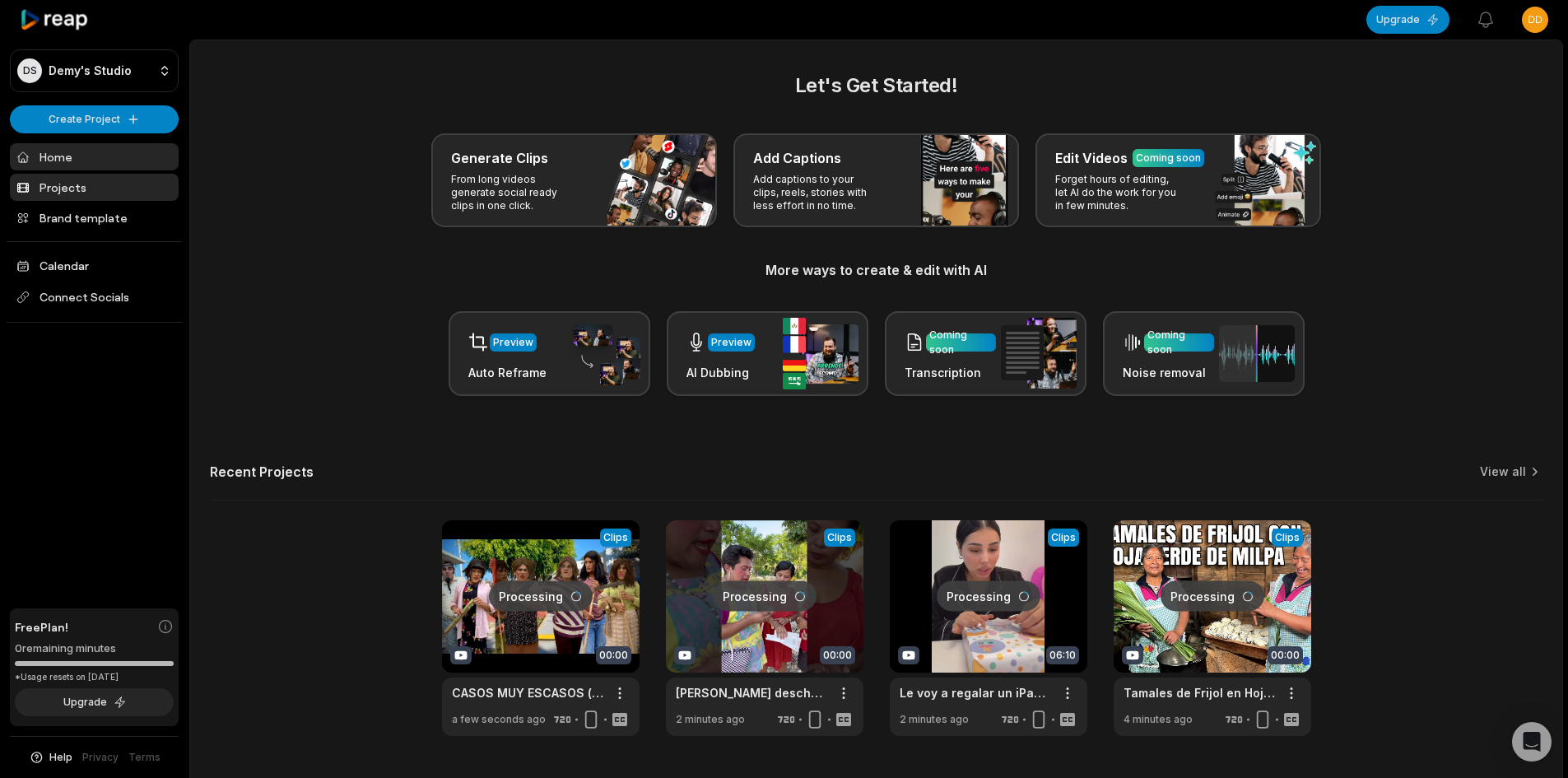
click at [106, 179] on link "Projects" at bounding box center [95, 186] width 169 height 27
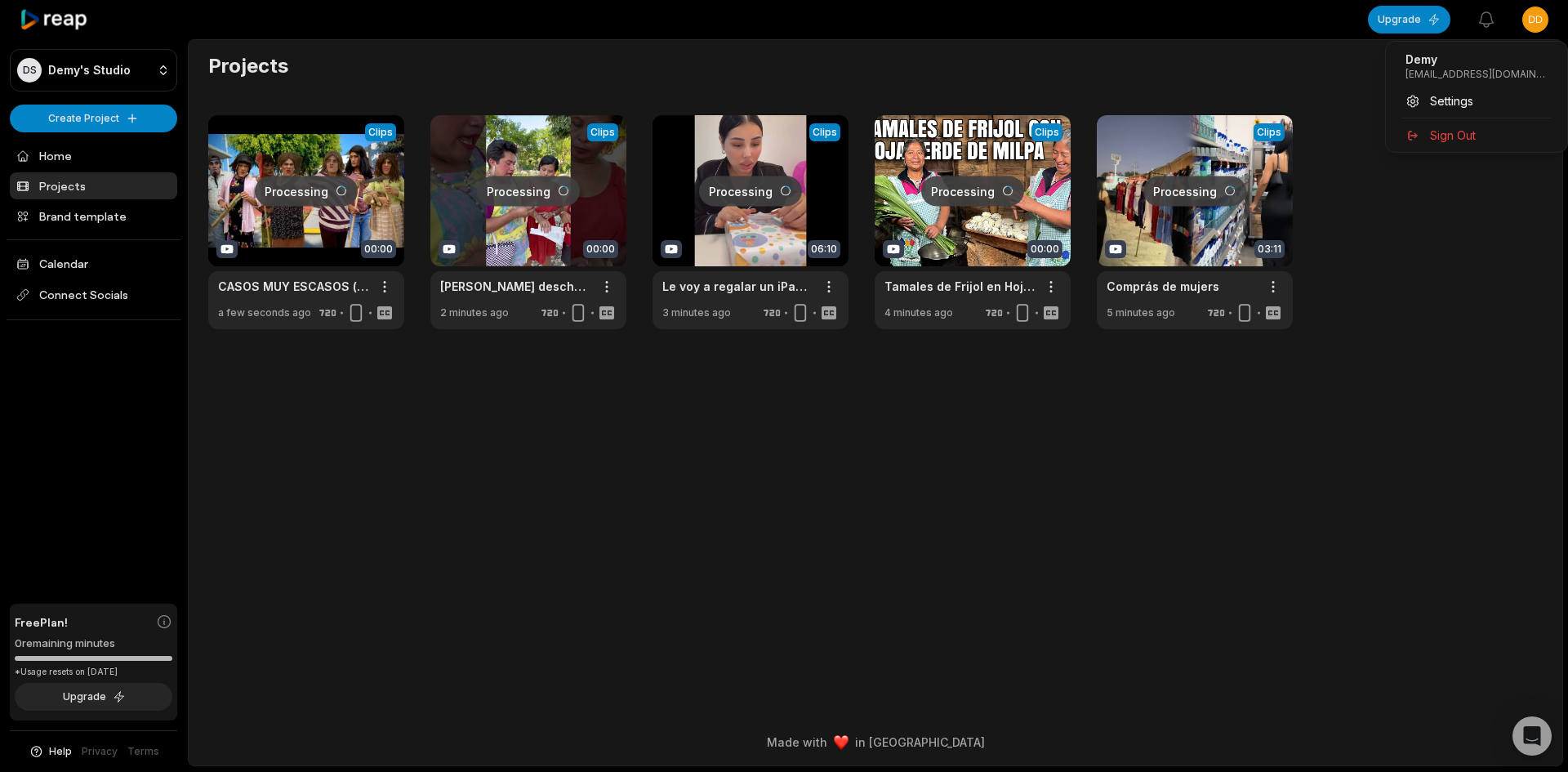
click at [1536, 24] on html "[PERSON_NAME] Studio Create Project Home Projects Brand template Calendar Conne…" at bounding box center [784, 386] width 1568 height 772
click at [1032, 761] on html "[PERSON_NAME] Studio Create Project Home Projects Brand template Calendar Conne…" at bounding box center [784, 386] width 1568 height 772
click at [1539, 6] on html "[PERSON_NAME] Studio Create Project Home Projects Brand template Calendar Conne…" at bounding box center [784, 386] width 1568 height 772
drag, startPoint x: 1446, startPoint y: 74, endPoint x: 1400, endPoint y: 71, distance: 46.1
click at [1400, 71] on div "Demy [EMAIL_ADDRESS][DOMAIN_NAME]" at bounding box center [1476, 66] width 168 height 42
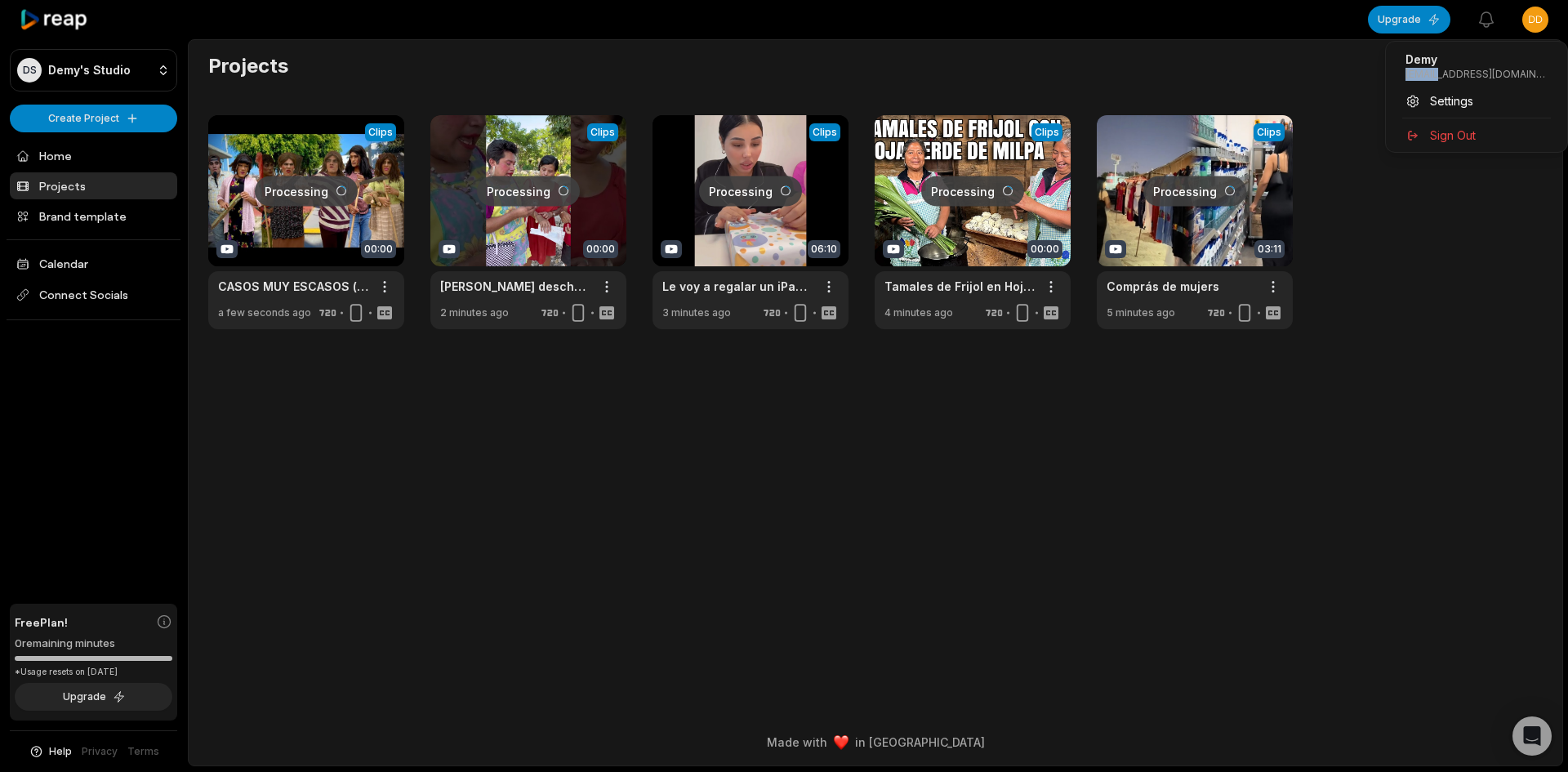
copy p "ddemmy"
click at [1511, 66] on p "Demy" at bounding box center [1476, 60] width 142 height 17
drag, startPoint x: 1513, startPoint y: 67, endPoint x: 1516, endPoint y: 79, distance: 12.4
click at [1516, 79] on div "Demy [EMAIL_ADDRESS][DOMAIN_NAME]" at bounding box center [1476, 66] width 168 height 42
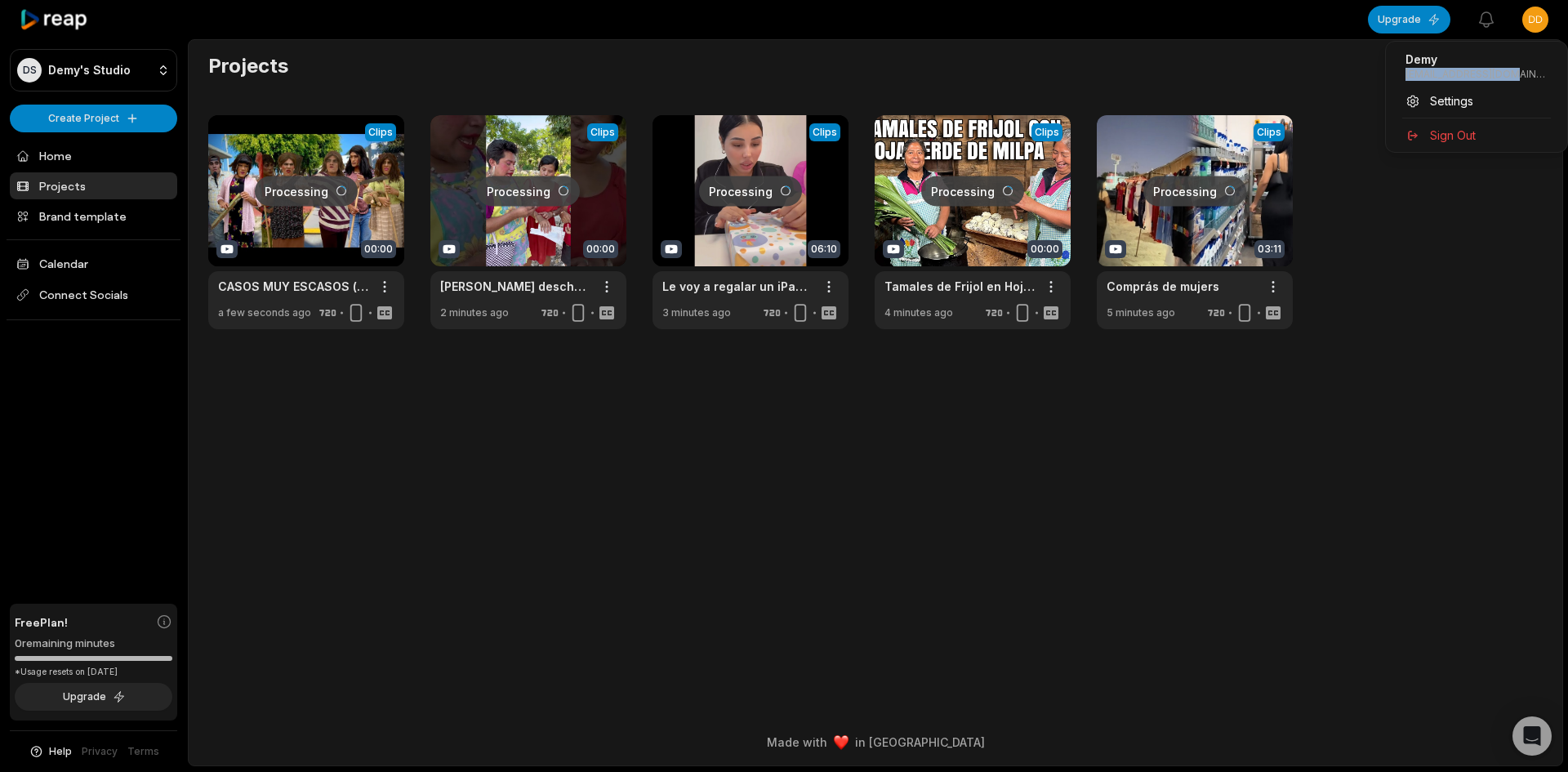
copy div "[EMAIL_ADDRESS][DOMAIN_NAME]"
